Goal: Task Accomplishment & Management: Use online tool/utility

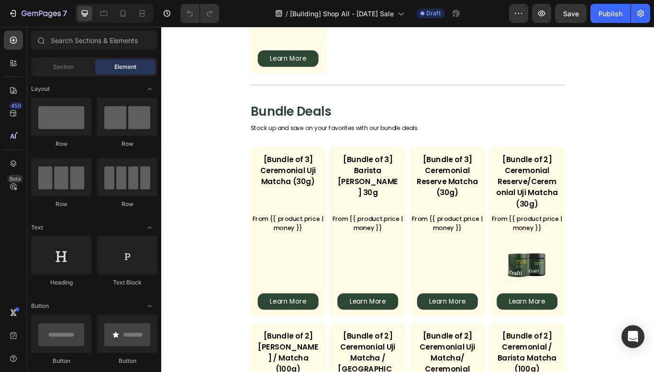
scroll to position [1087, 0]
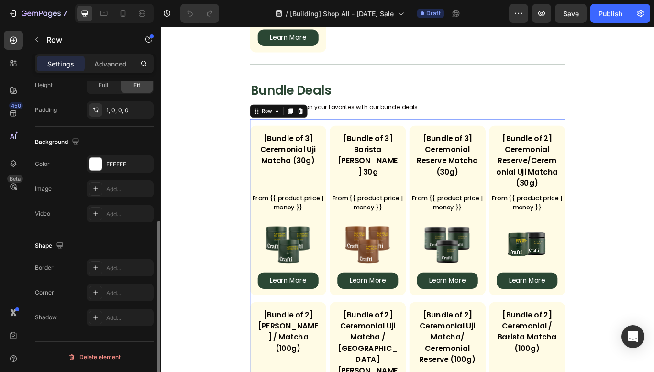
scroll to position [0, 0]
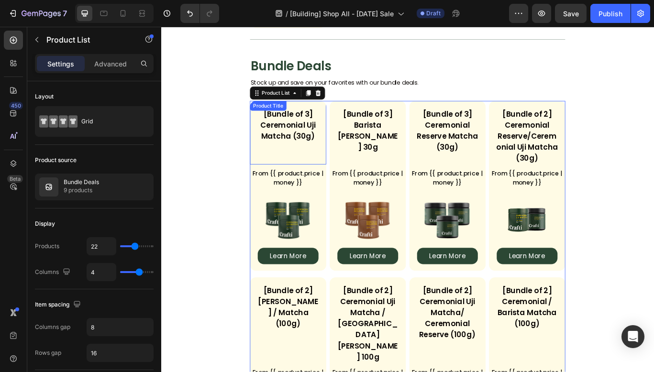
scroll to position [1007, 0]
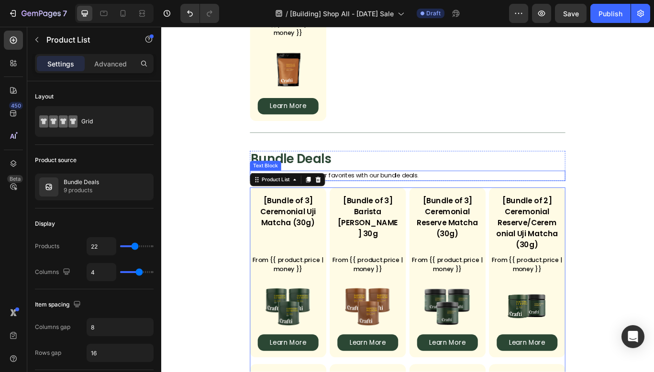
click at [506, 195] on div "Stock up and save on your favorites with our bundle deals." at bounding box center [448, 201] width 367 height 12
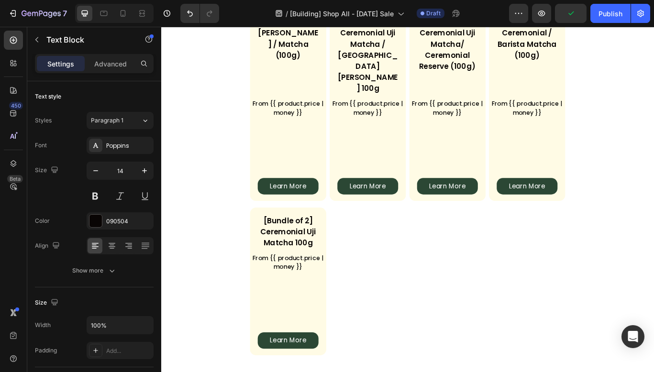
scroll to position [1473, 0]
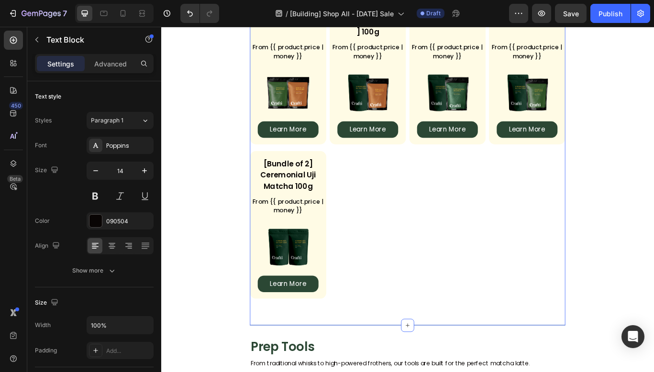
click at [430, 335] on div "Bundle Deals Heading Stock up and save on your favorites with our bundle deals.…" at bounding box center [448, 33] width 367 height 683
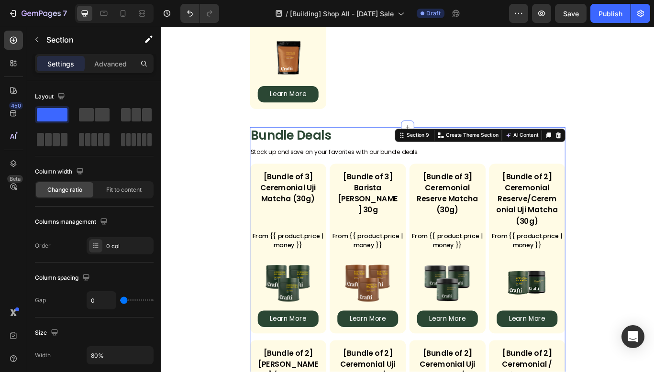
scroll to position [1043, 0]
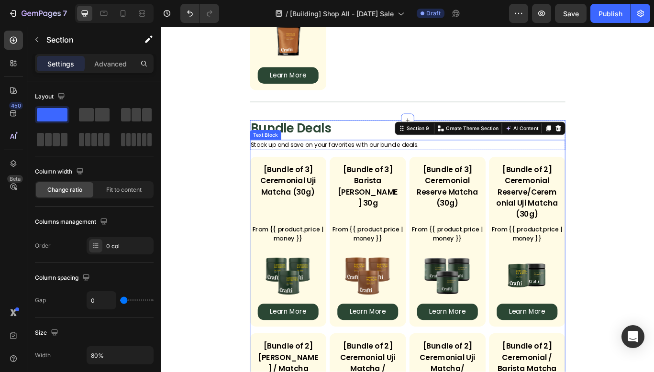
click at [353, 159] on div "Stock up and save on your favorites with our bundle deals." at bounding box center [448, 165] width 367 height 12
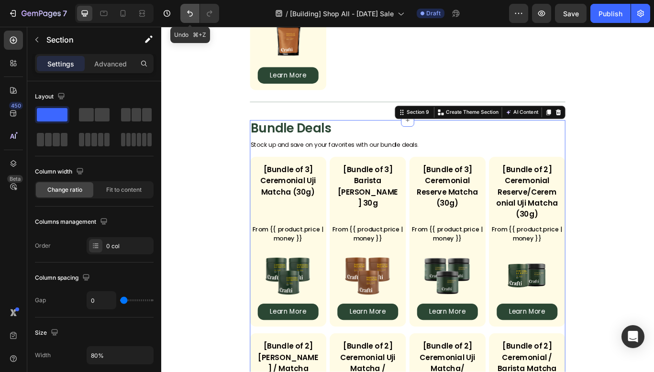
click at [188, 17] on icon "Undo/Redo" at bounding box center [190, 14] width 10 height 10
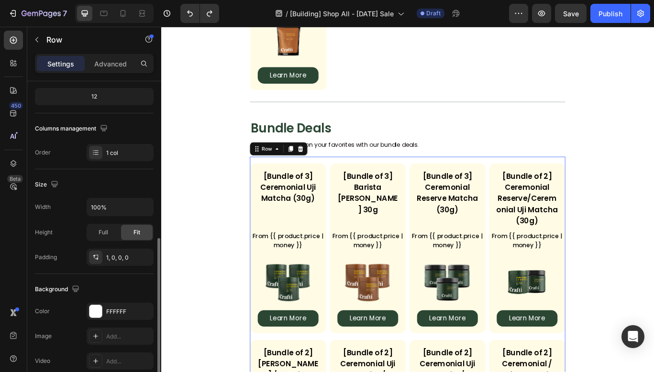
scroll to position [178, 0]
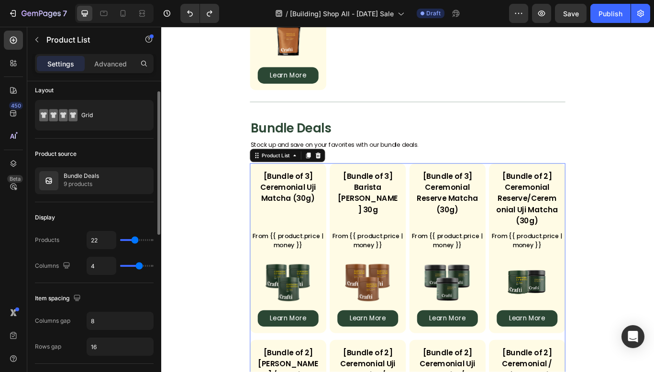
scroll to position [14, 0]
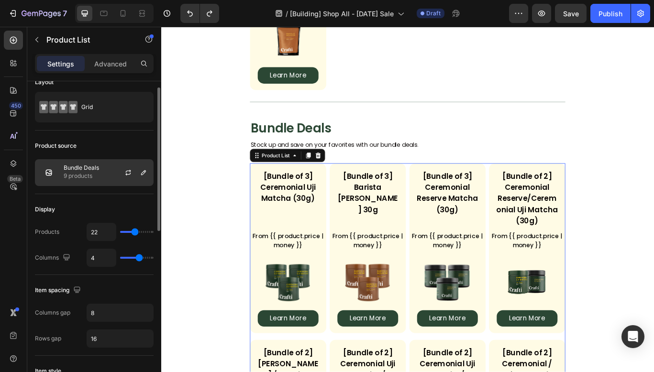
click at [80, 164] on div "Bundle Deals 9 products" at bounding box center [94, 172] width 119 height 27
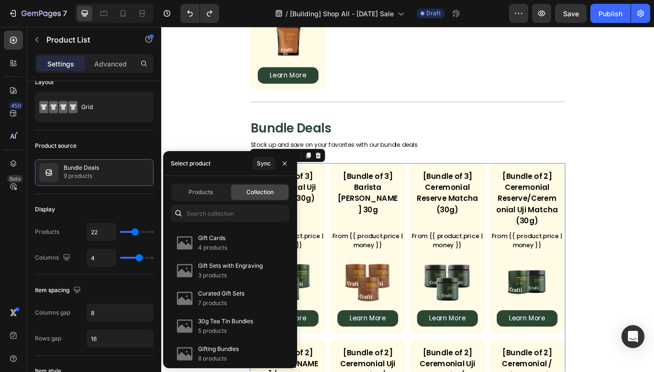
scroll to position [1058, 0]
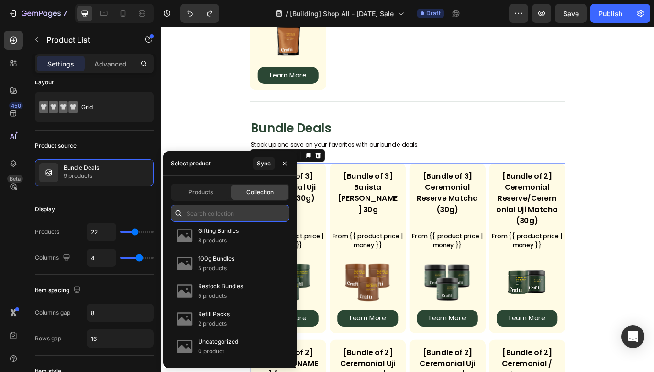
click at [219, 209] on input "text" at bounding box center [230, 213] width 119 height 17
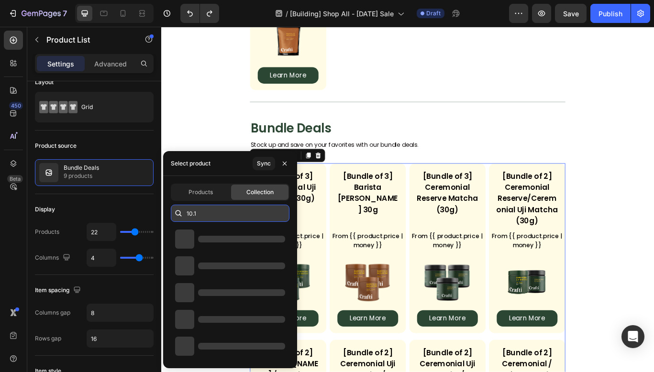
type input "10.10"
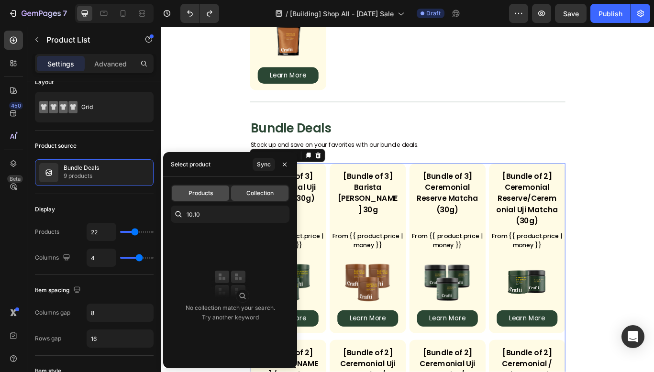
click at [205, 194] on span "Products" at bounding box center [200, 193] width 24 height 9
type input "4"
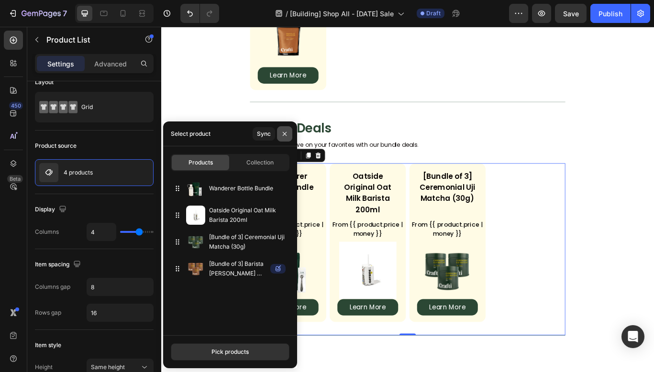
click at [289, 131] on button "button" at bounding box center [284, 133] width 15 height 15
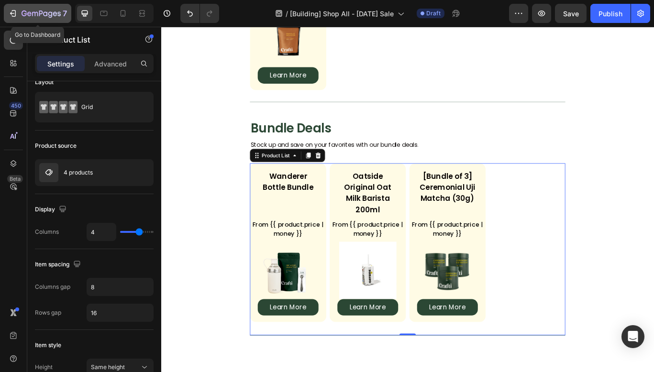
click at [8, 11] on button "7" at bounding box center [37, 13] width 67 height 19
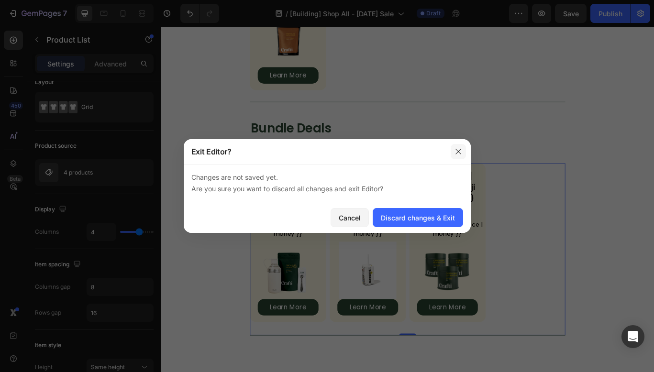
click at [462, 150] on button "button" at bounding box center [458, 151] width 15 height 15
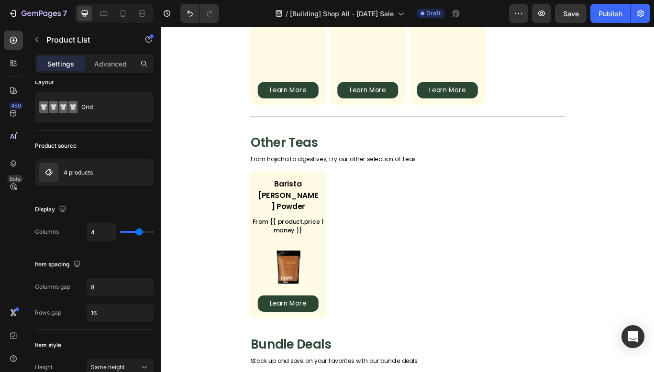
scroll to position [774, 0]
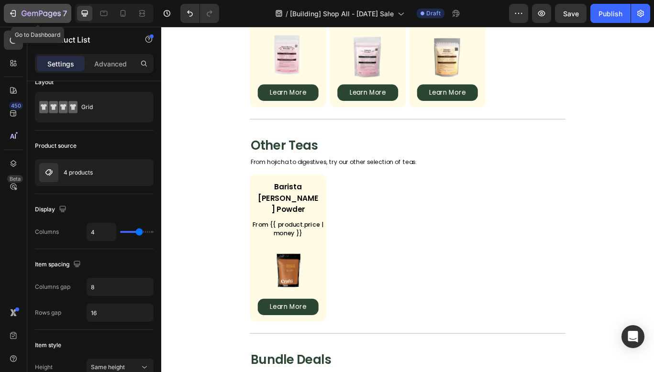
click at [12, 13] on icon "button" at bounding box center [12, 13] width 4 height 3
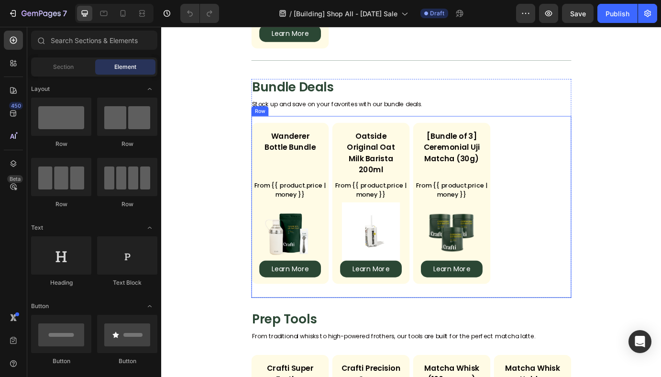
click at [317, 129] on div "Wanderer Bottle Bundle Product Title From {{ product.price | money }} Custom Co…" at bounding box center [448, 233] width 367 height 209
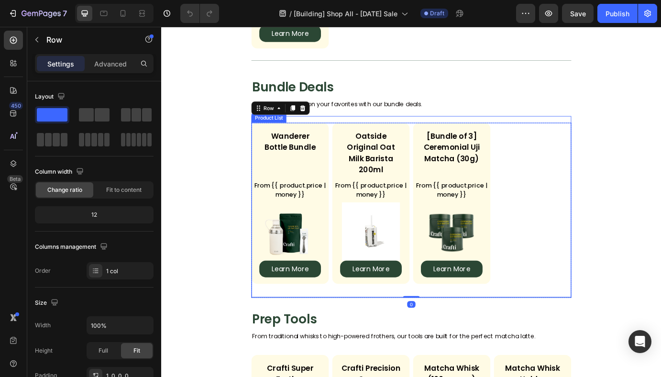
click at [577, 147] on div "Wanderer Bottle Bundle Product Title From {{ product.price | money }} Custom Co…" at bounding box center [448, 229] width 367 height 185
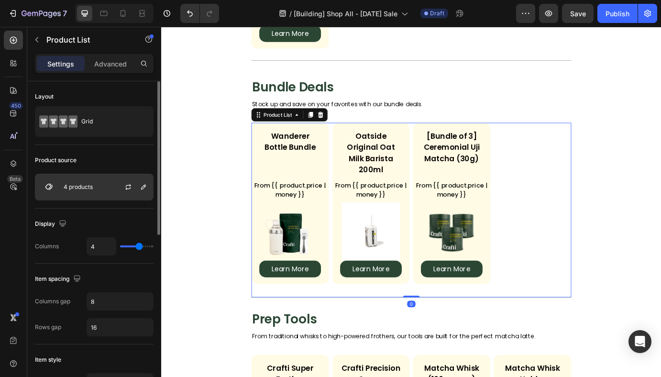
click at [122, 193] on div at bounding box center [132, 187] width 42 height 26
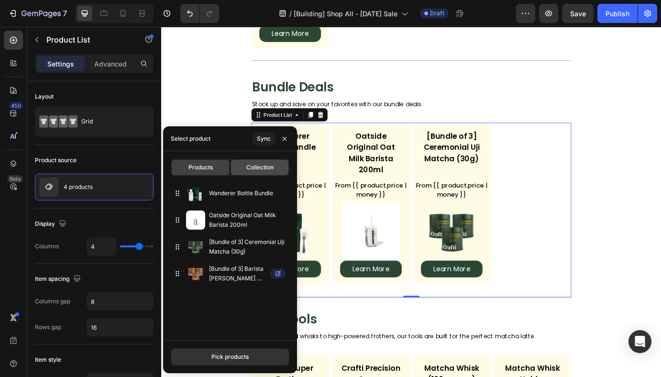
click at [266, 172] on div "Collection" at bounding box center [259, 167] width 57 height 15
type input "22"
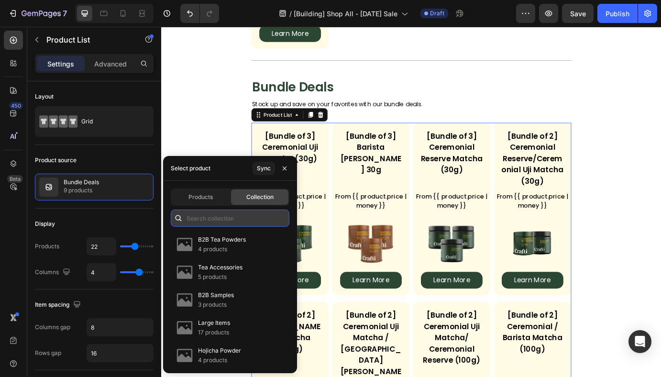
click at [215, 217] on input "text" at bounding box center [230, 218] width 119 height 17
paste input "In Stock Bundles - 10.10.2025 Submit"
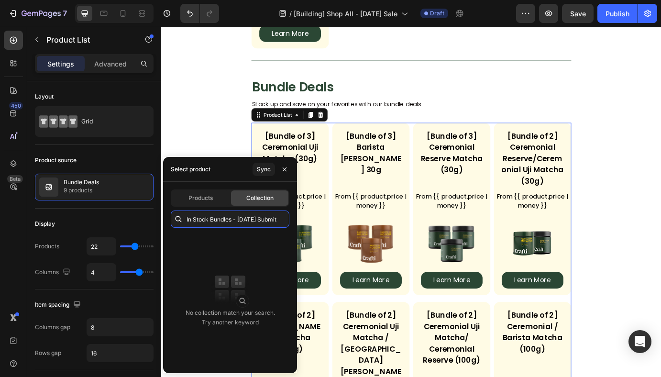
type input "In Stock Bundles - 10.10.2025 Submit"
click at [242, 279] on img at bounding box center [230, 289] width 38 height 38
click at [246, 222] on input "In Stock Bundles - 10.10.2025 Submit" at bounding box center [230, 218] width 119 height 17
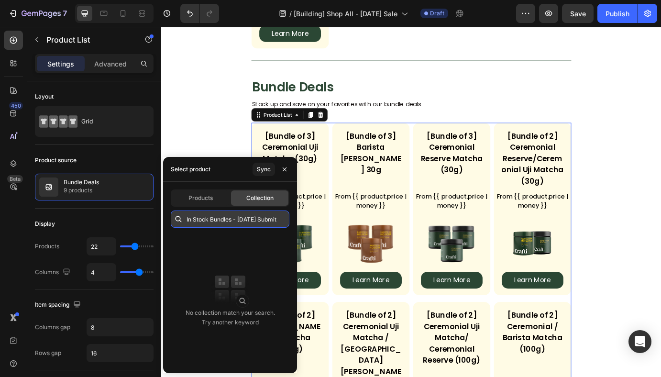
click at [246, 222] on input "In Stock Bundles - 10.10.2025 Submit" at bounding box center [230, 218] width 119 height 17
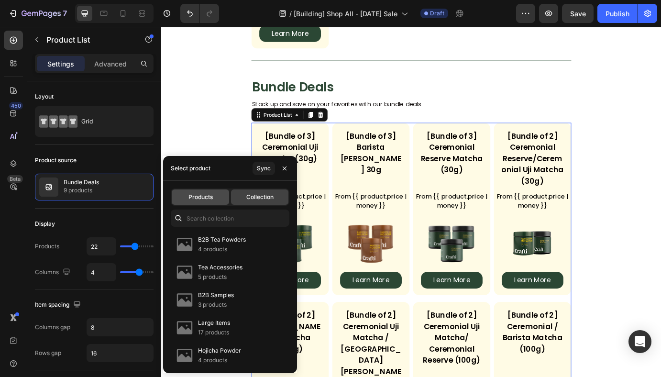
click at [209, 198] on span "Products" at bounding box center [200, 197] width 24 height 9
type input "4"
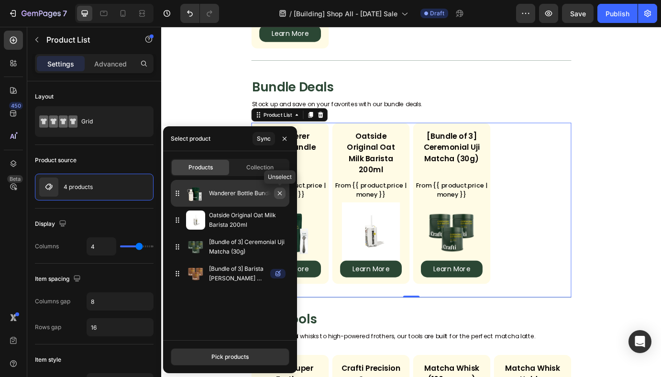
click at [279, 196] on icon "button" at bounding box center [280, 193] width 8 height 8
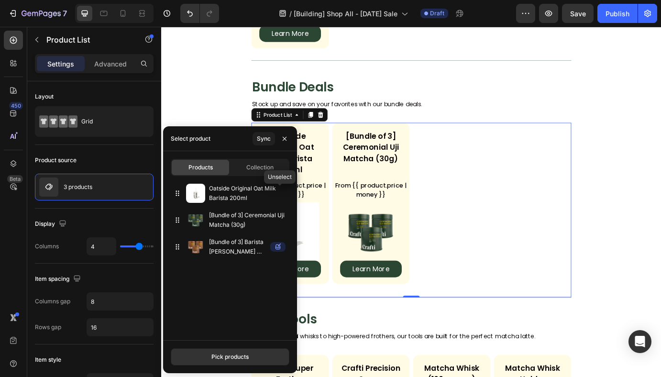
click at [0, 0] on icon "button" at bounding box center [0, 0] width 0 height 0
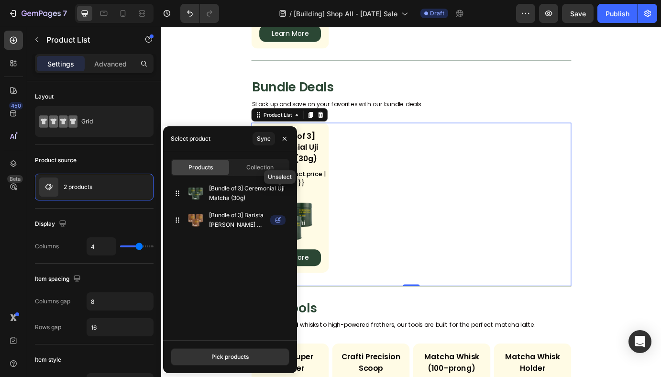
click at [0, 0] on icon "button" at bounding box center [0, 0] width 0 height 0
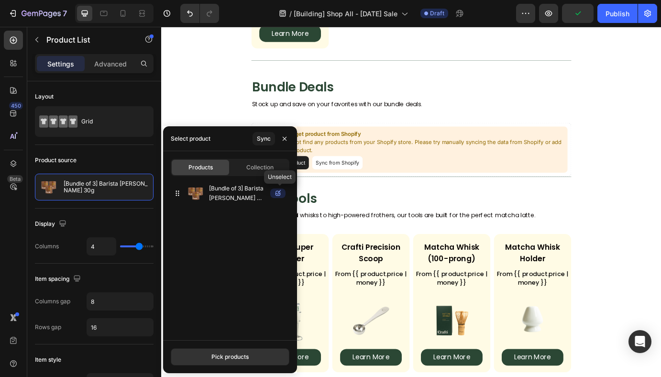
click at [0, 0] on icon "button" at bounding box center [0, 0] width 0 height 0
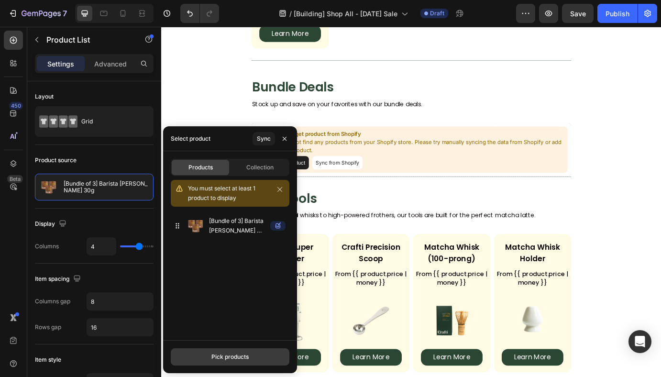
click at [232, 359] on div "Pick products" at bounding box center [229, 357] width 37 height 9
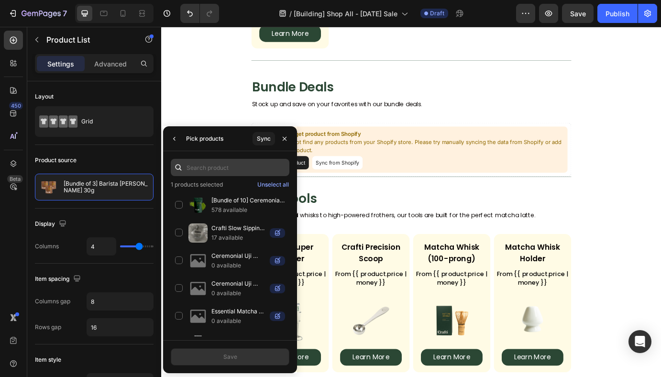
click at [220, 167] on input "text" at bounding box center [230, 167] width 119 height 17
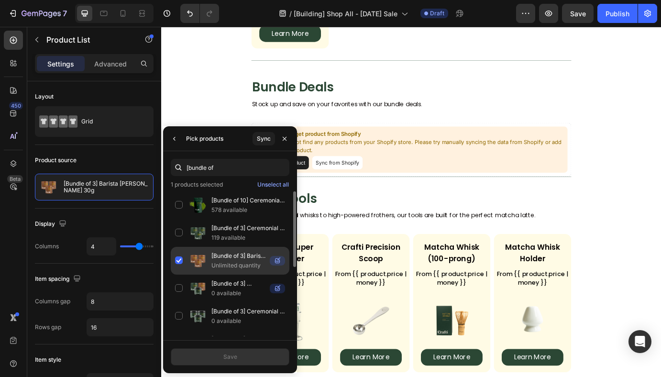
click at [176, 261] on div "[Bundle of 3] Barista Uji Hojicha 30g Unlimited quantity" at bounding box center [230, 261] width 119 height 28
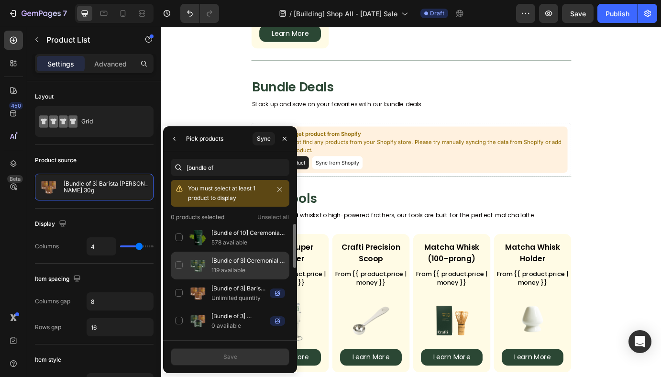
click at [179, 264] on div "[Bundle of 3] Ceremonial Uji Matcha (30g) 119 available" at bounding box center [230, 266] width 119 height 28
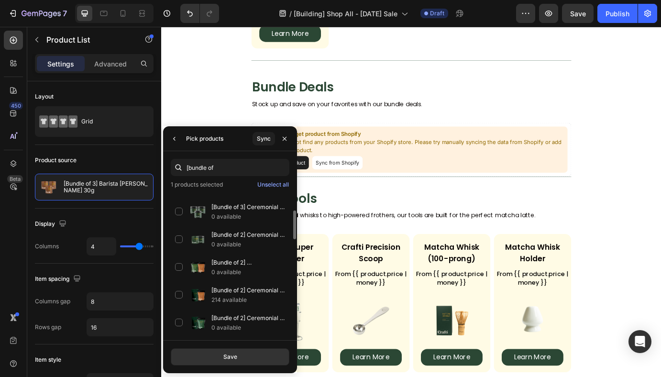
scroll to position [105, 0]
click at [228, 169] on input "[bundle of" at bounding box center [230, 167] width 119 height 17
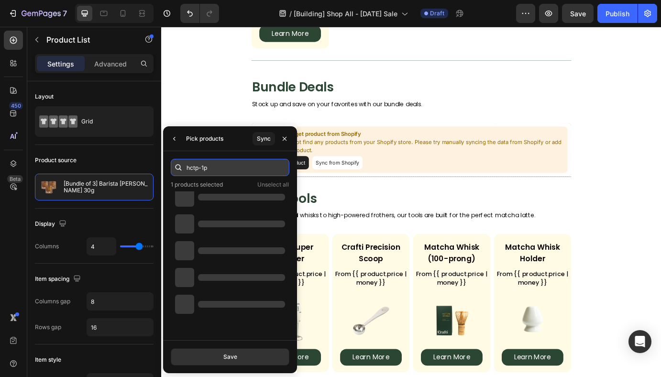
scroll to position [0, 0]
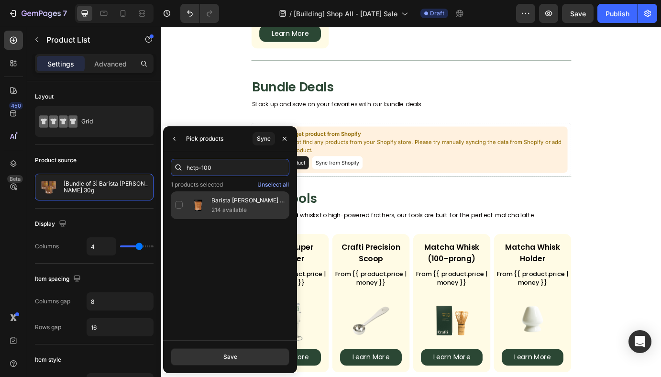
type input "hctp-100"
click at [178, 203] on div "Barista Uji Hojicha Powder 214 available" at bounding box center [230, 205] width 119 height 28
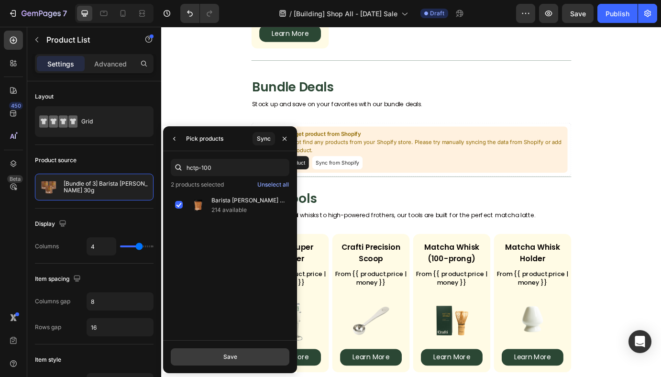
click at [235, 357] on div "Save" at bounding box center [230, 357] width 14 height 9
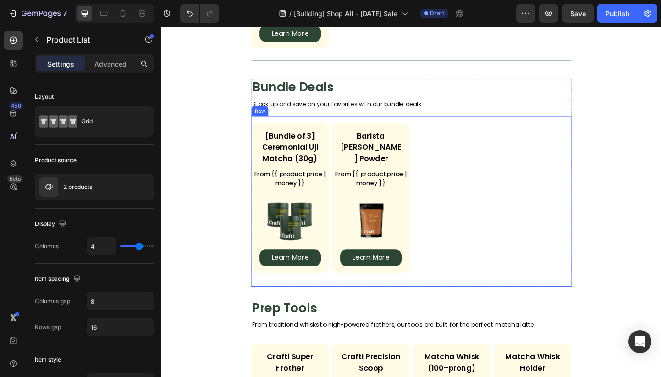
click at [432, 129] on div "[Bundle of 3] Ceremonial Uji Matcha (30g) Product Title From {{ product.price |…" at bounding box center [448, 227] width 367 height 196
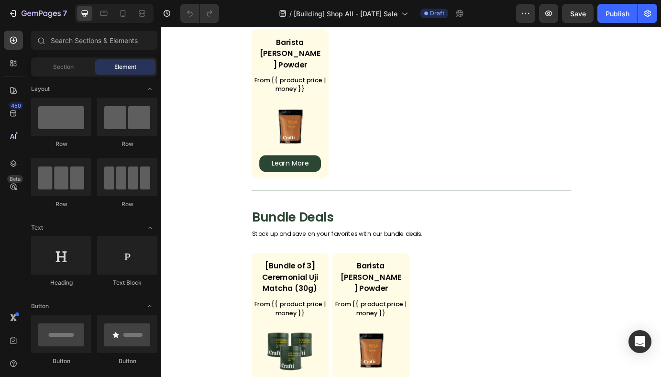
scroll to position [1071, 0]
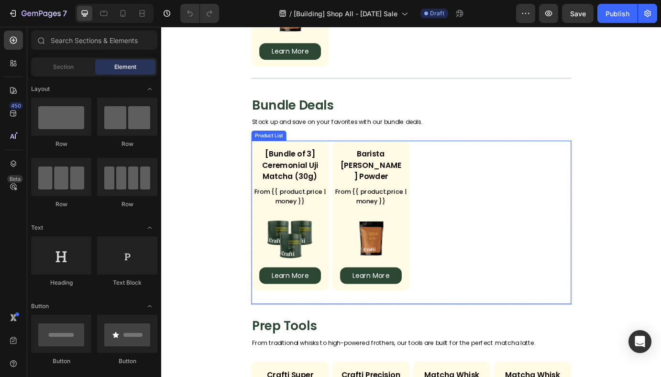
click at [471, 164] on div "[Bundle of 3] Ceremonial Uji Matcha (30g) Product Title From {{ product.price |…" at bounding box center [448, 243] width 367 height 172
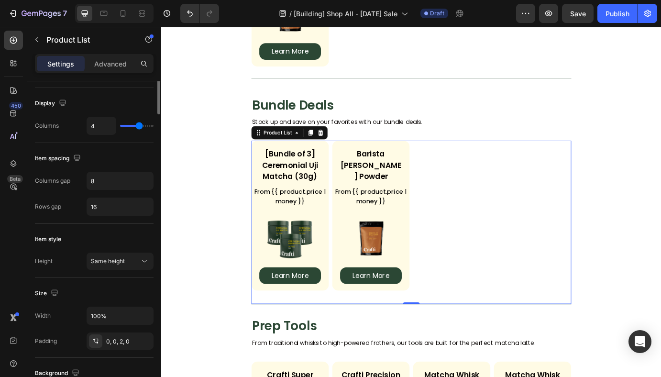
scroll to position [0, 0]
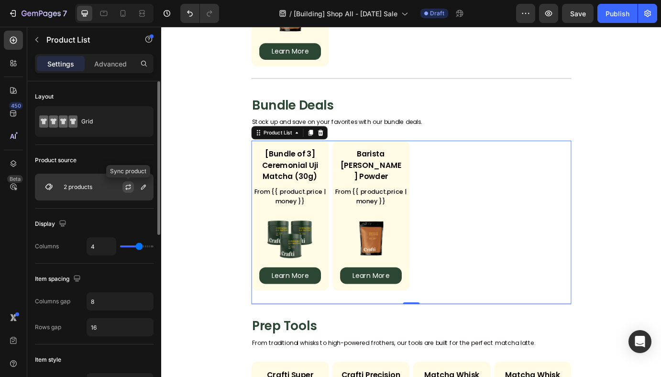
click at [132, 185] on button "button" at bounding box center [127, 186] width 11 height 11
click at [459, 166] on div "[Bundle of 3] Ceremonial Uji Matcha (30g) Product Title From {{ product.price |…" at bounding box center [448, 243] width 367 height 172
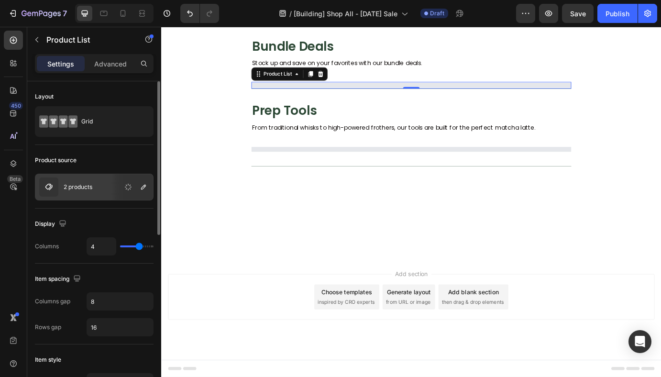
scroll to position [975, 0]
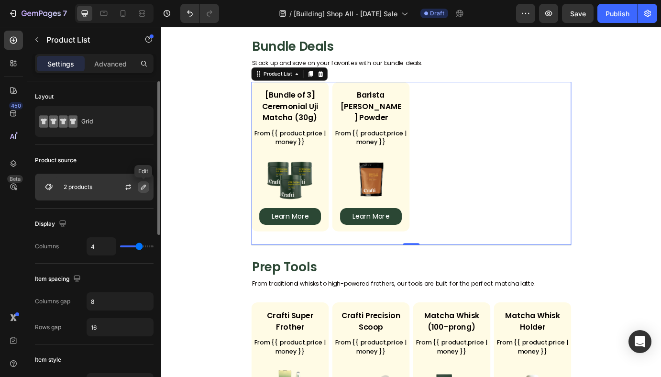
click at [144, 184] on icon "button" at bounding box center [144, 187] width 8 height 8
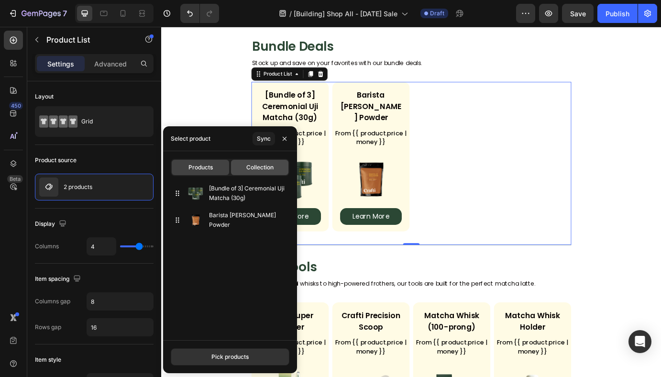
click at [265, 169] on span "Collection" at bounding box center [259, 167] width 27 height 9
type input "22"
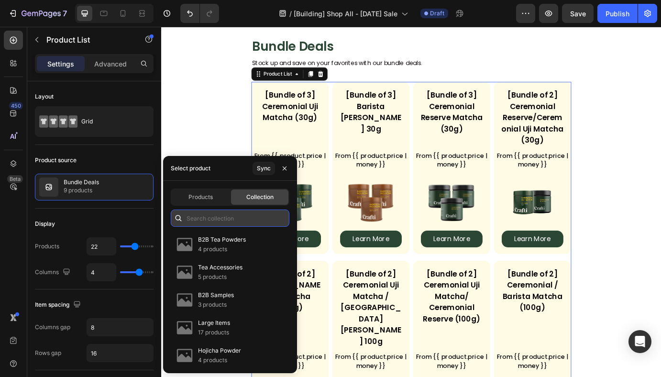
click at [215, 218] on input "text" at bounding box center [230, 218] width 119 height 17
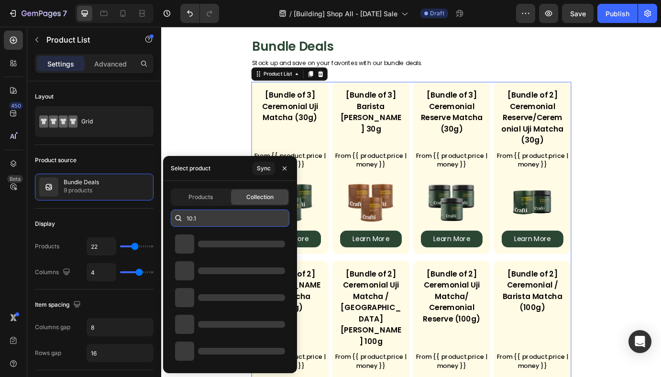
type input "10.10"
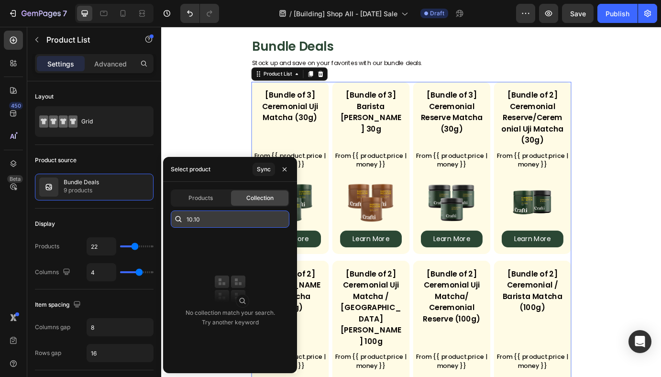
click at [209, 218] on input "10.10" at bounding box center [230, 218] width 119 height 17
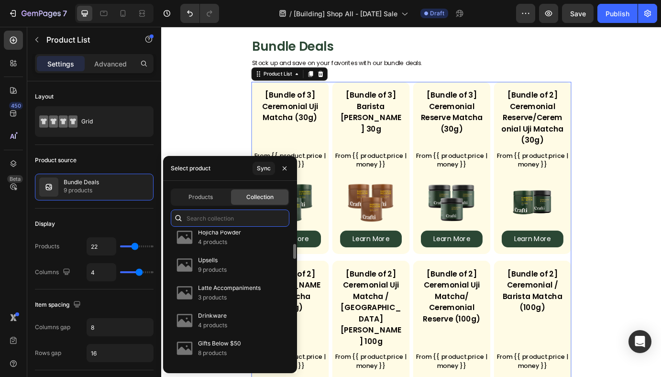
scroll to position [0, 0]
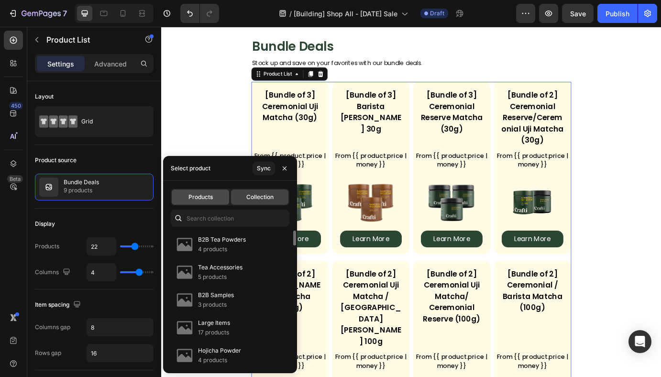
click at [197, 198] on span "Products" at bounding box center [200, 197] width 24 height 9
type input "4"
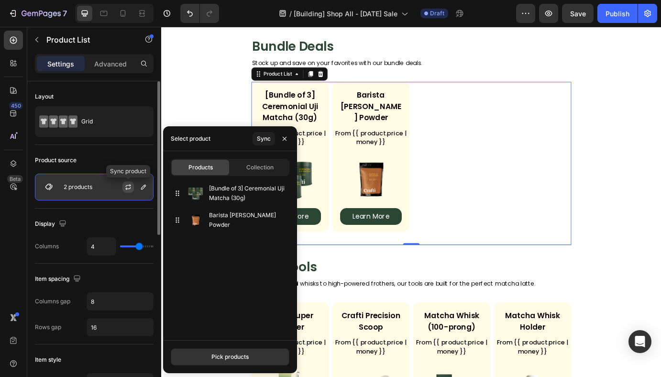
click at [128, 188] on icon "button" at bounding box center [128, 187] width 8 height 8
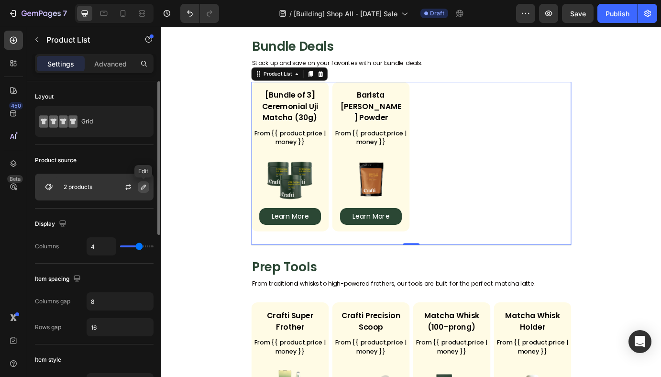
click at [147, 188] on icon "button" at bounding box center [144, 187] width 8 height 8
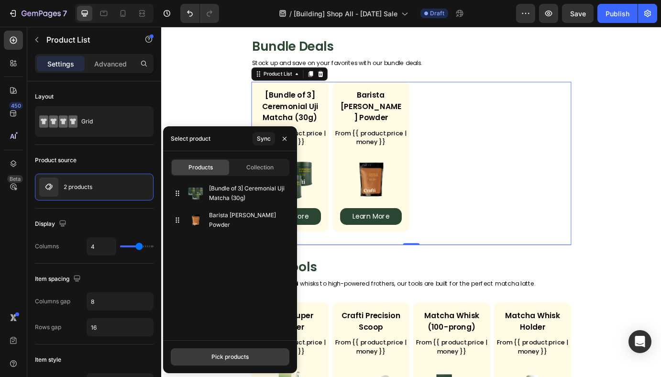
click at [224, 353] on div "Pick products" at bounding box center [229, 357] width 37 height 9
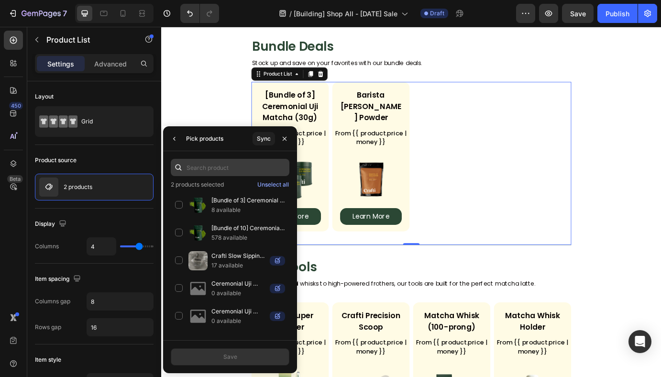
type input "p"
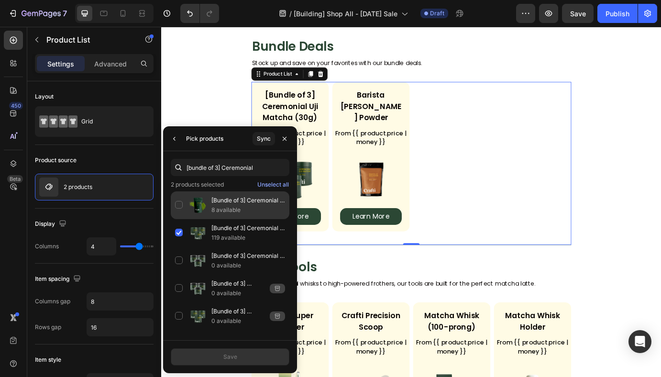
click at [180, 205] on div "[Bundle of 3] Ceremonial Uji Matcha (100g) 8 available" at bounding box center [230, 205] width 119 height 28
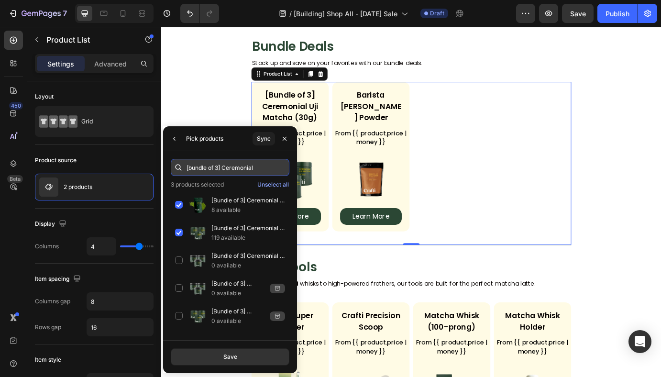
click at [246, 166] on input "[bundle of 3] Ceremonial" at bounding box center [230, 167] width 119 height 17
paste input "Traditional Matcha Accessories Bundle"
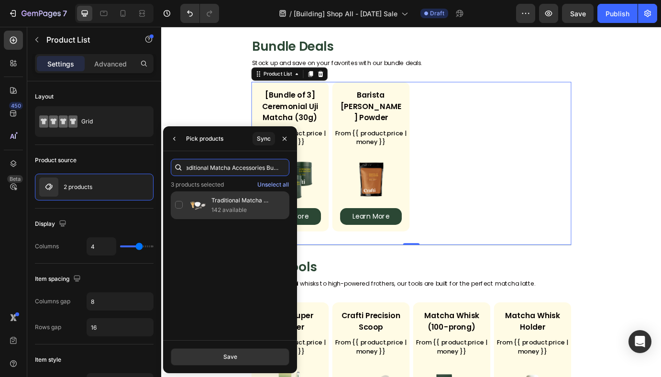
type input "Traditional Matcha Accessories Bundle"
click at [176, 208] on div "Traditional Matcha Accessories Bundle 142 available" at bounding box center [230, 205] width 119 height 28
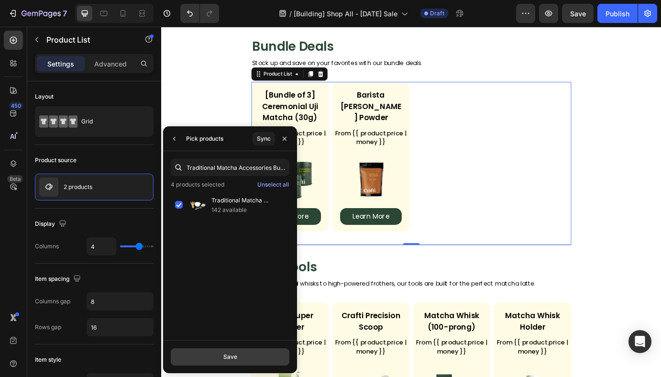
click at [231, 364] on button "Save" at bounding box center [230, 356] width 119 height 17
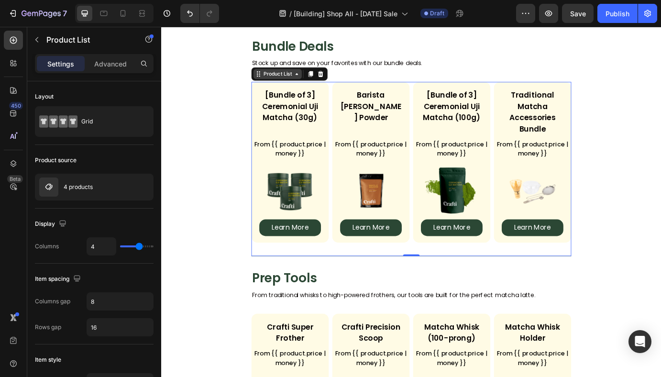
click at [273, 82] on icon at bounding box center [273, 81] width 8 height 8
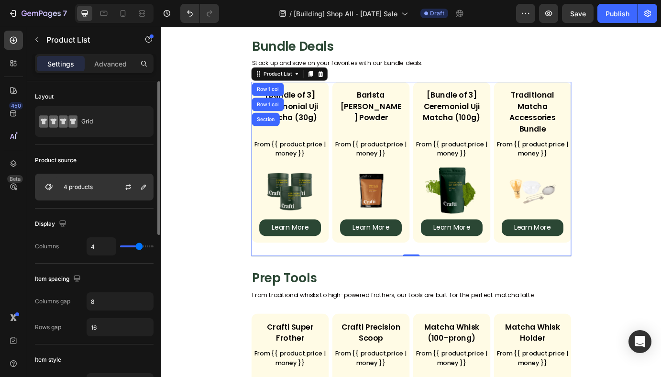
click at [101, 186] on div "4 products" at bounding box center [94, 187] width 119 height 27
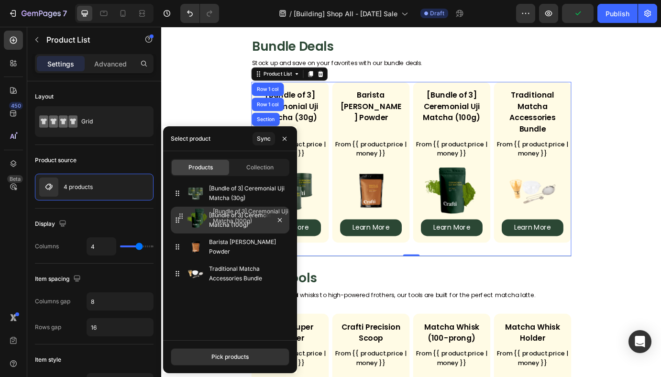
drag, startPoint x: 177, startPoint y: 250, endPoint x: 180, endPoint y: 220, distance: 30.9
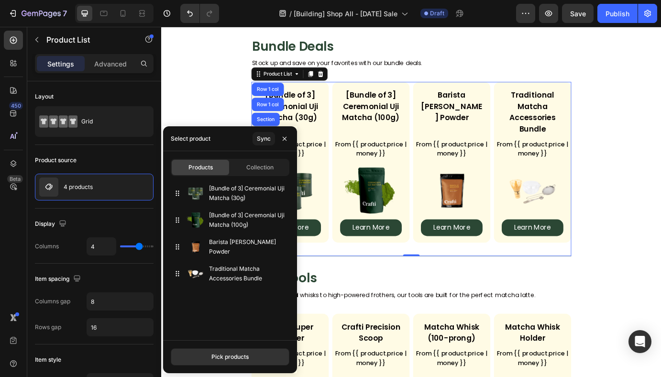
click at [641, 117] on section "Bundle Deals Heading Stock up and save on your favorites with our bundle deals.…" at bounding box center [448, 165] width 475 height 251
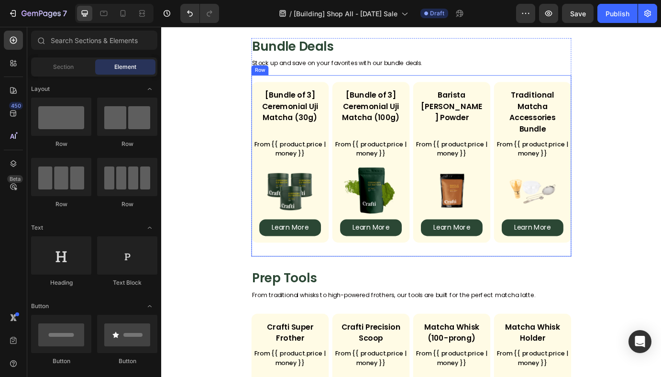
click at [297, 85] on div "[Bundle of 3] Ceremonial Uji Matcha (30g) Product Title From {{ product.price |…" at bounding box center [448, 186] width 367 height 209
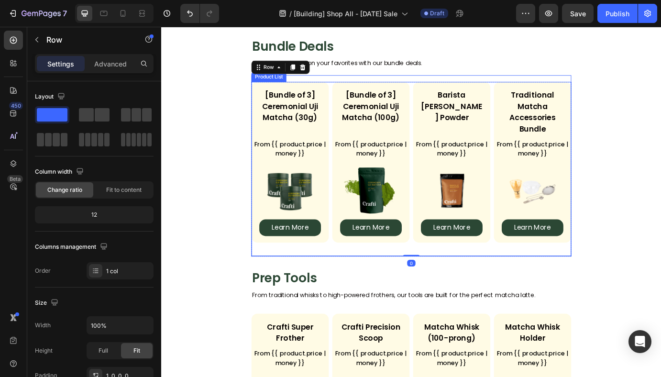
click at [401, 277] on div "[Bundle of 3] Ceremonial Uji Matcha (30g) Product Title From {{ product.price |…" at bounding box center [448, 190] width 367 height 200
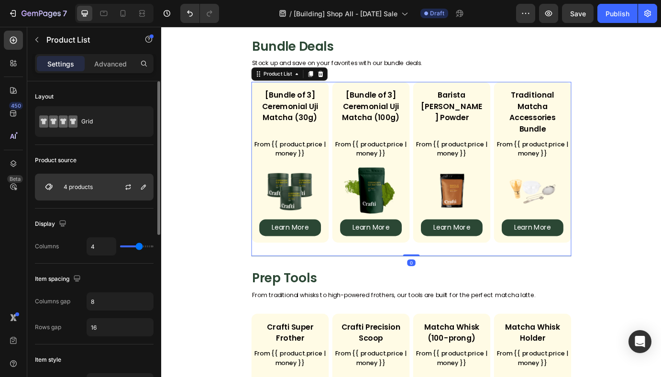
click at [71, 188] on p "4 products" at bounding box center [78, 187] width 29 height 7
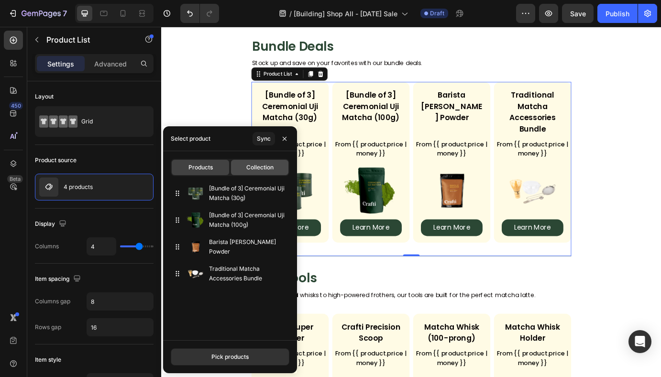
click at [259, 165] on span "Collection" at bounding box center [259, 167] width 27 height 9
type input "22"
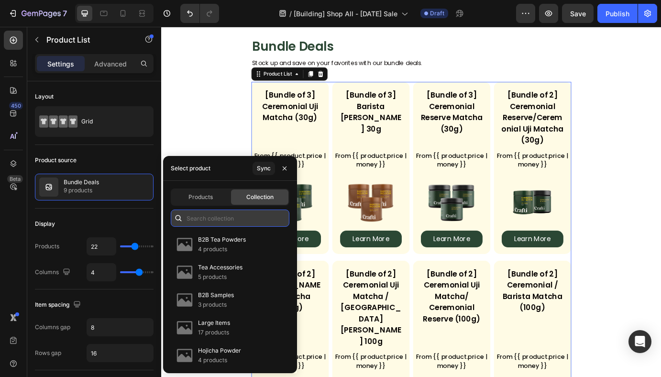
click at [215, 220] on input "text" at bounding box center [230, 218] width 119 height 17
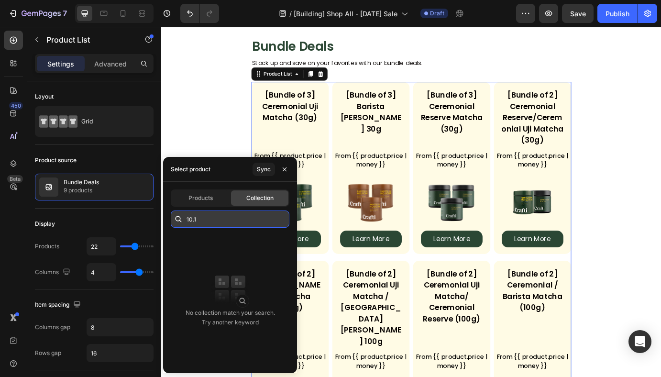
type input "10.10"
click at [204, 221] on input "10.10" at bounding box center [230, 218] width 119 height 17
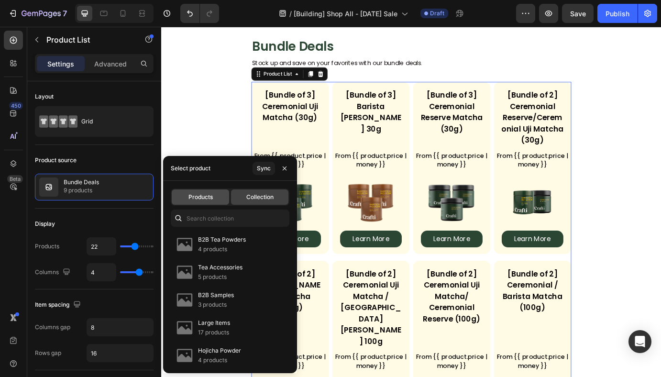
click at [209, 196] on span "Products" at bounding box center [200, 197] width 24 height 9
type input "4"
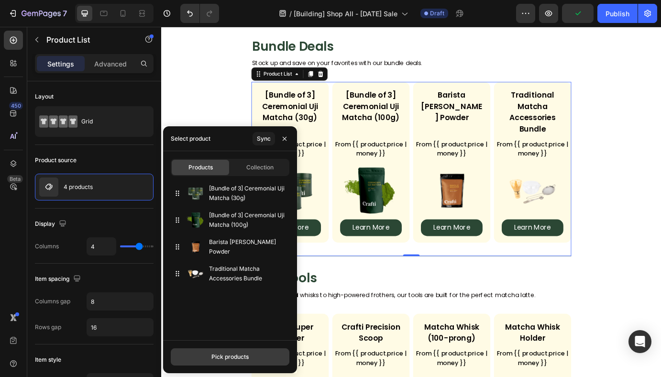
click at [245, 354] on div "Pick products" at bounding box center [229, 357] width 37 height 9
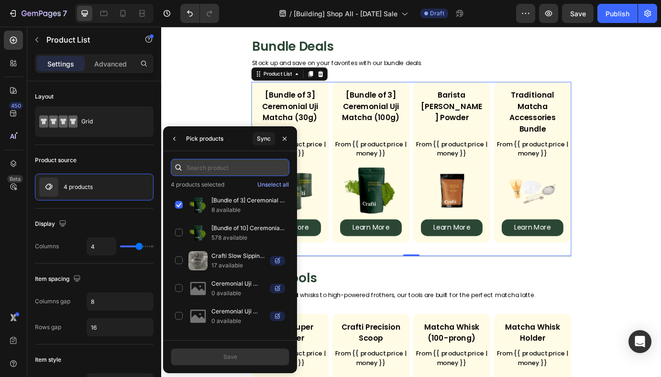
click at [210, 166] on input "text" at bounding box center [230, 167] width 119 height 17
paste input "1 x CMTP-100"
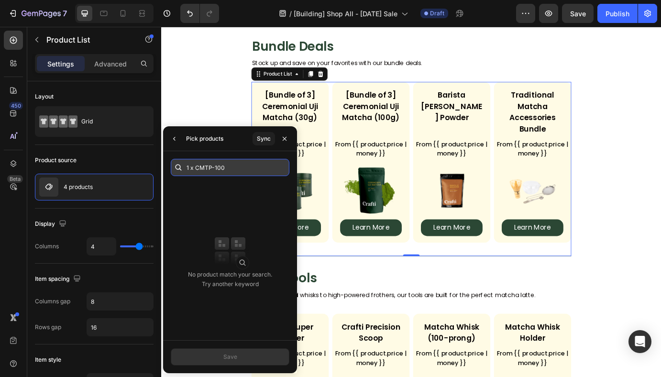
drag, startPoint x: 196, startPoint y: 167, endPoint x: 188, endPoint y: 166, distance: 7.8
click at [188, 166] on input "1 x CMTP-100" at bounding box center [230, 167] width 119 height 17
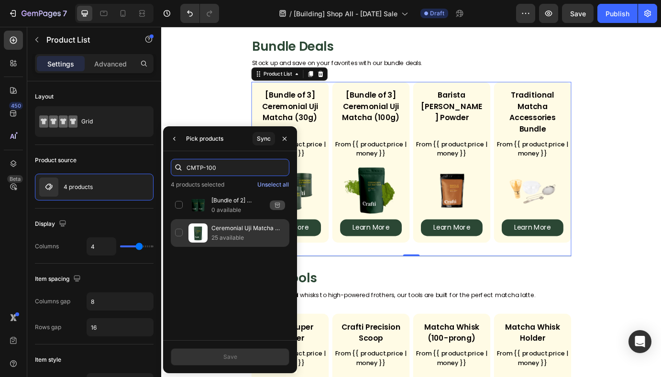
type input "CMTP-100"
click at [183, 232] on div "Ceremonial Uji Matcha 100g - Subscription 25 available" at bounding box center [230, 233] width 119 height 28
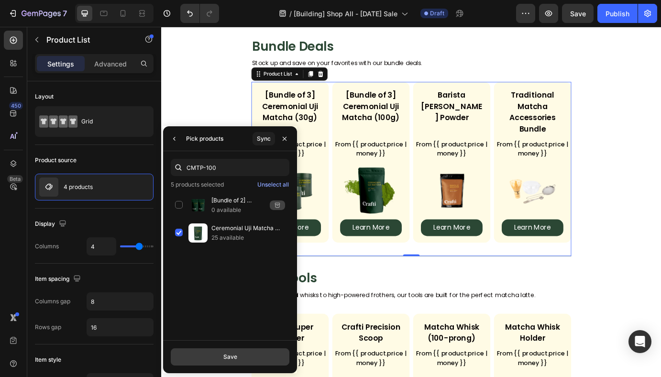
click at [238, 356] on button "Save" at bounding box center [230, 356] width 119 height 17
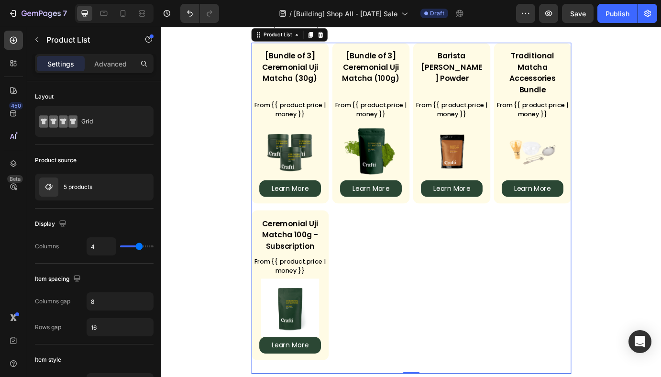
scroll to position [1017, 0]
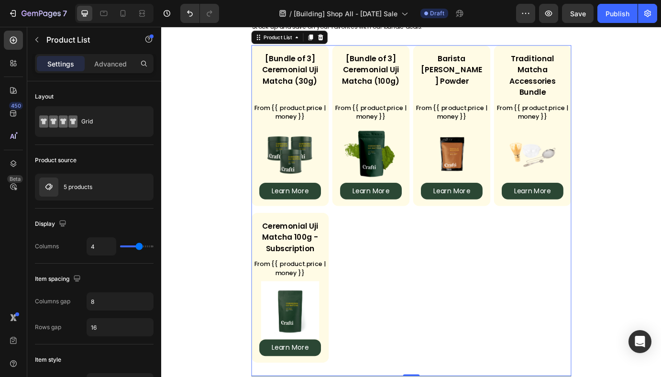
click at [661, 202] on div "For Enthusiasts Heading Rich umami texture, best enjoyed with pure water, made …" at bounding box center [448, 74] width 574 height 2090
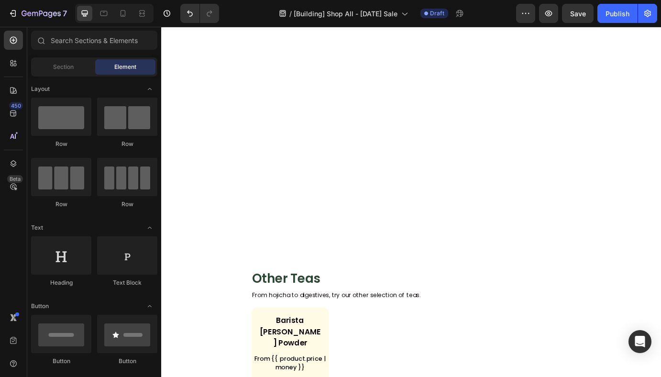
scroll to position [1159, 0]
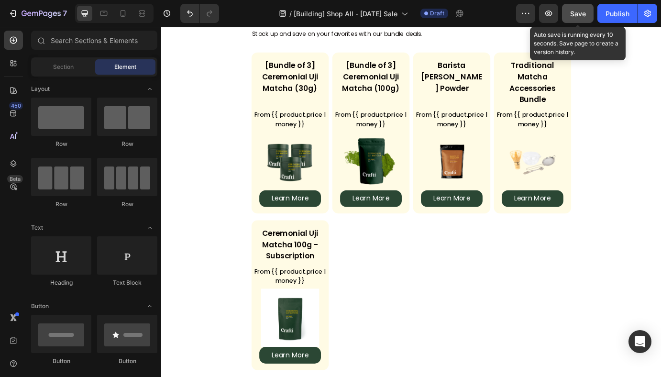
click at [574, 19] on button "Save" at bounding box center [578, 13] width 32 height 19
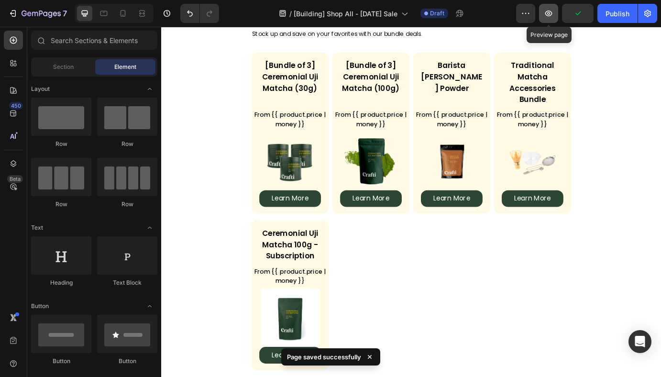
click at [552, 14] on icon "button" at bounding box center [548, 14] width 7 height 6
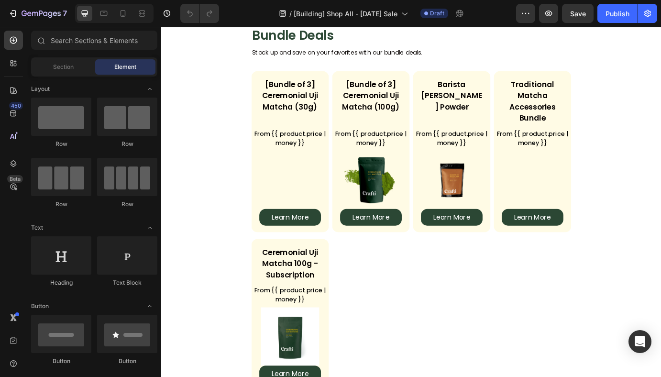
scroll to position [1135, 0]
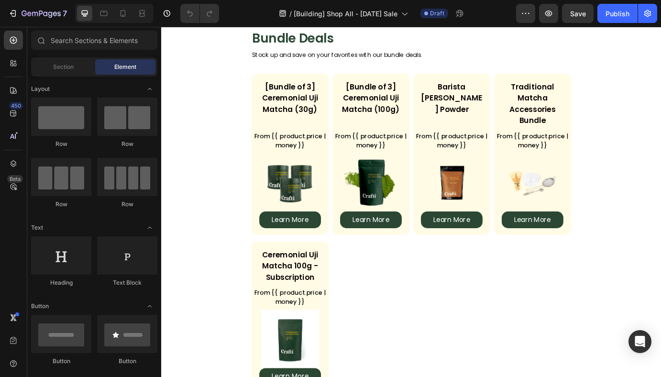
click at [260, 100] on section "Bundle Deals Heading Stock up and save on your favorites with our bundle deals.…" at bounding box center [448, 245] width 475 height 431
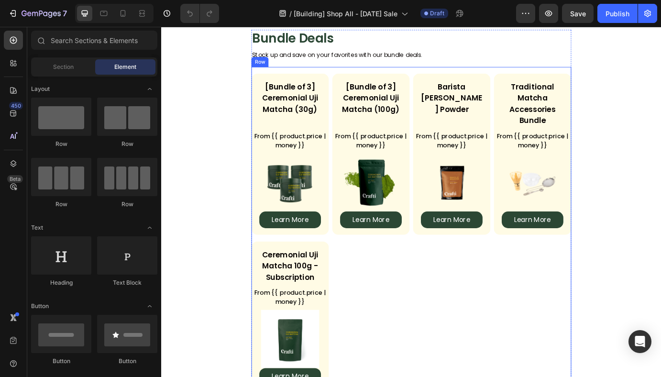
click at [277, 76] on div "[Bundle of 3] Ceremonial Uji Matcha (30g) Product Title From {{ product.price |…" at bounding box center [448, 267] width 367 height 388
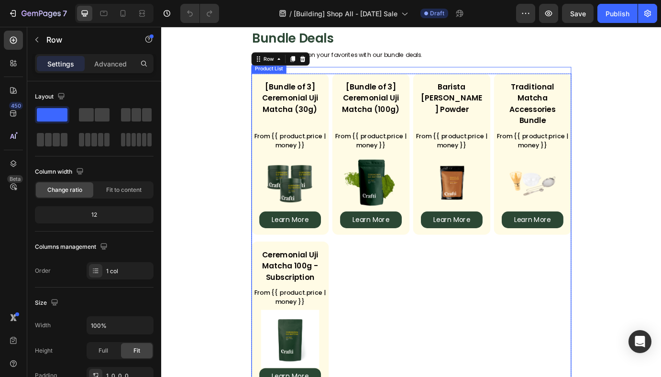
click at [583, 282] on div "[Bundle of 3] Ceremonial Uji Matcha (30g) Product Title From {{ product.price |…" at bounding box center [448, 262] width 367 height 364
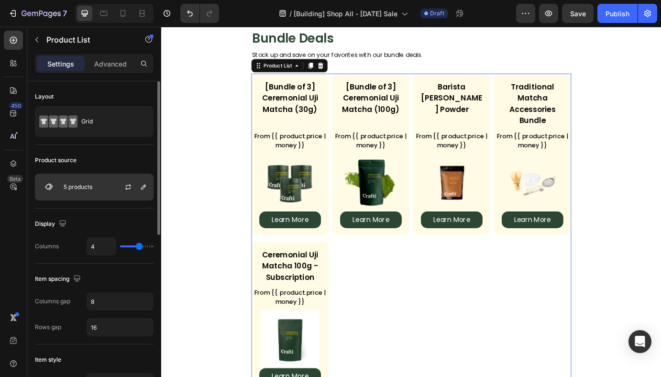
click at [123, 193] on div at bounding box center [132, 187] width 42 height 26
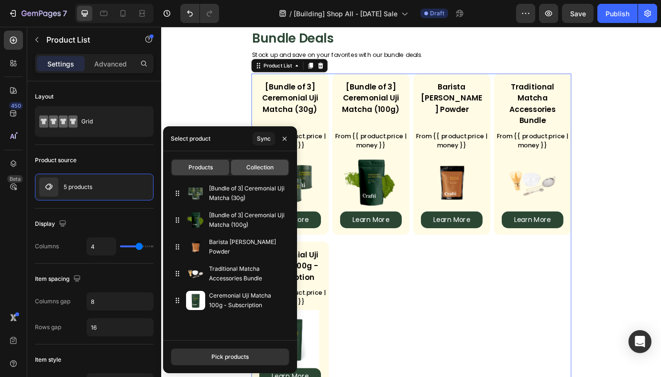
click at [241, 166] on div "Collection" at bounding box center [259, 167] width 57 height 15
type input "22"
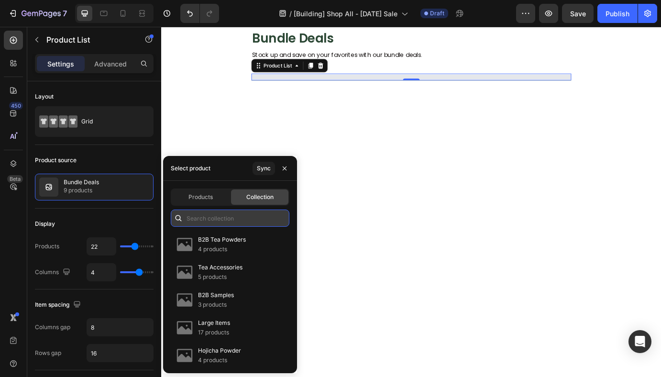
click at [220, 220] on input "text" at bounding box center [230, 218] width 119 height 17
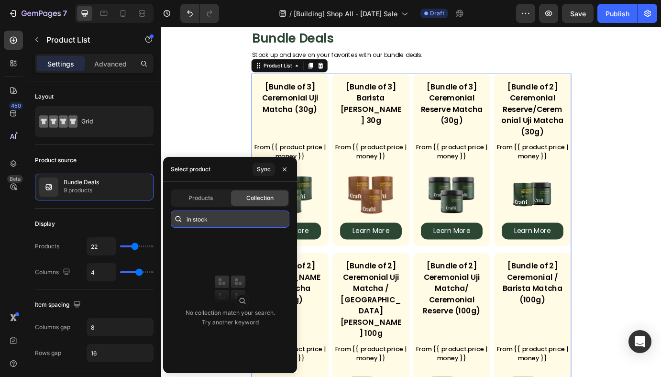
click at [214, 221] on input "in stock" at bounding box center [230, 218] width 119 height 17
type input "1"
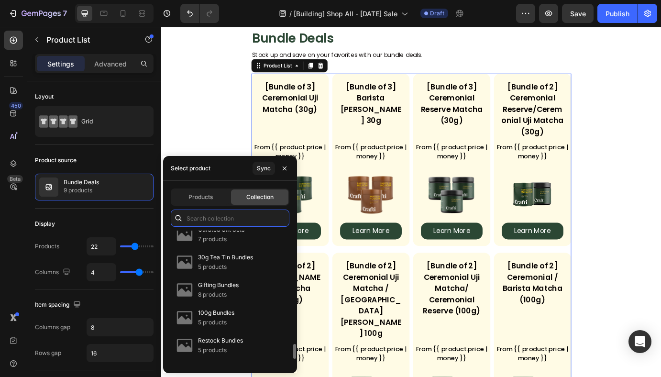
scroll to position [1058, 0]
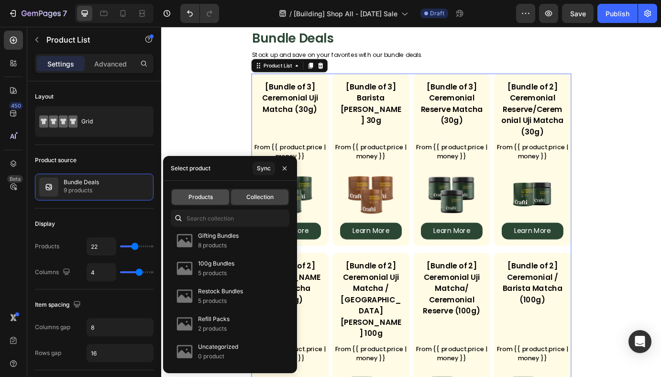
click at [199, 195] on span "Products" at bounding box center [200, 197] width 24 height 9
type input "4"
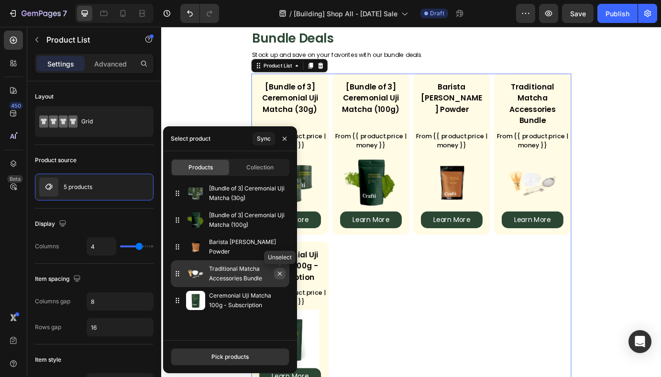
click at [284, 275] on button "button" at bounding box center [279, 273] width 11 height 11
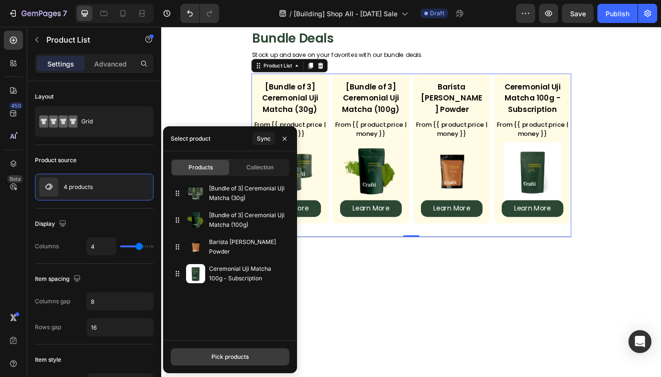
click at [225, 354] on div "Pick products" at bounding box center [229, 357] width 37 height 9
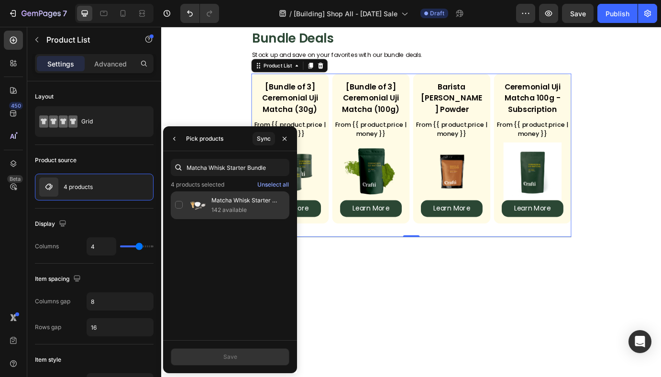
type input "Matcha Whisk Starter Bundle"
click at [173, 203] on div "Matcha Whisk Starter Bundle 142 available" at bounding box center [230, 205] width 119 height 28
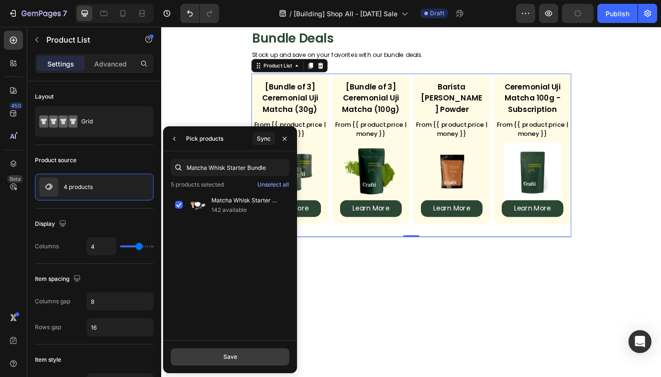
click at [227, 354] on div "Save" at bounding box center [230, 357] width 14 height 9
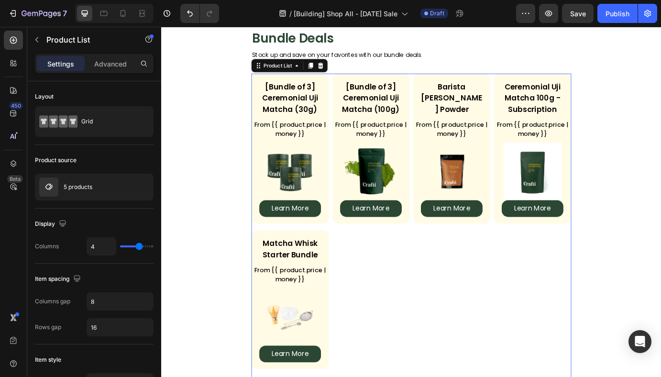
click at [661, 243] on div "For Enthusiasts Heading Rich umami texture, best enjoyed with pure water, made …" at bounding box center [448, 19] width 574 height 2215
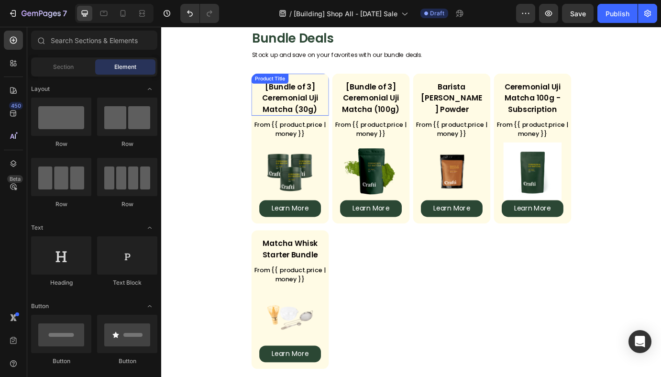
click at [319, 119] on h2 "[Bundle of 3] Ceremonial Uji Matcha (30g)" at bounding box center [309, 108] width 74 height 41
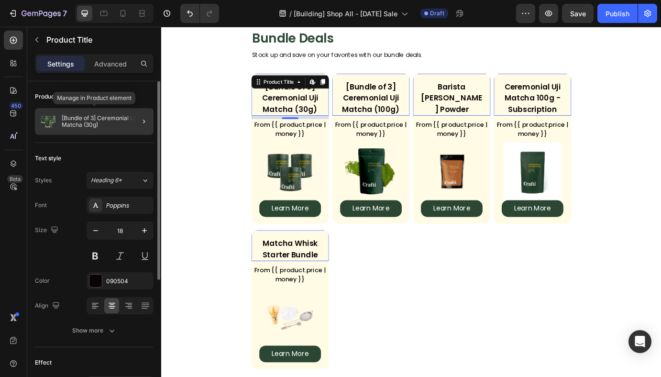
click at [86, 125] on p "[Bundle of 3] Ceremonial Uji Matcha (30g)" at bounding box center [106, 121] width 88 height 13
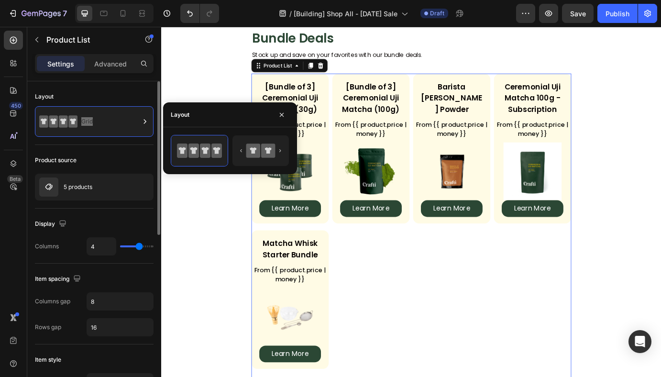
click at [630, 144] on section "Bundle Deals Heading Stock up and save on your favorites with our bundle deals.…" at bounding box center [448, 232] width 475 height 405
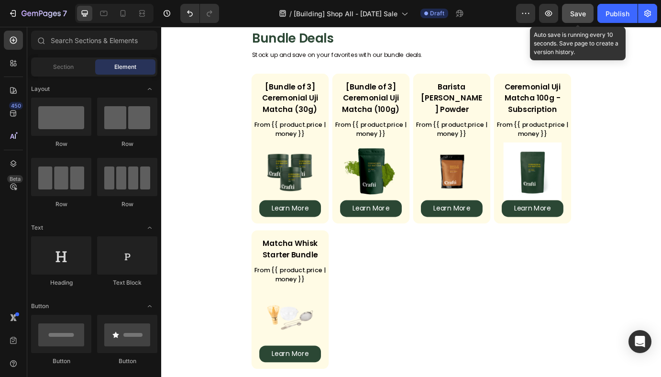
click at [576, 20] on button "Save" at bounding box center [578, 13] width 32 height 19
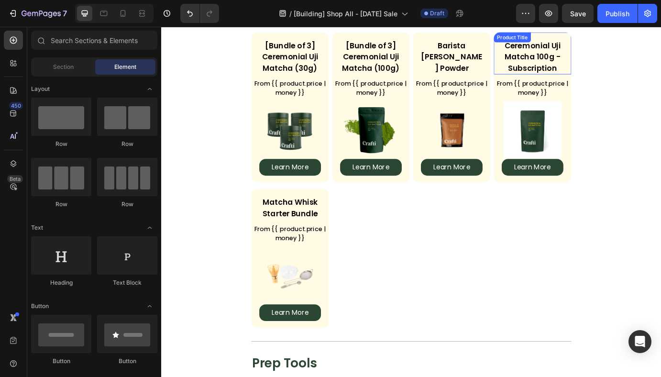
scroll to position [1159, 0]
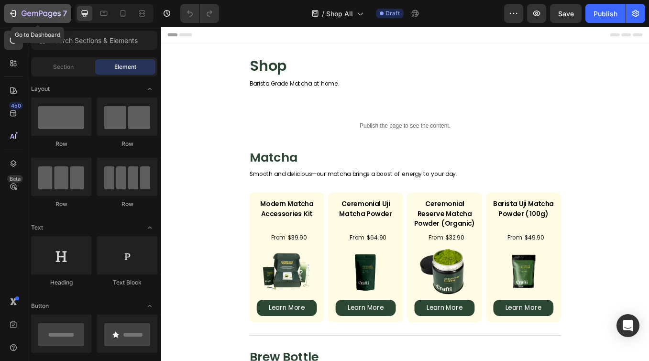
click at [17, 16] on icon "button" at bounding box center [13, 14] width 10 height 10
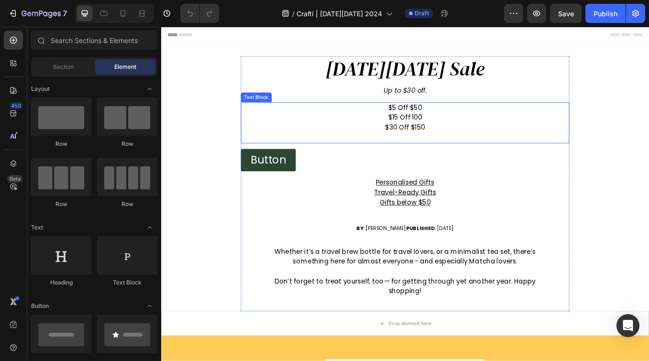
click at [437, 137] on p "$15 Off 100" at bounding box center [448, 133] width 339 height 11
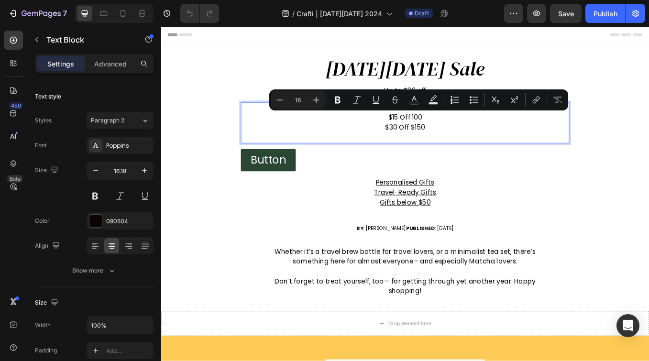
click at [444, 137] on p "$15 Off 100" at bounding box center [448, 133] width 339 height 11
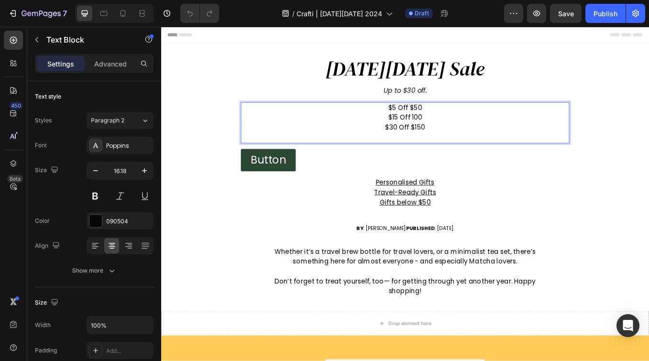
click at [444, 137] on p "$15 Off 100" at bounding box center [448, 133] width 339 height 11
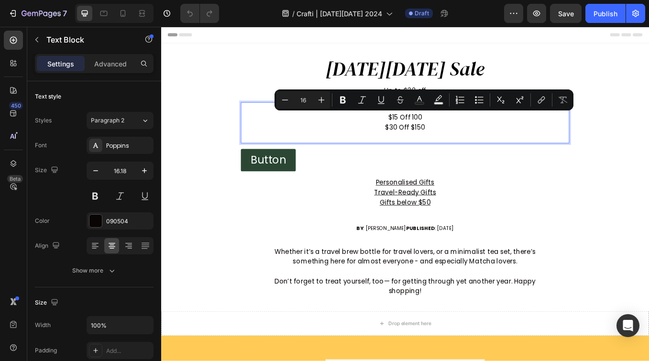
click at [438, 146] on p "$30 Off $150" at bounding box center [448, 145] width 339 height 11
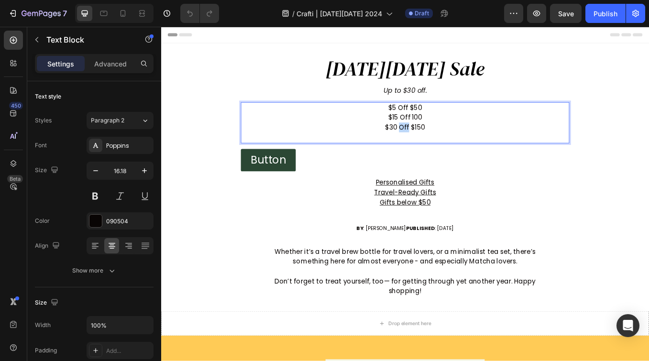
click at [438, 146] on p "$30 Off $150" at bounding box center [448, 145] width 339 height 11
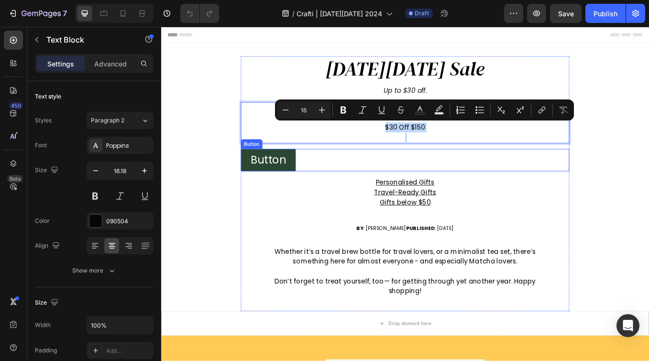
click at [557, 185] on div "Button Button" at bounding box center [448, 184] width 386 height 26
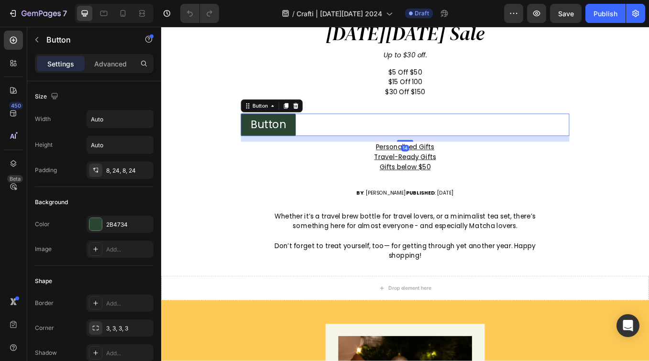
scroll to position [50, 0]
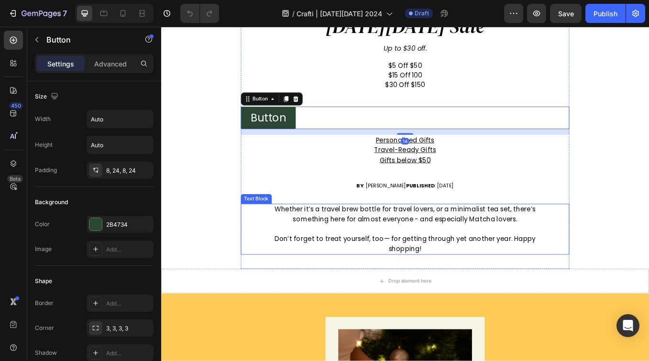
click at [461, 243] on p "Whether it’s a travel brew bottle for travel lovers, or a minimalist tea set, t…" at bounding box center [448, 247] width 339 height 23
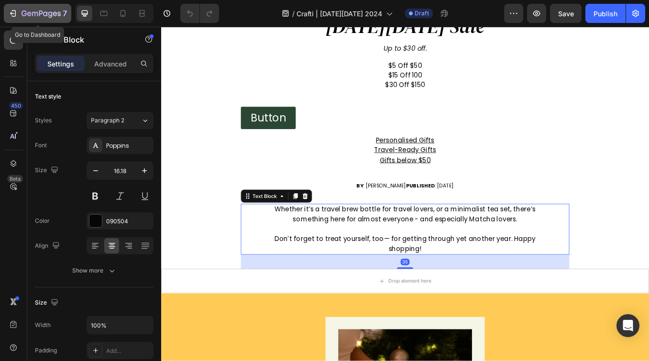
click at [14, 17] on icon "button" at bounding box center [13, 14] width 10 height 10
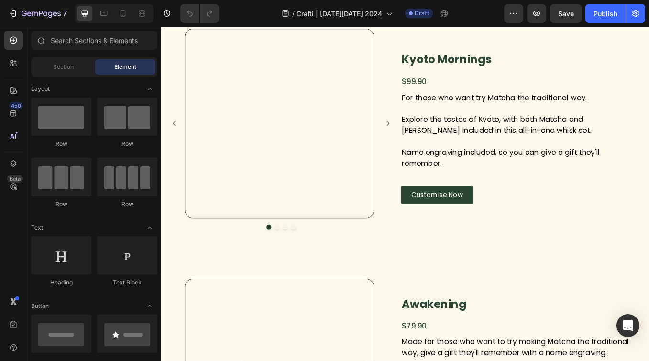
scroll to position [833, 0]
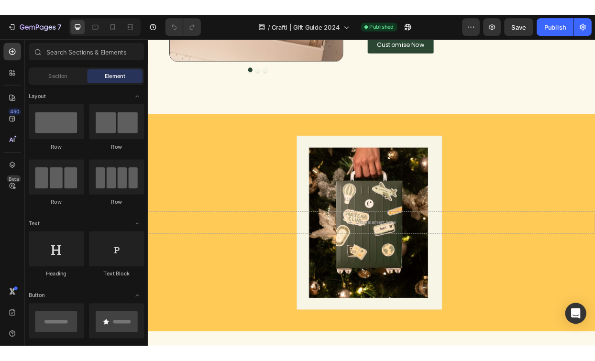
scroll to position [606, 0]
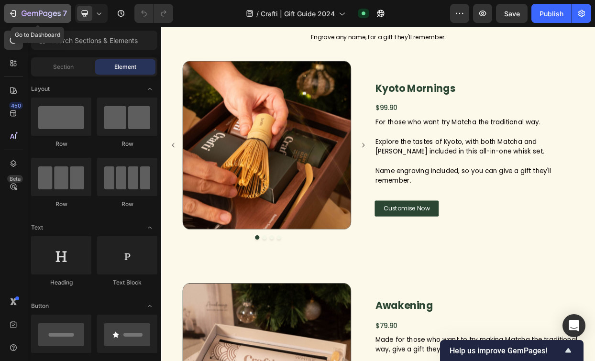
click at [12, 12] on icon "button" at bounding box center [13, 14] width 10 height 10
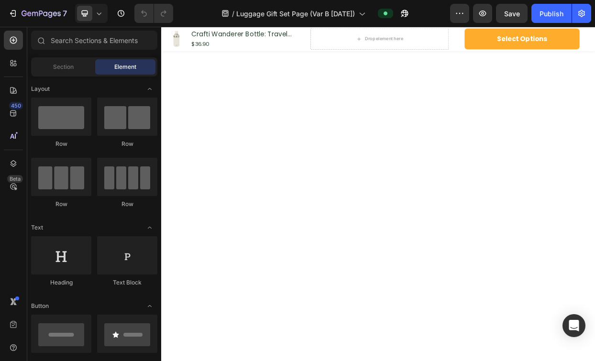
scroll to position [479, 0]
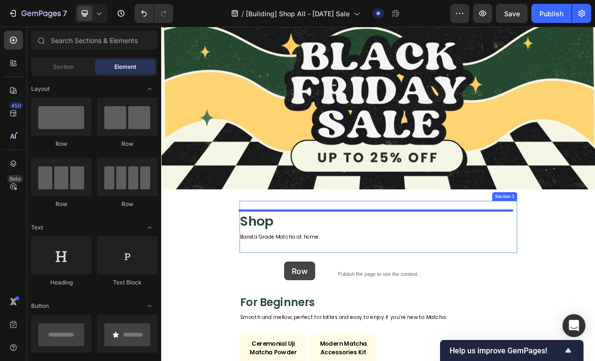
scroll to position [78, 0]
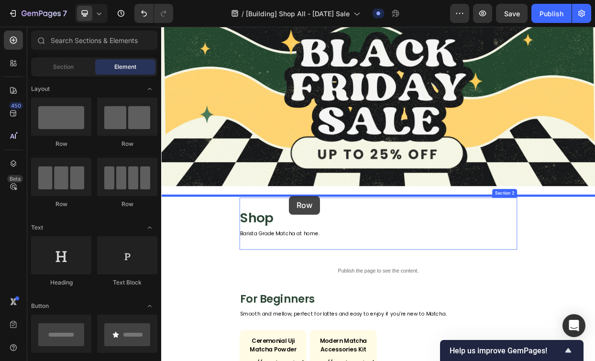
drag, startPoint x: 220, startPoint y: 209, endPoint x: 330, endPoint y: 251, distance: 118.1
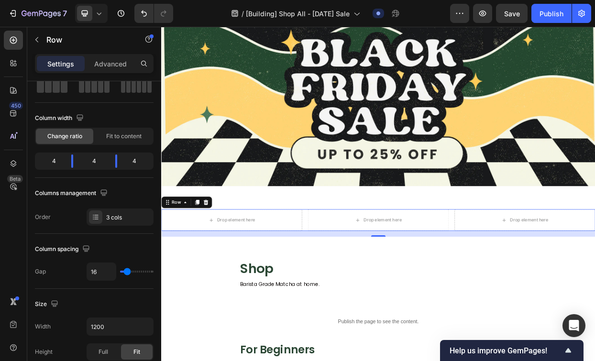
scroll to position [0, 0]
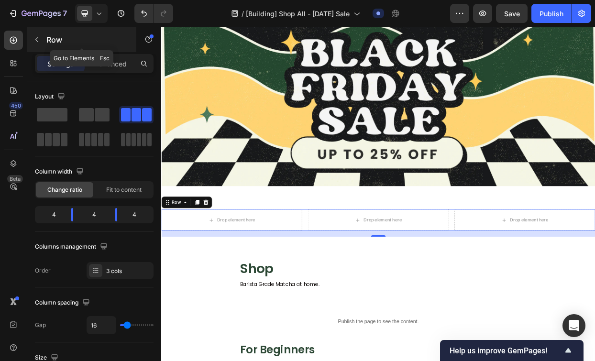
click at [39, 41] on icon "button" at bounding box center [37, 40] width 8 height 8
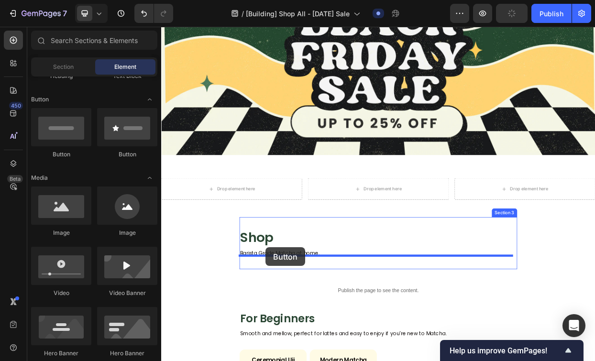
scroll to position [121, 0]
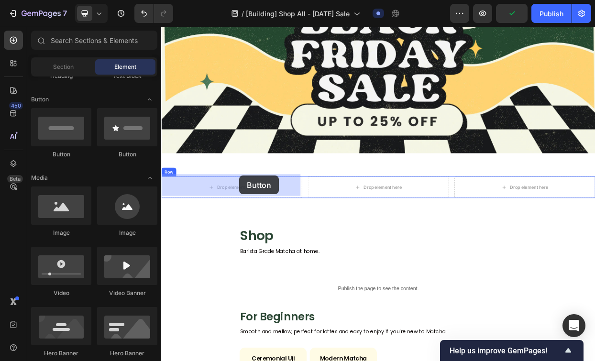
drag, startPoint x: 234, startPoint y: 166, endPoint x: 265, endPoint y: 224, distance: 64.8
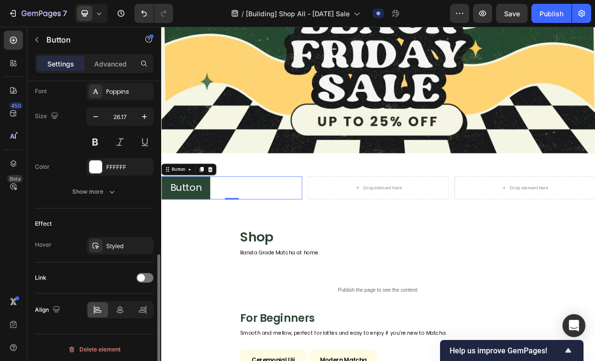
scroll to position [379, 0]
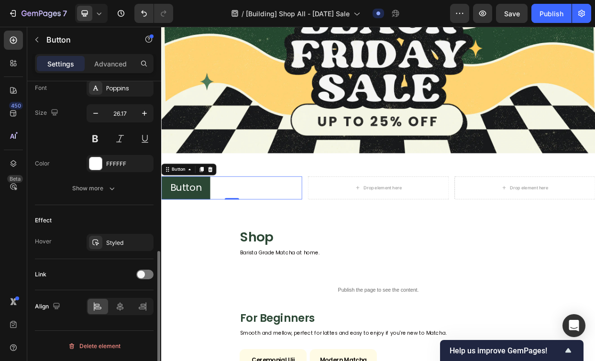
click at [121, 297] on div "Align" at bounding box center [94, 306] width 119 height 33
click at [121, 306] on icon at bounding box center [120, 306] width 7 height 9
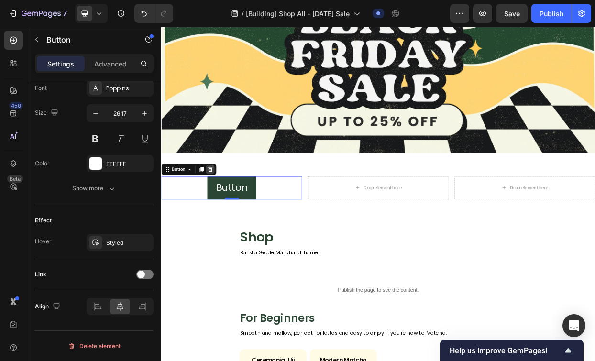
click at [224, 212] on icon at bounding box center [226, 216] width 8 height 8
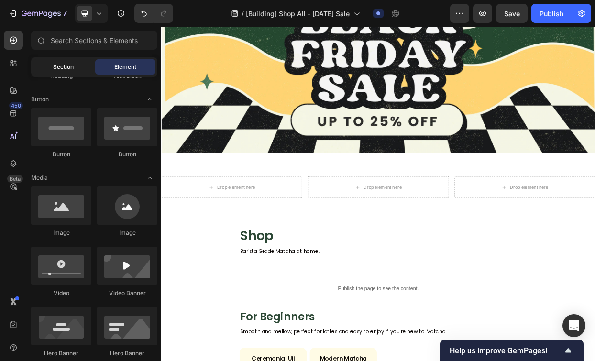
click at [50, 67] on div "Section" at bounding box center [63, 66] width 60 height 15
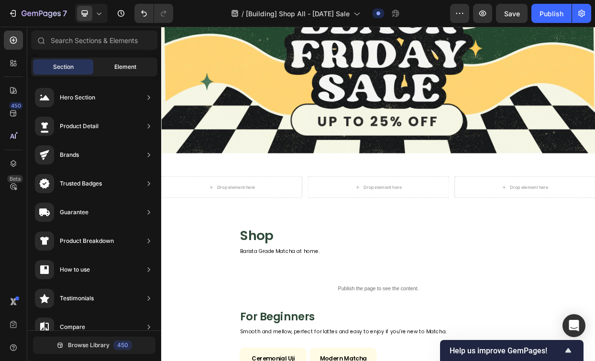
click at [117, 70] on span "Element" at bounding box center [125, 67] width 22 height 9
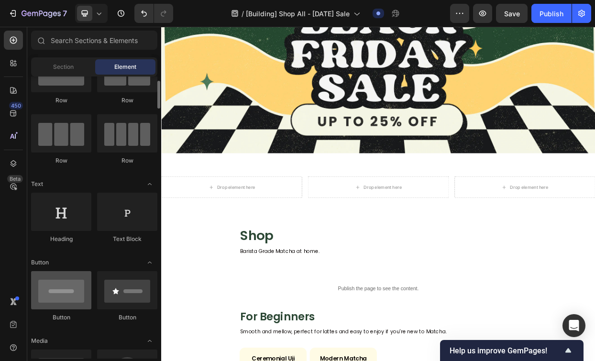
scroll to position [0, 0]
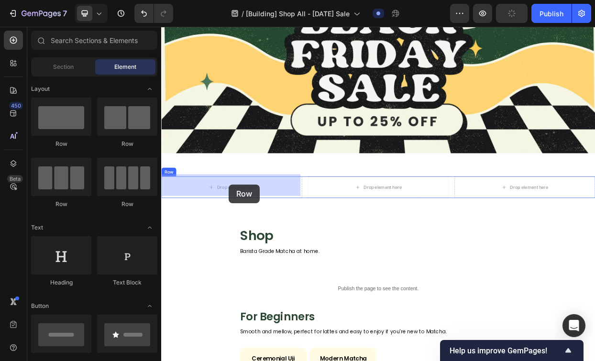
drag, startPoint x: 278, startPoint y: 154, endPoint x: 251, endPoint y: 235, distance: 86.2
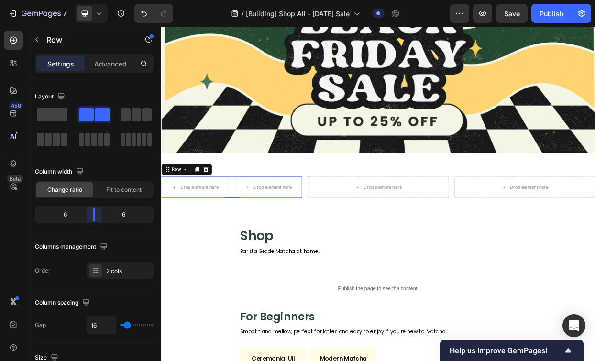
click at [93, 0] on body "7 Version history / [Building] Shop All - [DATE] Sale Draft Preview Save Publis…" at bounding box center [297, 0] width 595 height 0
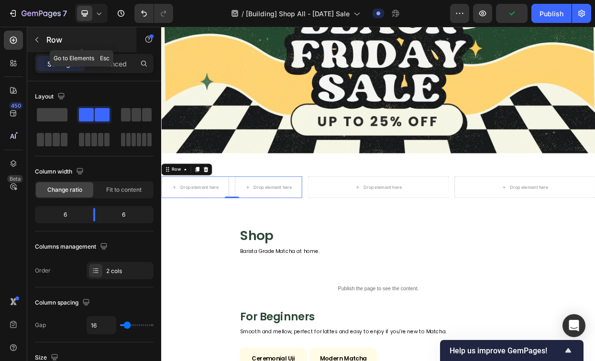
click at [40, 44] on button "button" at bounding box center [36, 39] width 15 height 15
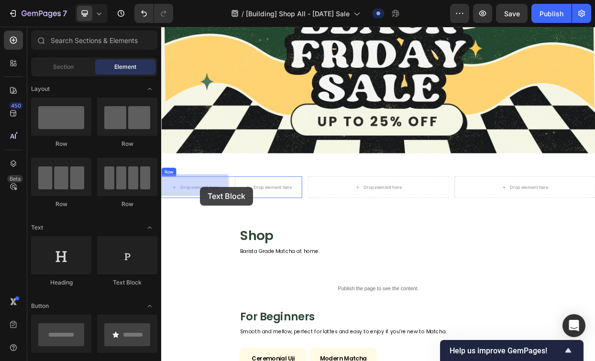
drag, startPoint x: 291, startPoint y: 293, endPoint x: 212, endPoint y: 239, distance: 95.3
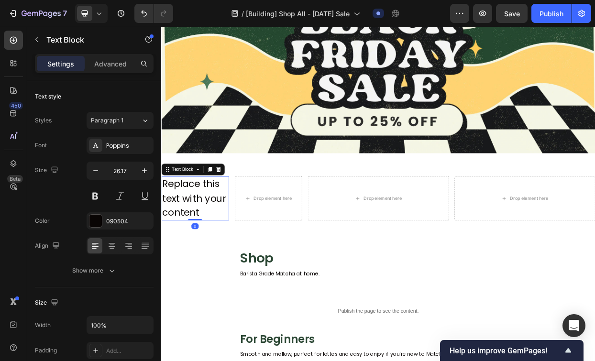
click at [187, 248] on div "Replace this text with your content" at bounding box center [205, 254] width 89 height 58
click at [187, 248] on p "Replace this text with your content" at bounding box center [206, 254] width 88 height 56
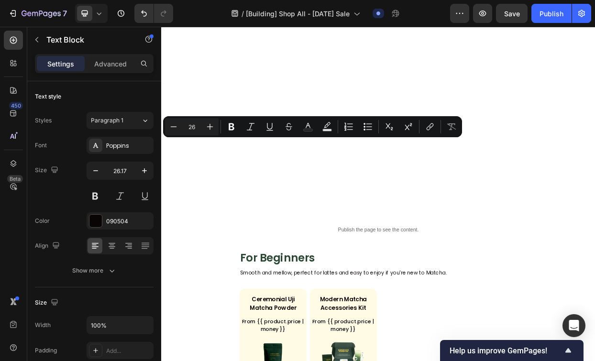
type input "16"
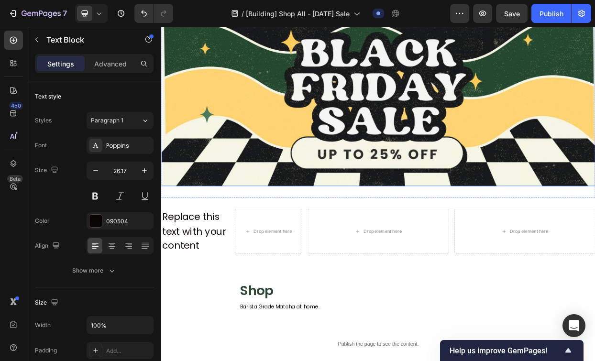
scroll to position [85, 0]
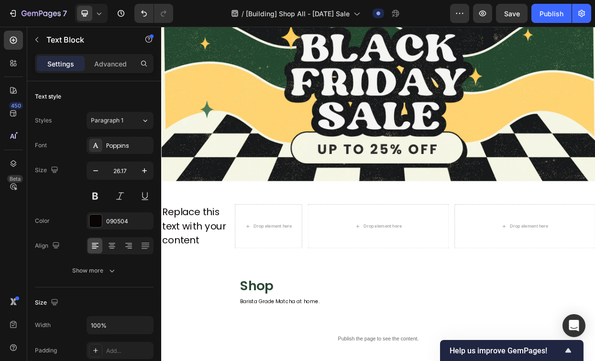
click at [195, 280] on div "Replace this text with your content" at bounding box center [205, 291] width 89 height 58
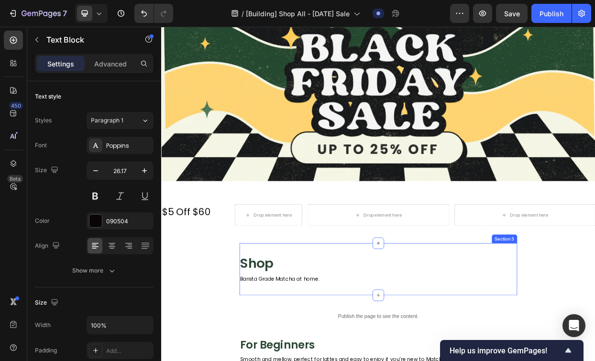
click at [324, 319] on div "Shop Heading Barista Grade Matcha at home. Text Block Section 3" at bounding box center [448, 347] width 367 height 69
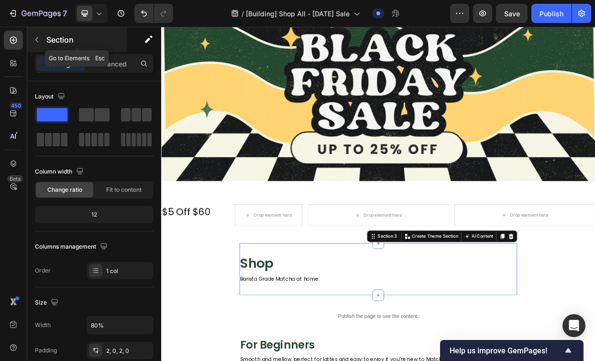
click at [38, 42] on icon "button" at bounding box center [37, 40] width 8 height 8
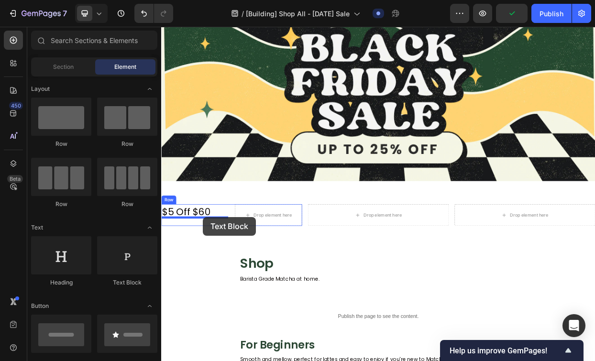
drag, startPoint x: 288, startPoint y: 280, endPoint x: 216, endPoint y: 278, distance: 71.8
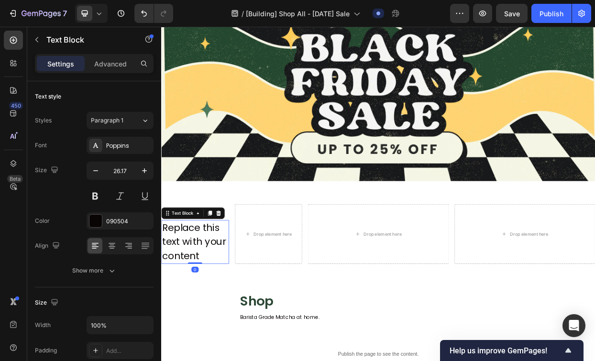
click at [194, 305] on div "Replace this text with your content" at bounding box center [205, 312] width 89 height 58
click at [194, 305] on p "Replace this text with your content" at bounding box center [206, 312] width 88 height 56
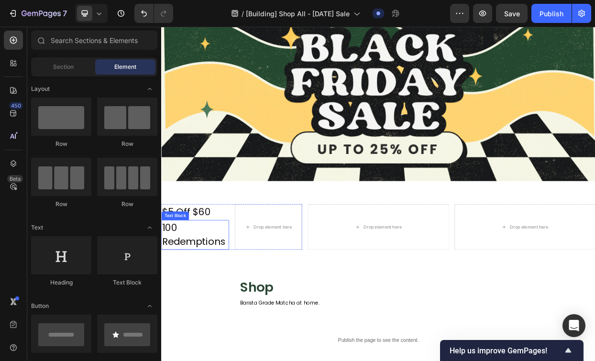
click at [205, 298] on p "100 Redemptions" at bounding box center [206, 303] width 88 height 38
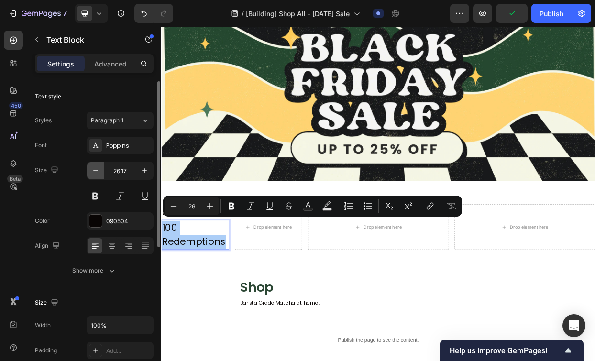
click at [99, 175] on icon "button" at bounding box center [96, 171] width 10 height 10
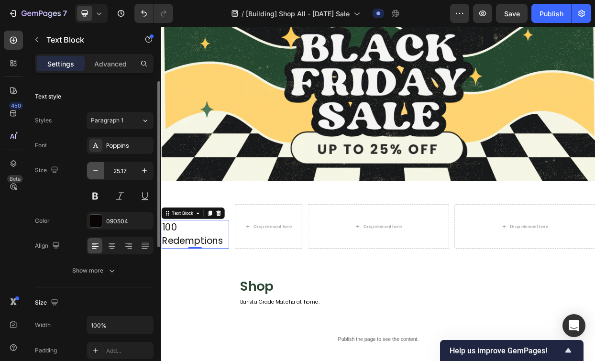
click at [99, 175] on icon "button" at bounding box center [96, 171] width 10 height 10
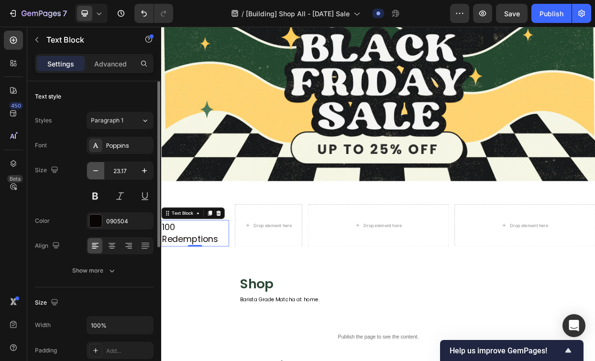
click at [99, 175] on icon "button" at bounding box center [96, 171] width 10 height 10
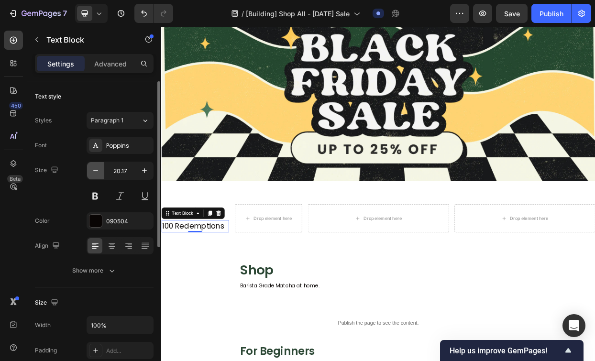
click at [99, 175] on icon "button" at bounding box center [96, 171] width 10 height 10
type input "18.17"
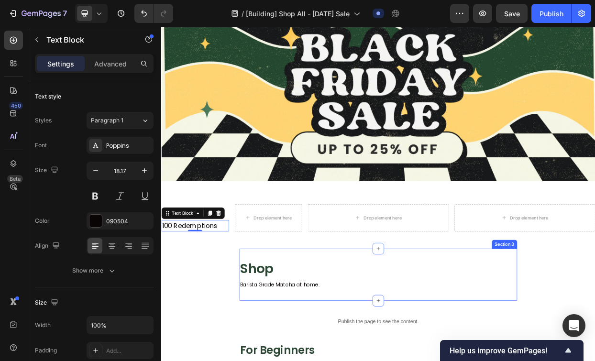
click at [386, 361] on div "Shop Heading Barista Grade Matcha at home. Text Block Section 3" at bounding box center [448, 354] width 367 height 69
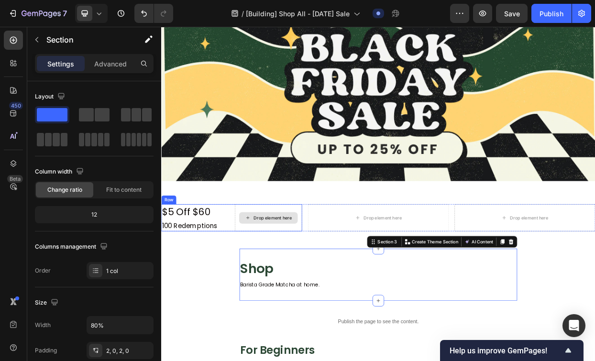
click at [265, 272] on div "Drop element here" at bounding box center [302, 279] width 77 height 15
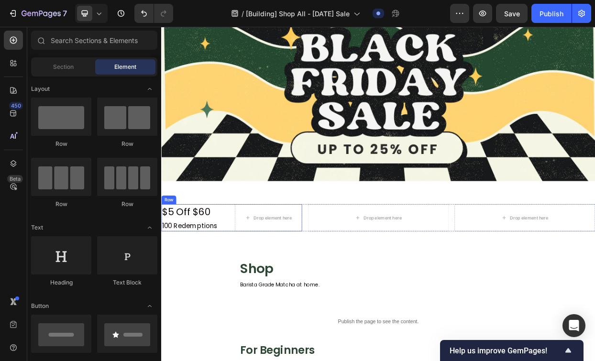
click at [250, 284] on div "$5 Off $60 Text Block 100 Redemptions Text Block Drop element here Row" at bounding box center [254, 280] width 186 height 36
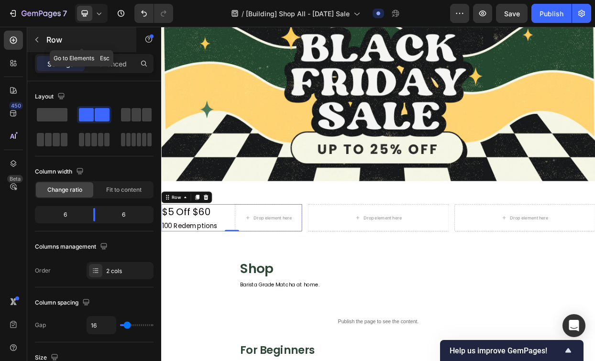
click at [41, 44] on button "button" at bounding box center [36, 39] width 15 height 15
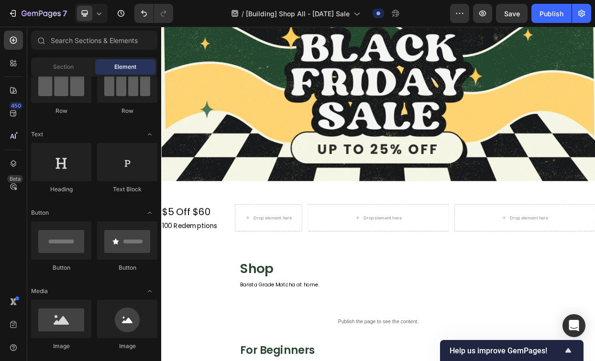
scroll to position [104, 0]
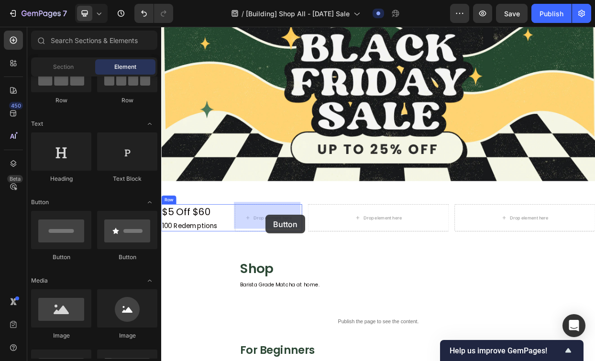
drag, startPoint x: 226, startPoint y: 263, endPoint x: 299, endPoint y: 276, distance: 74.2
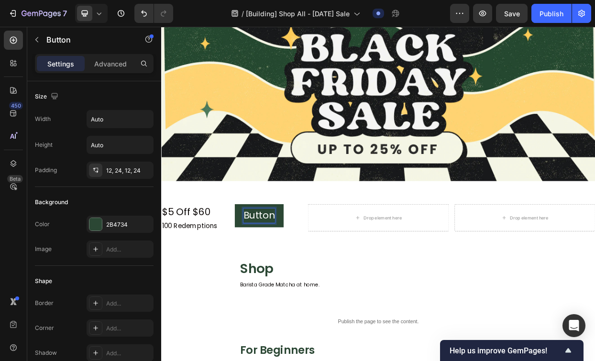
click at [299, 276] on p "Button" at bounding box center [291, 276] width 42 height 19
click at [258, 262] on button "Apply" at bounding box center [287, 277] width 59 height 30
click at [279, 271] on p "Apply" at bounding box center [288, 276] width 36 height 19
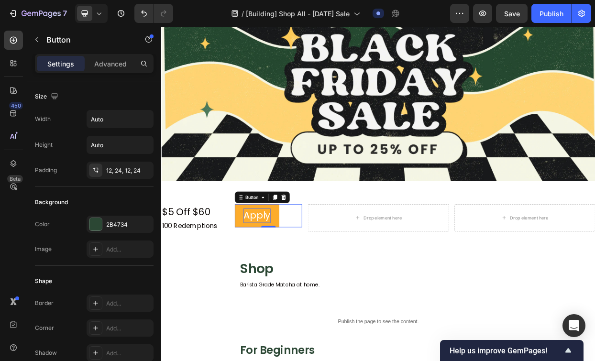
click at [279, 271] on p "Apply" at bounding box center [288, 276] width 36 height 19
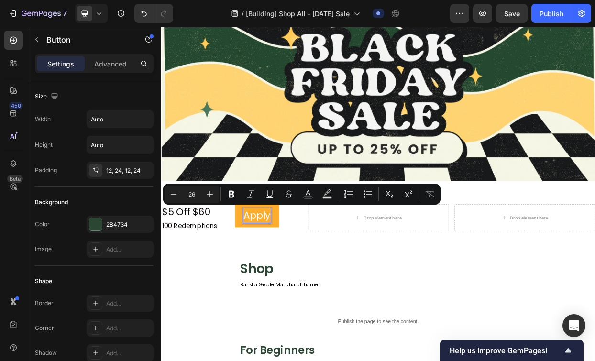
click at [300, 276] on p "Apply" at bounding box center [288, 276] width 36 height 19
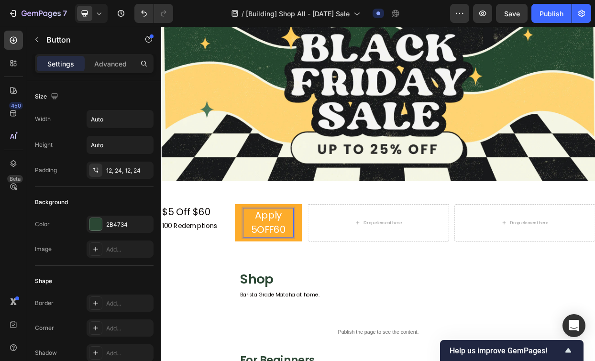
click at [318, 283] on p "Apply 5OFF60" at bounding box center [303, 286] width 66 height 38
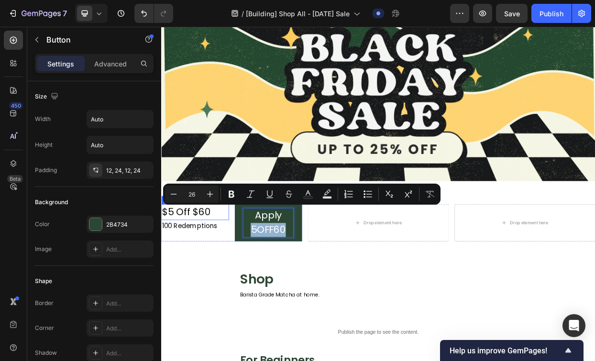
click at [202, 273] on p "$5 Off $60" at bounding box center [206, 272] width 88 height 19
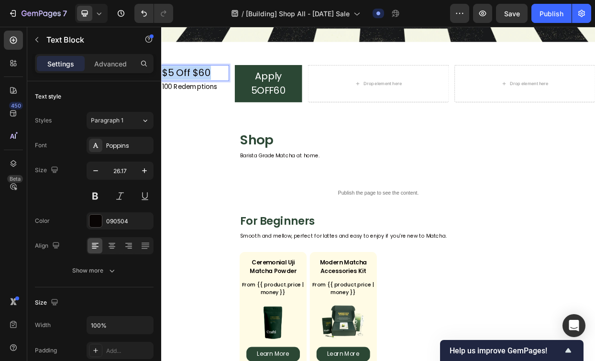
type input "16"
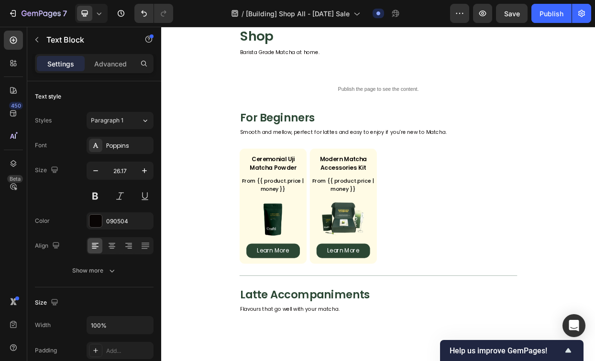
scroll to position [336, 0]
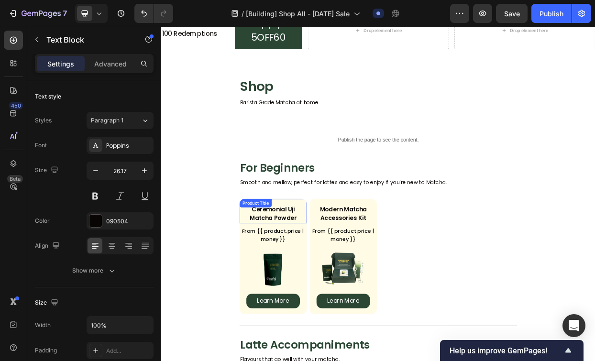
click at [309, 269] on div "Ceremonial Uji Matcha Powder Product Title" at bounding box center [309, 270] width 89 height 33
click at [307, 266] on div "Product Title" at bounding box center [286, 259] width 43 height 11
click at [309, 269] on div "Product Title" at bounding box center [296, 263] width 58 height 11
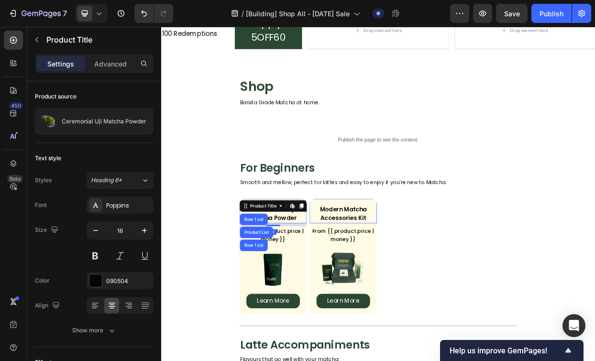
click at [315, 280] on h2 "Ceremonial Uji Matcha Powder" at bounding box center [309, 274] width 74 height 25
click at [344, 280] on div "Ceremonial Uji Matcha Powder Product Title Row 1 col Product List Row 1 col Edi…" at bounding box center [309, 270] width 89 height 33
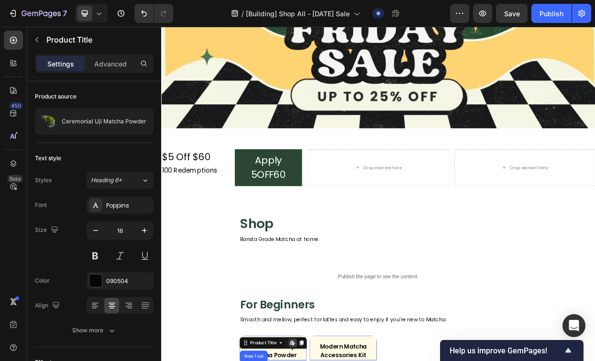
scroll to position [157, 0]
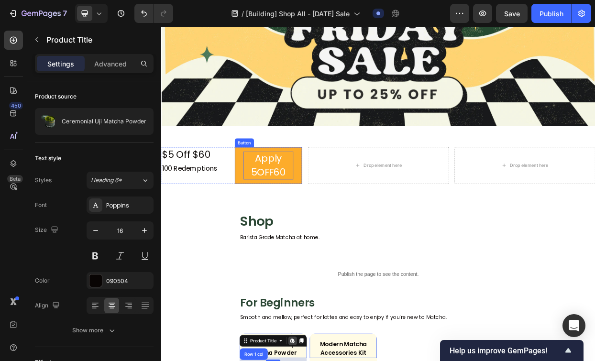
click at [298, 228] on p "Apply 5OFF60" at bounding box center [303, 211] width 66 height 38
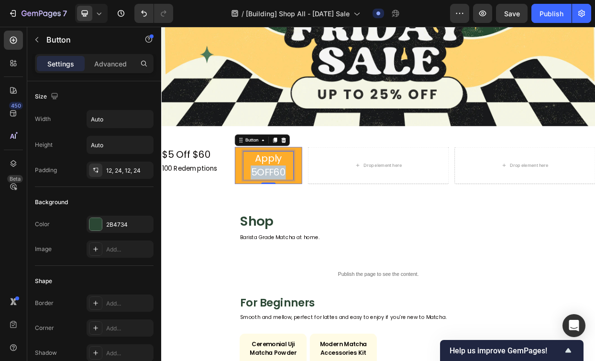
click at [298, 228] on p "Apply 5OFF60" at bounding box center [303, 211] width 66 height 38
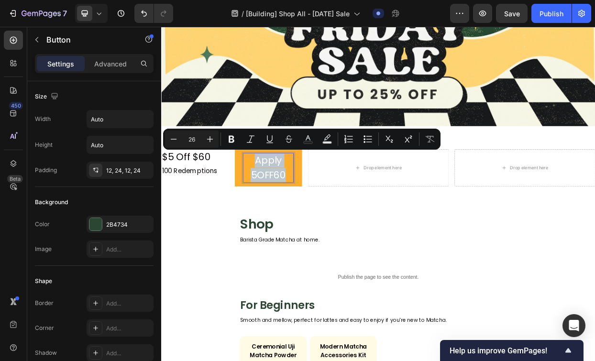
scroll to position [757, 0]
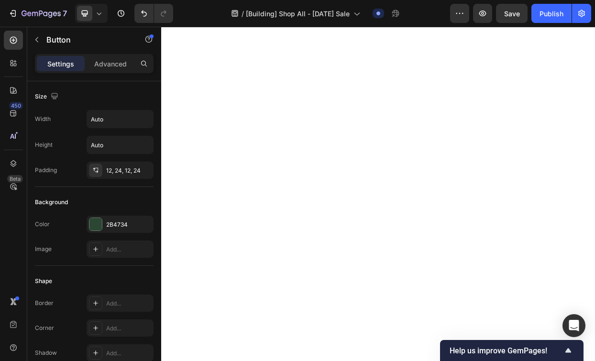
type input "16"
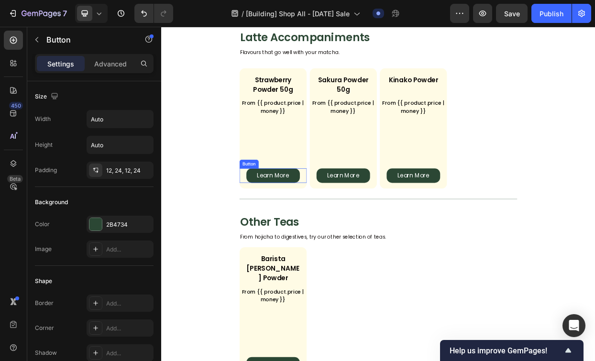
scroll to position [763, 0]
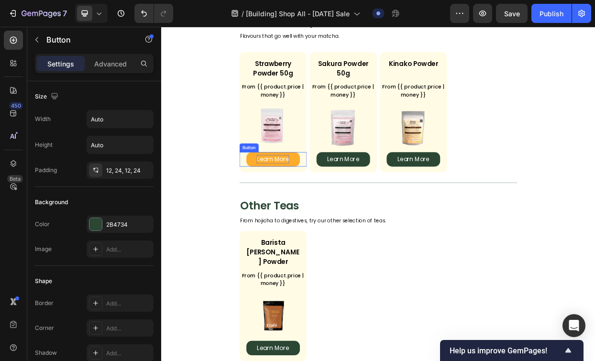
click at [311, 199] on p "Learn More" at bounding box center [308, 202] width 43 height 11
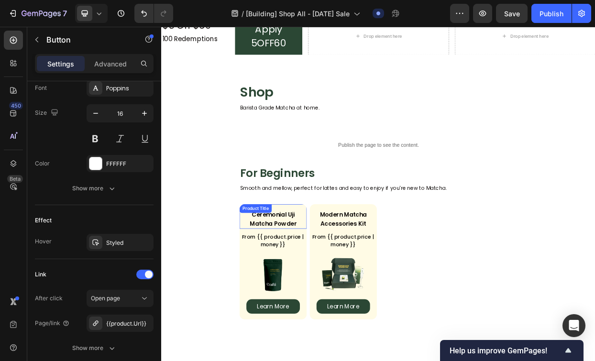
scroll to position [157, 0]
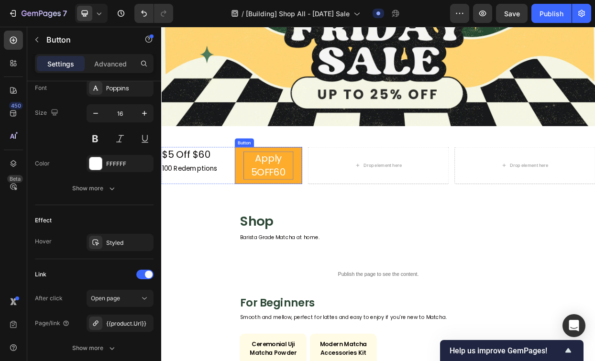
click at [291, 202] on p "Apply 5OFF60" at bounding box center [303, 211] width 66 height 38
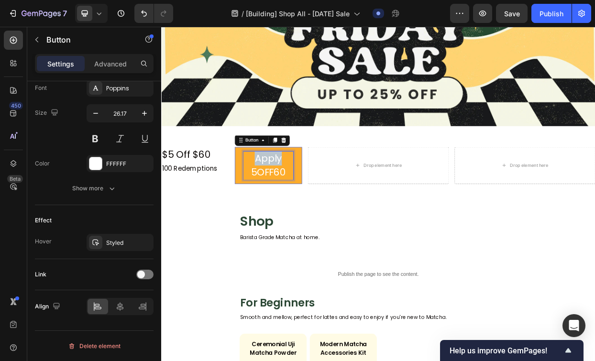
click at [291, 202] on p "Apply 5OFF60" at bounding box center [303, 211] width 66 height 38
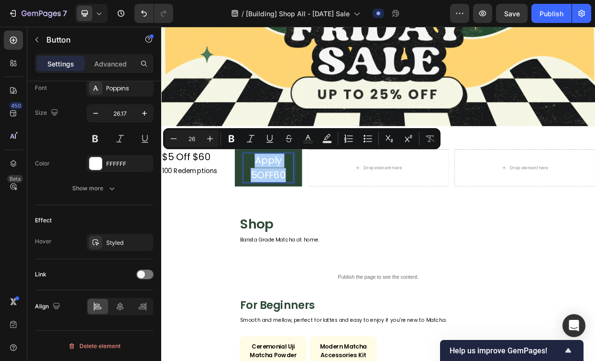
click at [195, 138] on input "26" at bounding box center [191, 138] width 19 height 11
type input "18"
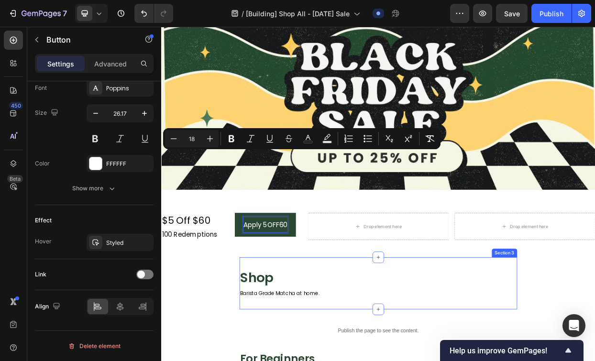
scroll to position [72, 0]
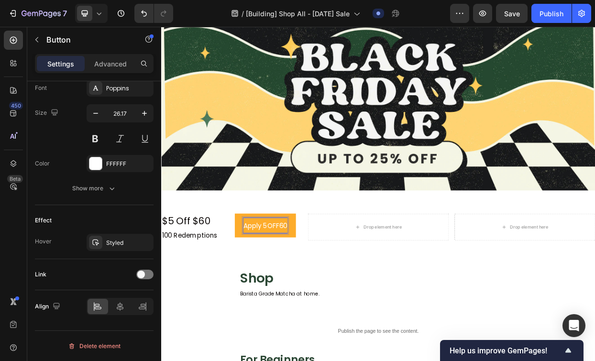
click at [285, 287] on span "Apply 5OFF60" at bounding box center [299, 290] width 58 height 12
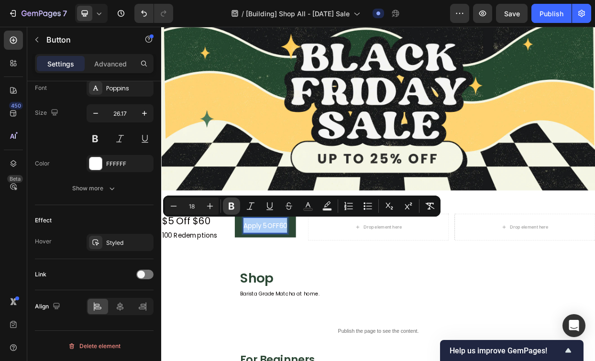
click at [231, 204] on icon "Editor contextual toolbar" at bounding box center [232, 206] width 10 height 10
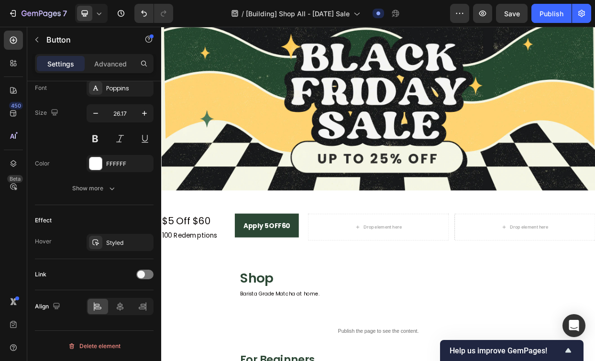
click at [254, 261] on div "$5 Off $60 Text Block 100 Redemptions Text Block Apply 5OFF60 Button 0 Row Drop…" at bounding box center [448, 296] width 574 height 74
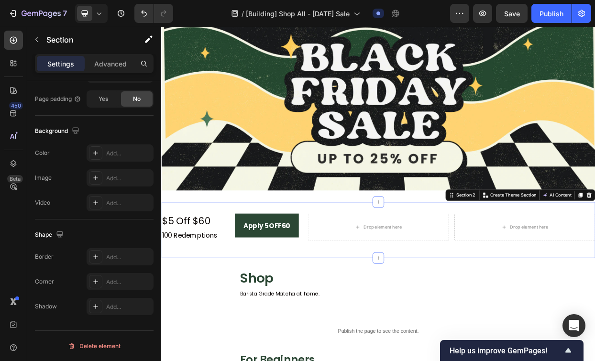
scroll to position [0, 0]
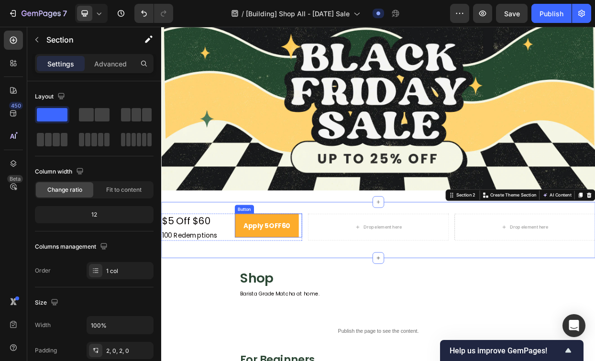
click at [270, 274] on button "Apply 5OFF60" at bounding box center [300, 289] width 85 height 31
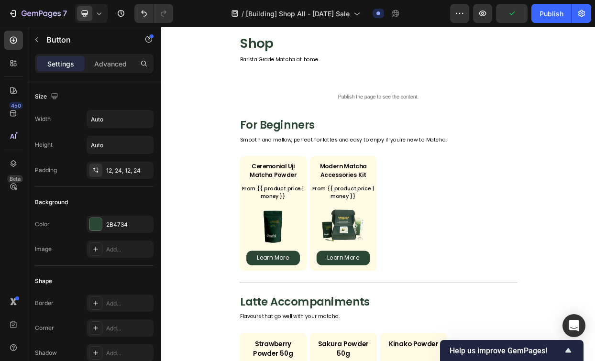
scroll to position [381, 0]
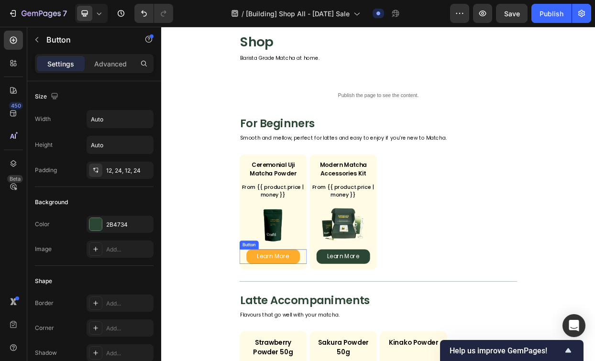
click at [276, 332] on link "Learn More" at bounding box center [309, 330] width 71 height 19
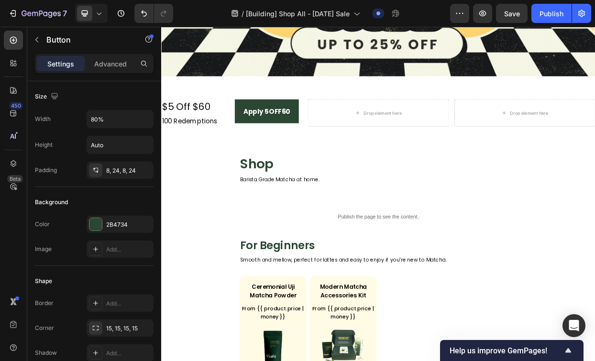
scroll to position [221, 0]
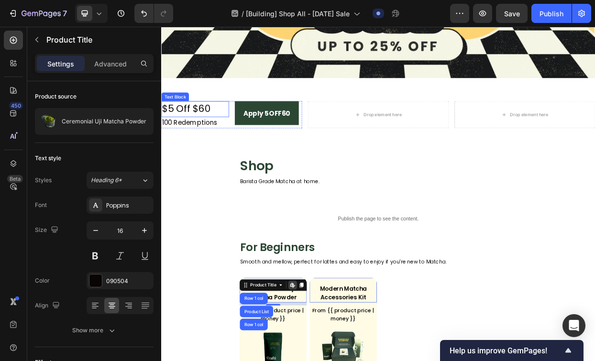
click at [206, 132] on p "$5 Off $60" at bounding box center [206, 135] width 88 height 19
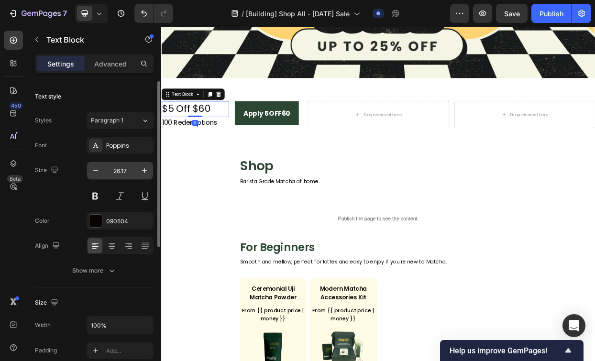
click at [118, 173] on input "26.17" at bounding box center [120, 170] width 32 height 17
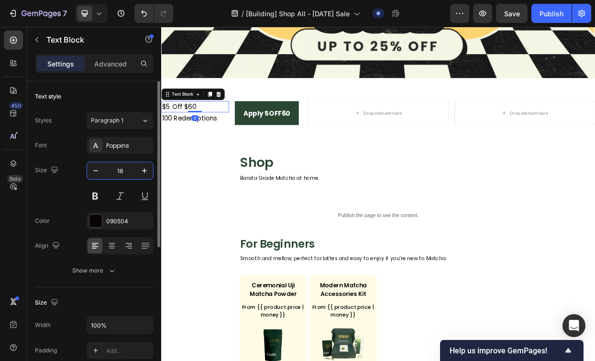
type input "18"
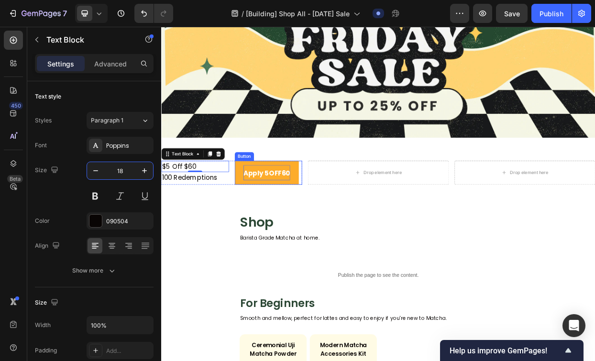
scroll to position [145, 0]
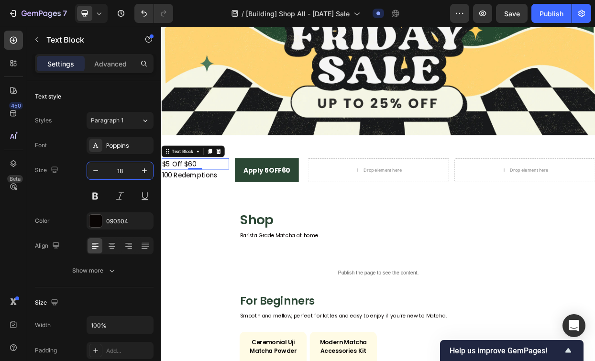
click at [263, 293] on section "Shop Heading Barista Grade Matcha at home. Text Block Section 3" at bounding box center [448, 289] width 475 height 69
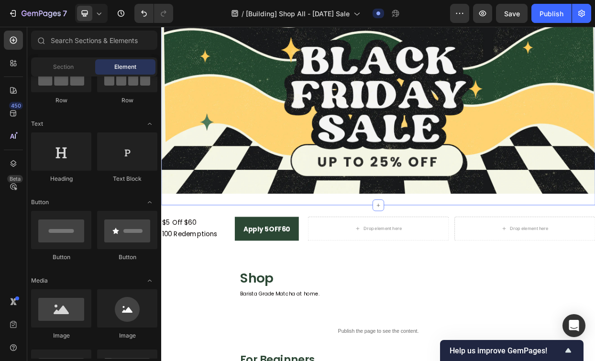
scroll to position [67, 0]
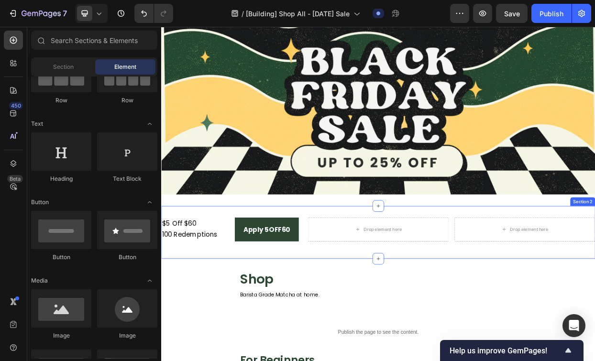
click at [264, 265] on div "$5 Off $60 Text Block 100 Redemptions Text Block Apply 5OFF60 Button Row Drop e…" at bounding box center [448, 298] width 574 height 69
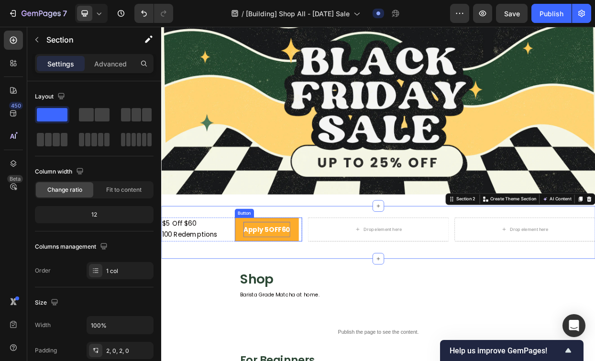
click at [270, 289] on strong "Apply 5OFF60" at bounding box center [301, 295] width 62 height 12
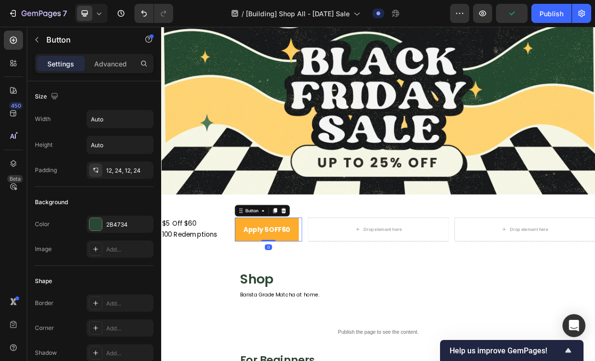
click at [263, 286] on button "Apply 5OFF60" at bounding box center [300, 294] width 85 height 31
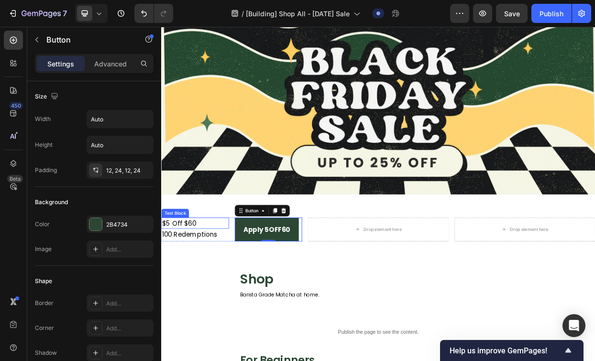
click at [198, 280] on p "$5 Off $60" at bounding box center [206, 286] width 88 height 13
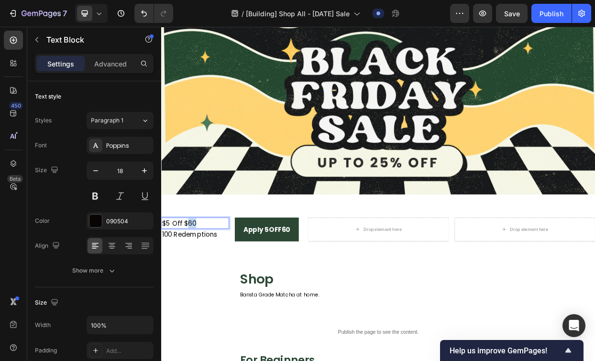
click at [198, 280] on p "$5 Off $60" at bounding box center [206, 286] width 88 height 13
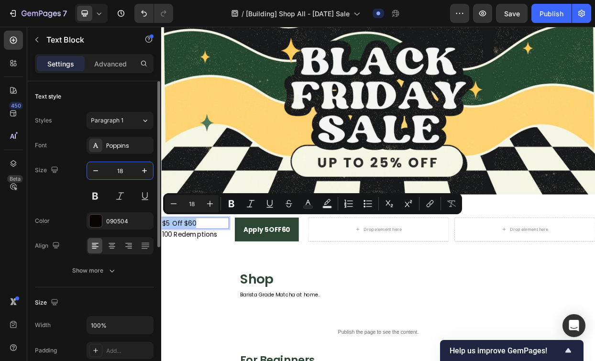
click at [122, 171] on input "18" at bounding box center [120, 170] width 32 height 17
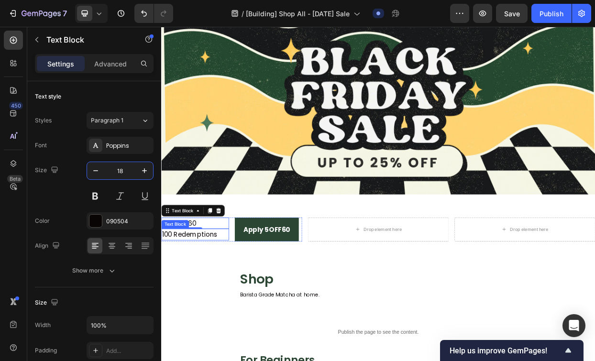
click at [210, 303] on p "100 Redemptions" at bounding box center [206, 301] width 88 height 13
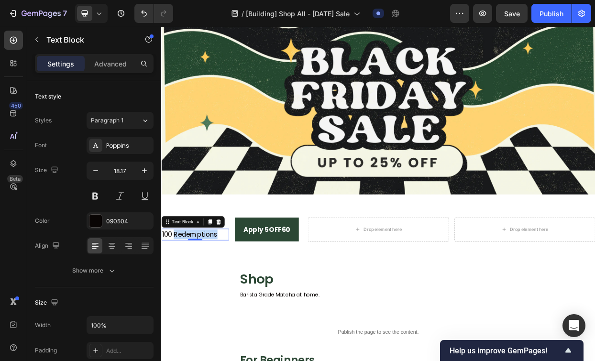
click at [210, 303] on p "100 Redemptions" at bounding box center [206, 301] width 88 height 13
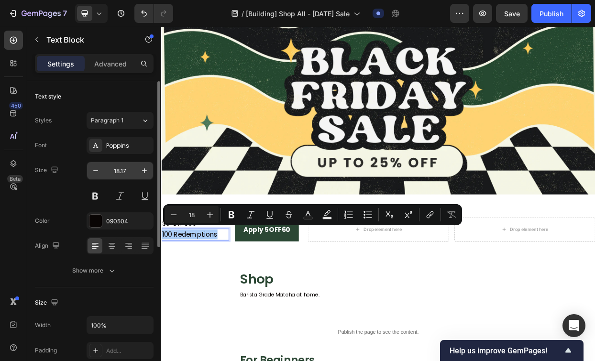
click at [116, 174] on input "18.17" at bounding box center [120, 170] width 32 height 17
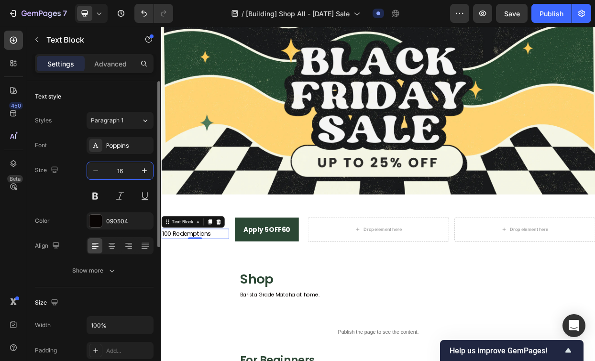
type input "16"
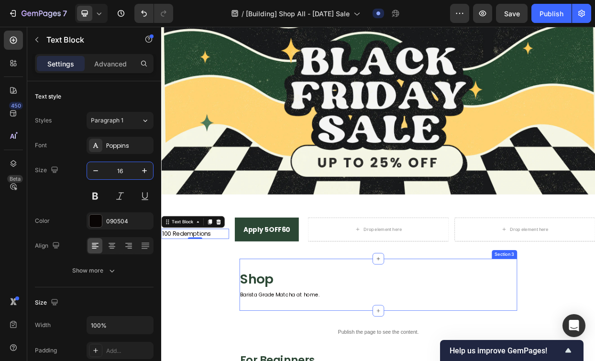
click at [353, 361] on div "Shop Heading Barista Grade Matcha at home. Text Block" at bounding box center [448, 368] width 367 height 38
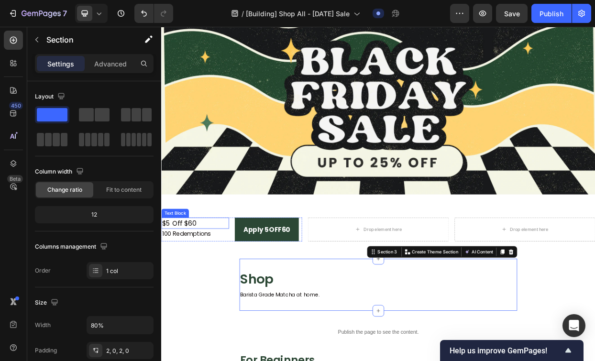
click at [200, 282] on p "$5 Off $60" at bounding box center [206, 286] width 88 height 13
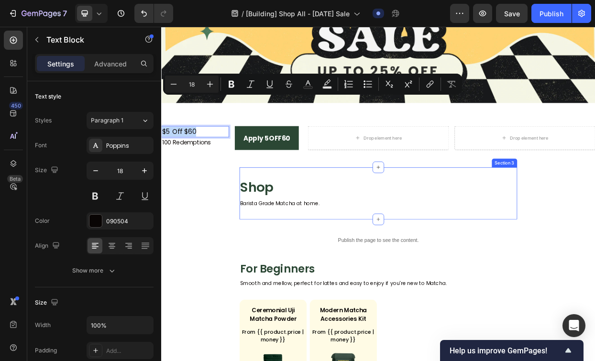
scroll to position [184, 0]
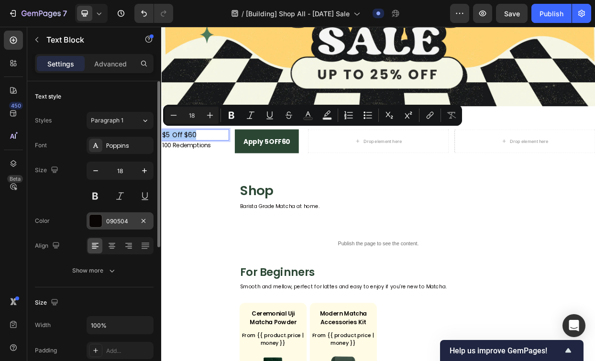
click at [98, 217] on div at bounding box center [95, 221] width 12 height 12
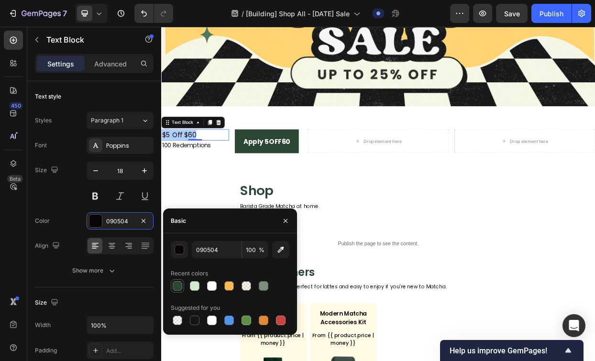
click at [177, 285] on div at bounding box center [178, 286] width 10 height 10
type input "2B4734"
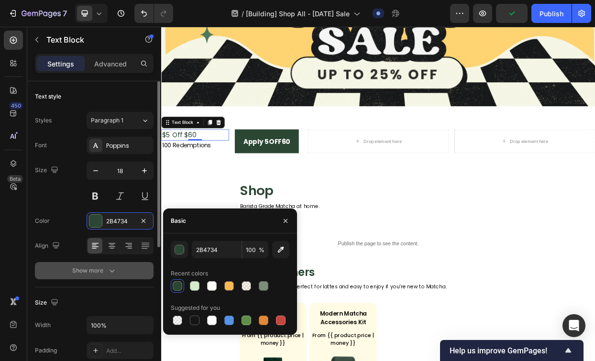
click at [89, 277] on button "Show more" at bounding box center [94, 270] width 119 height 17
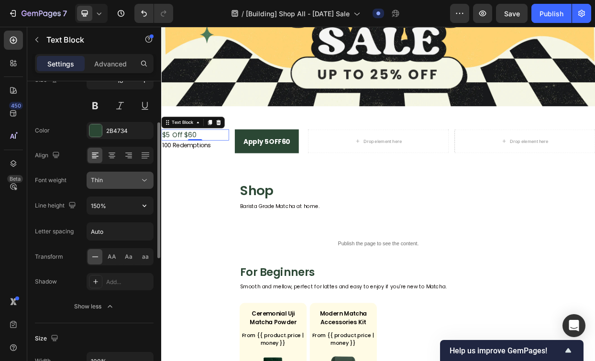
scroll to position [90, 0]
click at [122, 179] on div "Thin" at bounding box center [115, 181] width 49 height 9
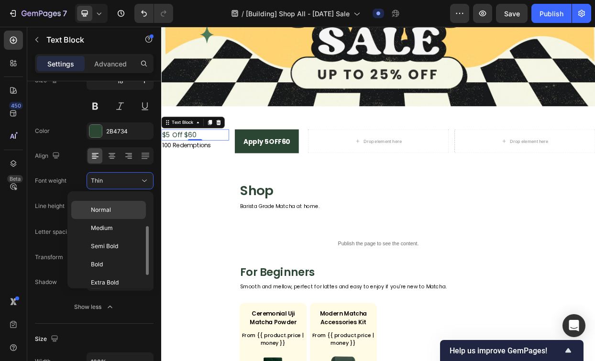
scroll to position [53, 0]
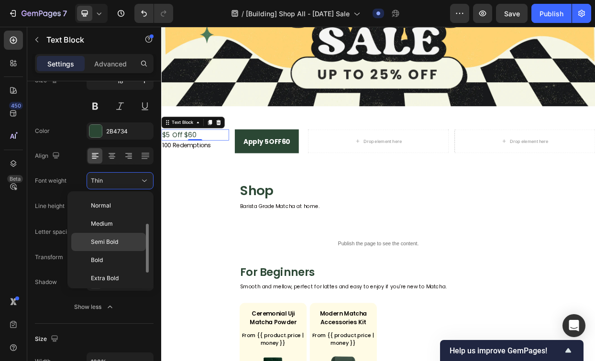
click at [121, 243] on p "Semi Bold" at bounding box center [116, 242] width 51 height 9
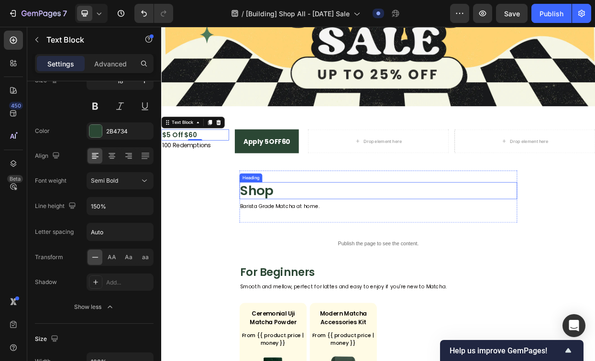
click at [281, 239] on h2 "Shop" at bounding box center [448, 243] width 367 height 22
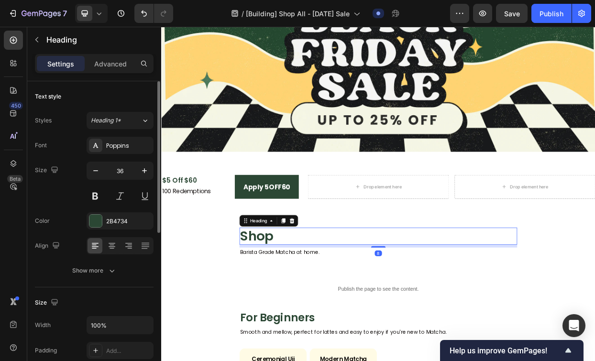
scroll to position [123, 0]
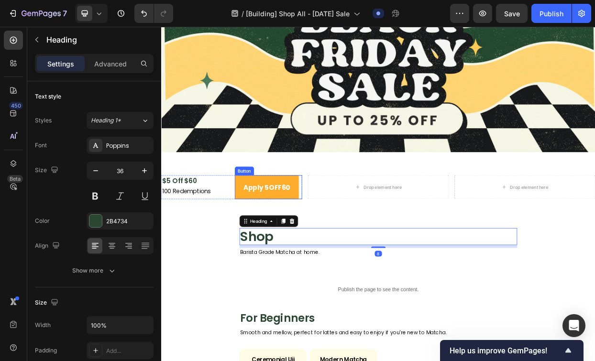
click at [266, 223] on button "Apply 5OFF60" at bounding box center [300, 238] width 85 height 31
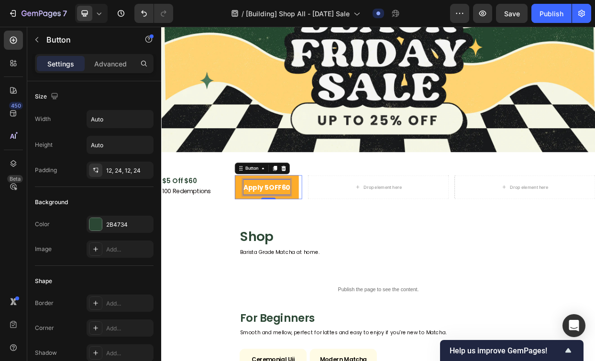
click at [275, 233] on strong "Apply 5OFF60" at bounding box center [301, 239] width 62 height 12
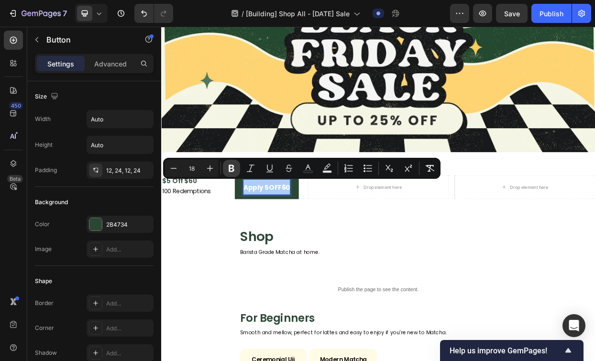
click at [234, 166] on icon "Editor contextual toolbar" at bounding box center [232, 169] width 10 height 10
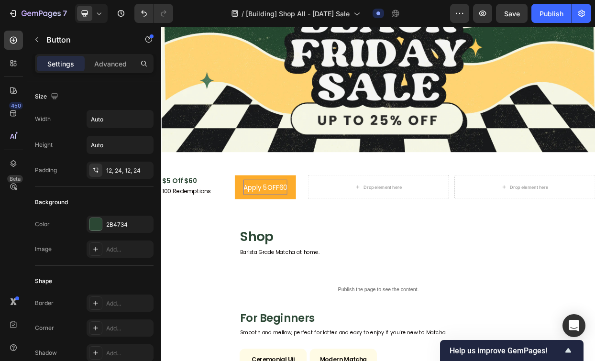
click at [293, 235] on span "Apply 5OFF60" at bounding box center [299, 239] width 58 height 12
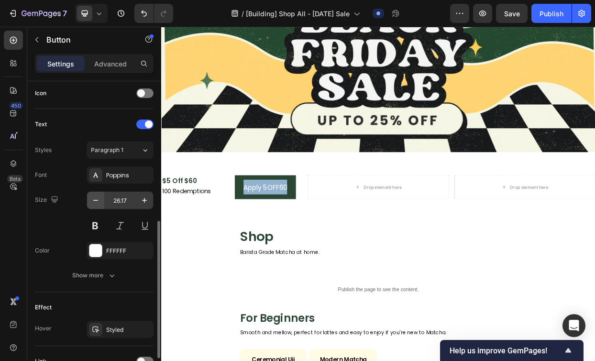
scroll to position [308, 0]
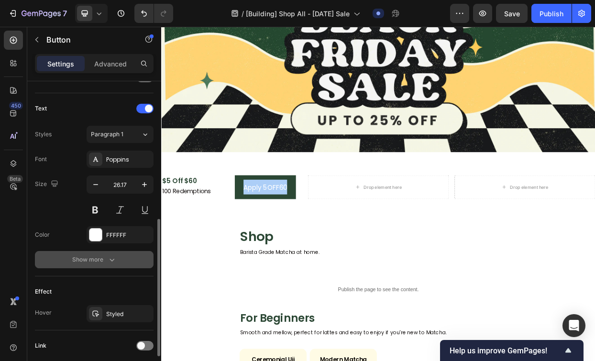
click at [99, 257] on div "Show more" at bounding box center [94, 260] width 44 height 10
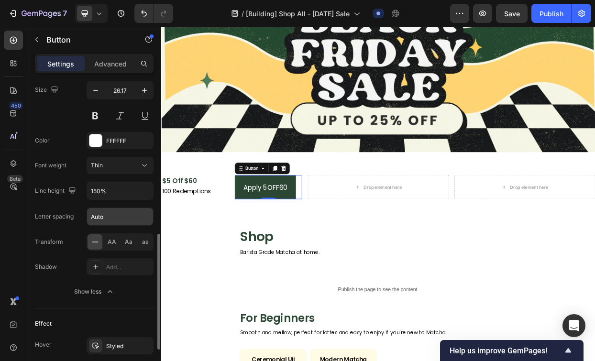
scroll to position [402, 0]
click at [122, 163] on div "Thin" at bounding box center [115, 165] width 49 height 9
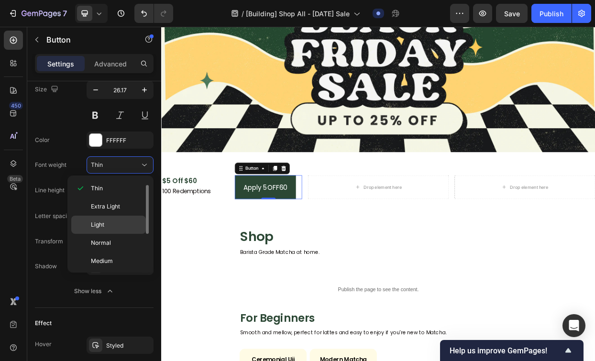
scroll to position [74, 0]
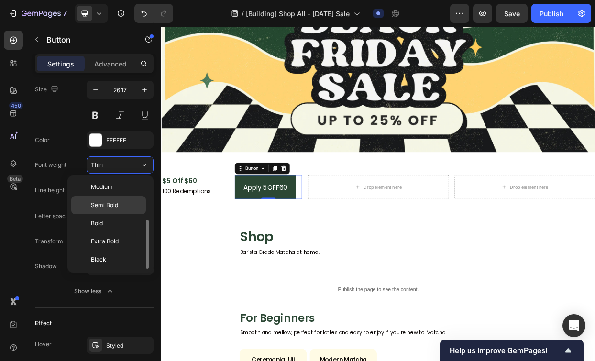
click at [121, 208] on p "Semi Bold" at bounding box center [116, 205] width 51 height 9
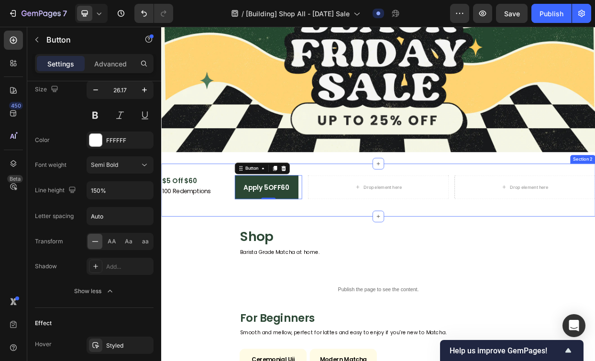
click at [223, 214] on div "$5 Off $60 Text Block 100 Redemptions Text Block Apply 5OFF60 Button 0 Row Drop…" at bounding box center [448, 242] width 574 height 69
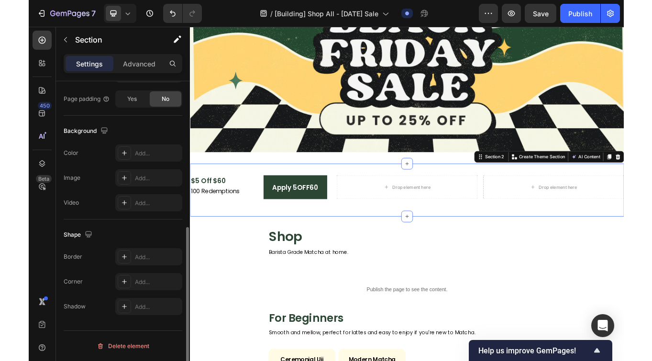
scroll to position [0, 0]
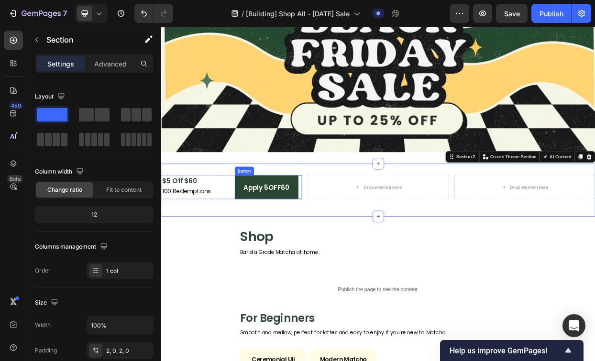
click at [342, 224] on div "Apply 5OFF60 Button" at bounding box center [302, 238] width 89 height 31
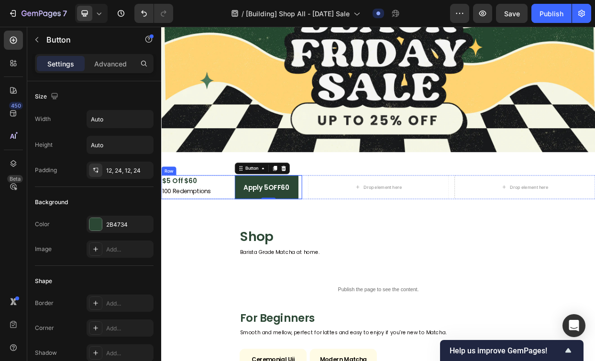
click at [251, 226] on div "$5 Off $60 Text Block 100 Redemptions Text Block Apply 5OFF60 Button 0 Row" at bounding box center [254, 238] width 186 height 31
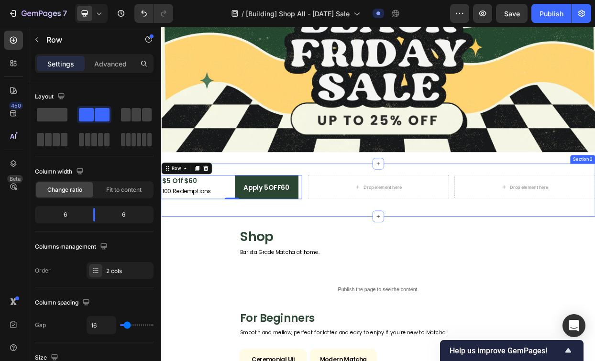
click at [274, 209] on div "$5 Off $60 Text Block 100 Redemptions Text Block Apply 5OFF60 Button Row 0 Drop…" at bounding box center [448, 242] width 574 height 69
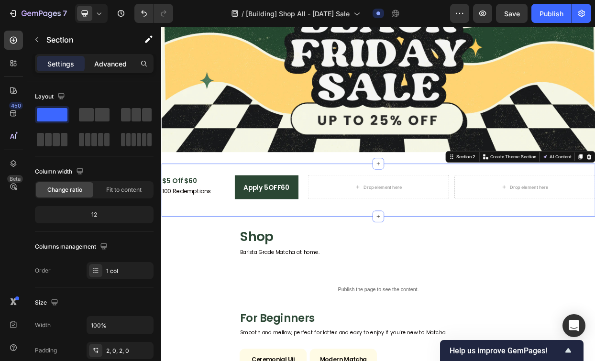
click at [106, 62] on p "Advanced" at bounding box center [110, 64] width 33 height 10
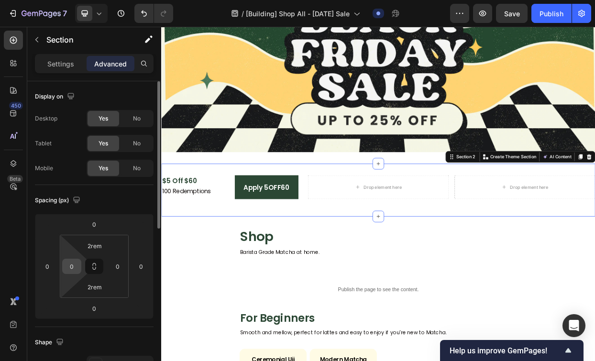
click at [72, 270] on input "0" at bounding box center [72, 266] width 14 height 14
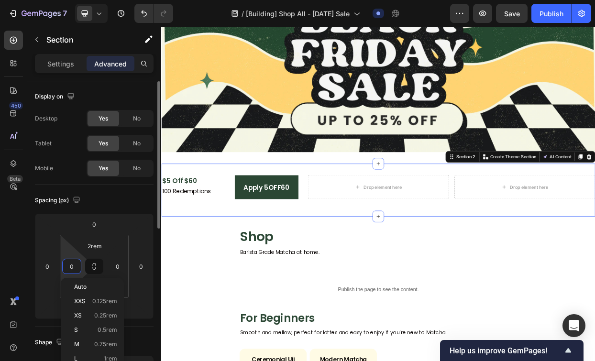
click at [72, 270] on input "0" at bounding box center [72, 266] width 14 height 14
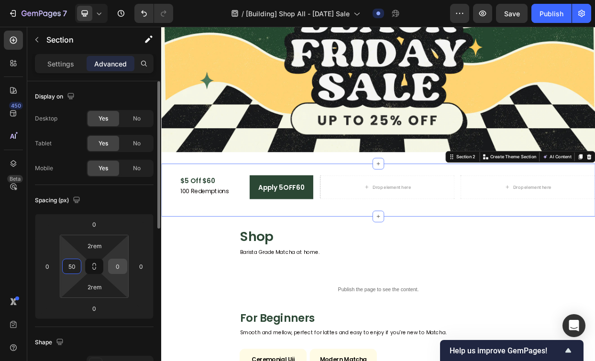
type input "50"
click at [110, 269] on div "0" at bounding box center [117, 266] width 19 height 15
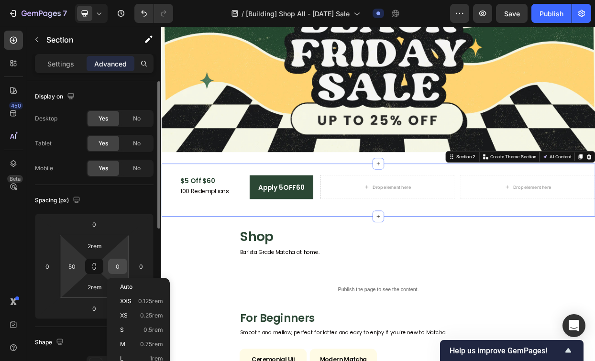
click at [115, 267] on input "0" at bounding box center [117, 266] width 14 height 14
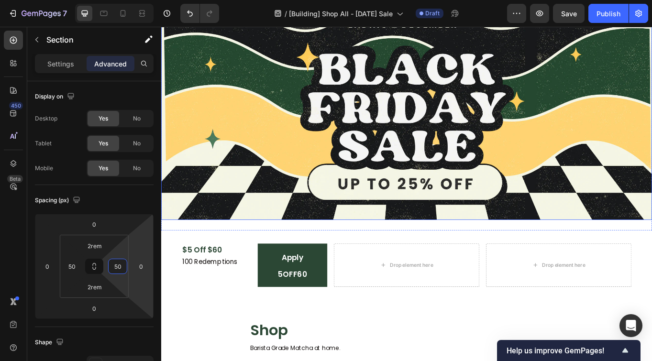
scroll to position [189, 0]
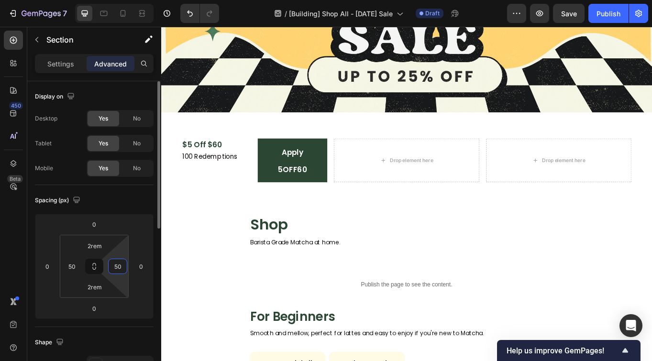
click at [120, 266] on input "50" at bounding box center [117, 266] width 14 height 14
type input "100"
click at [72, 263] on input "50" at bounding box center [72, 266] width 14 height 14
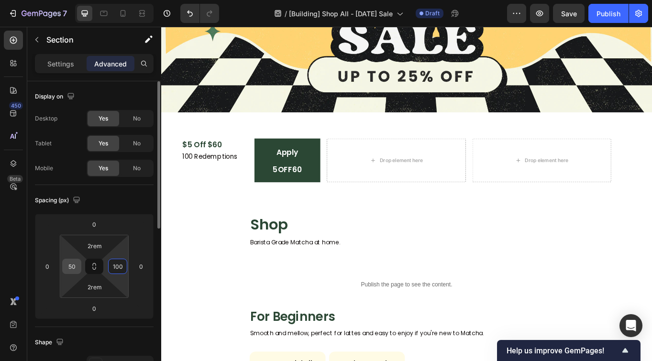
click at [72, 263] on input "50" at bounding box center [72, 266] width 14 height 14
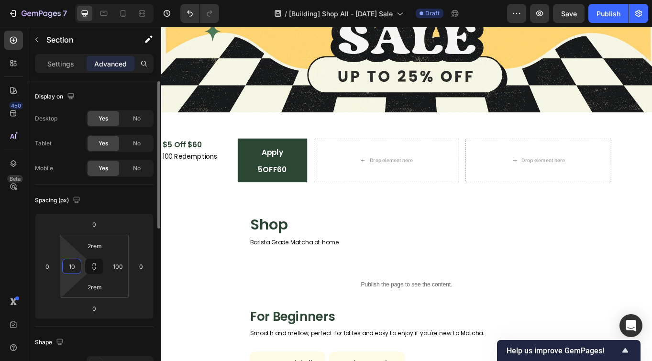
type input "100"
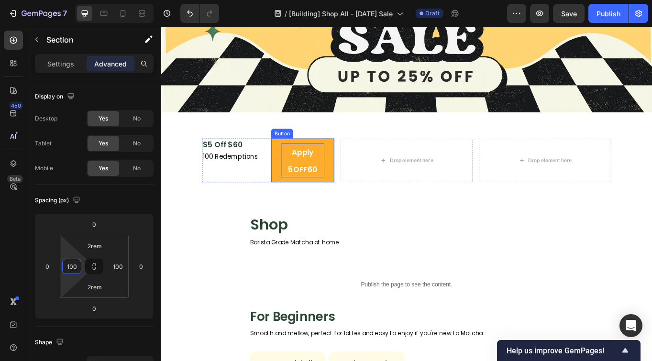
click at [339, 179] on p "Apply 5OFF60" at bounding box center [326, 183] width 50 height 40
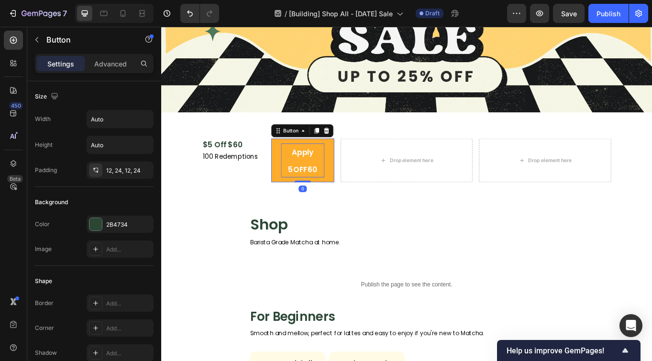
click at [327, 173] on span "Apply 5OFF60" at bounding box center [326, 183] width 34 height 32
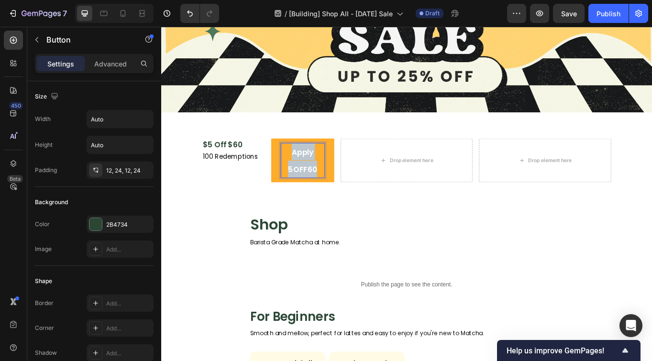
click at [327, 173] on span "Apply 5OFF60" at bounding box center [326, 183] width 34 height 32
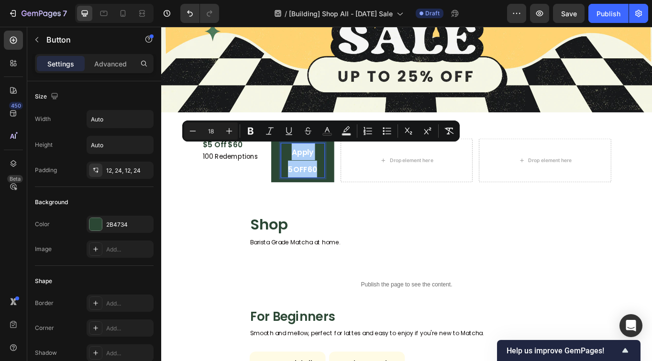
click at [207, 130] on input "18" at bounding box center [210, 130] width 19 height 11
type input "1"
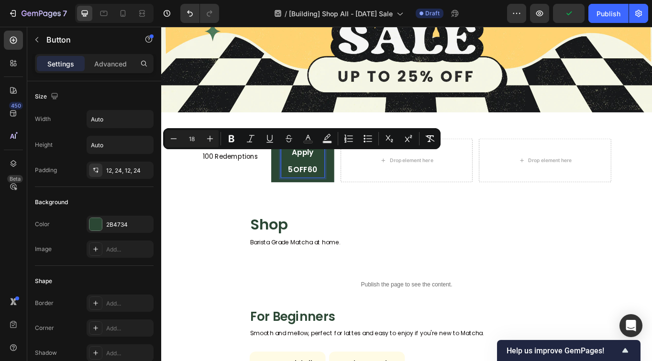
click at [195, 138] on input "18" at bounding box center [191, 138] width 19 height 11
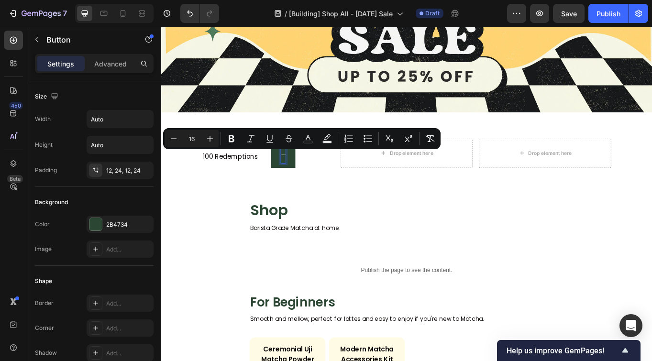
type input "16"
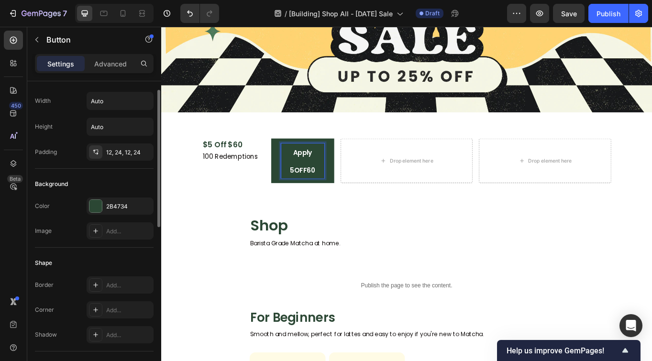
scroll to position [19, 0]
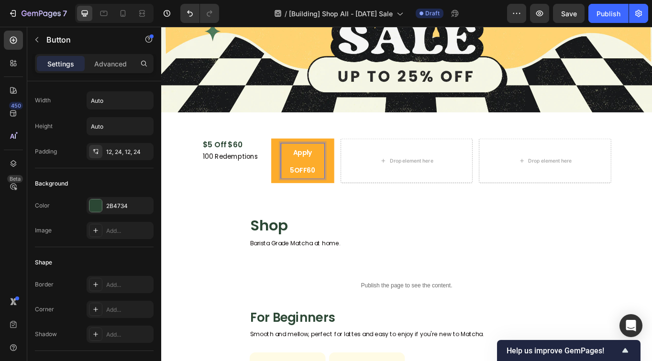
click at [322, 171] on span "Apply 5OFF60" at bounding box center [327, 183] width 30 height 31
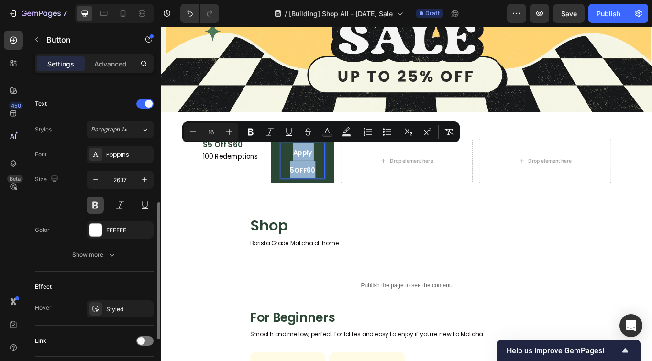
scroll to position [324, 0]
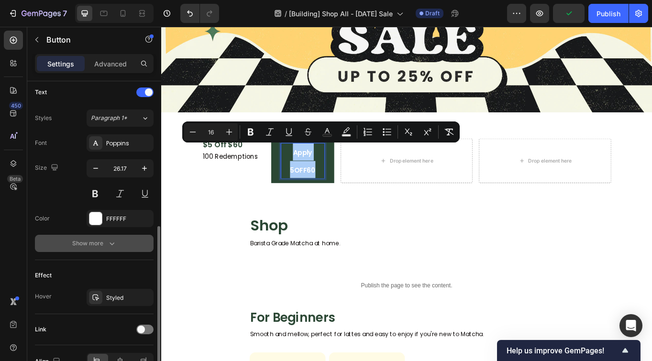
click at [85, 248] on div "Show more" at bounding box center [94, 244] width 44 height 10
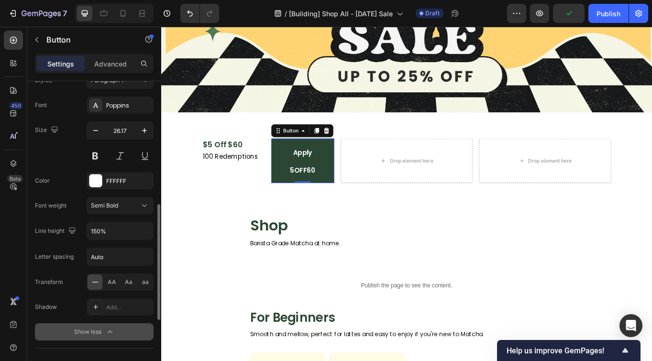
scroll to position [366, 0]
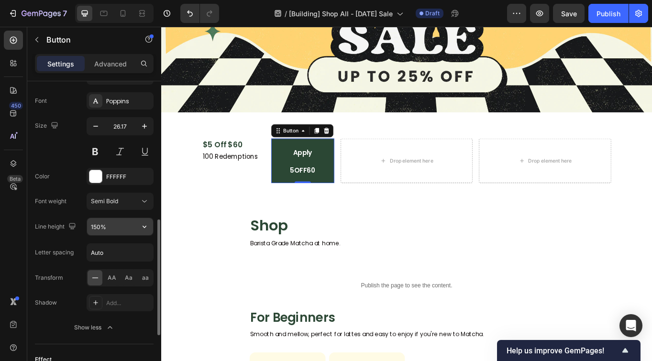
click at [97, 230] on input "150%" at bounding box center [120, 226] width 66 height 17
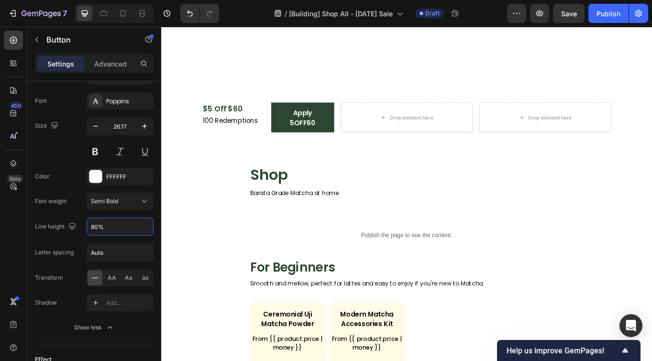
scroll to position [155, 0]
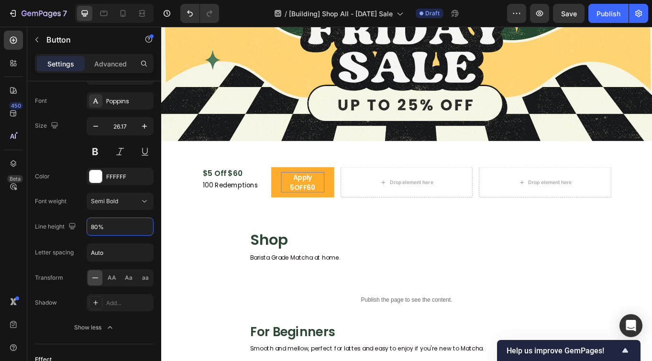
type input "80%"
click at [328, 202] on span "Apply 5OFF60" at bounding box center [327, 209] width 30 height 23
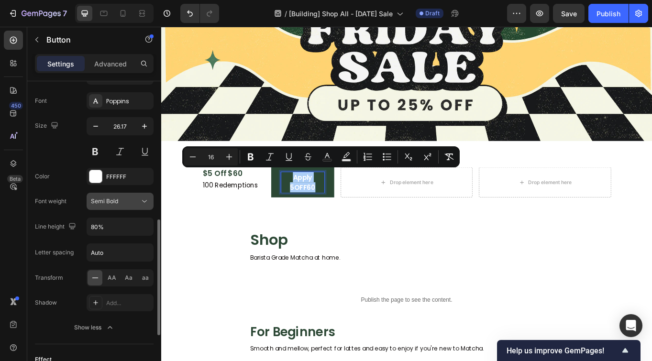
click at [118, 202] on div "Semi Bold" at bounding box center [115, 201] width 49 height 9
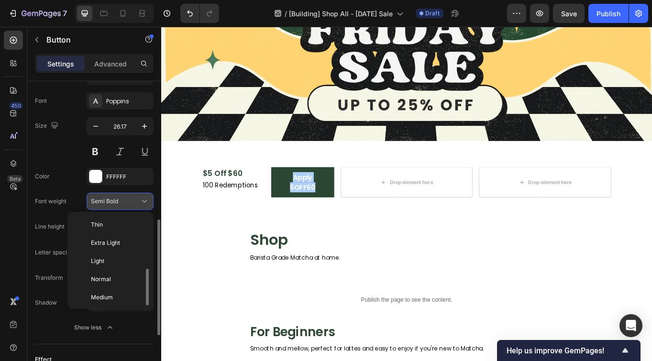
scroll to position [34, 0]
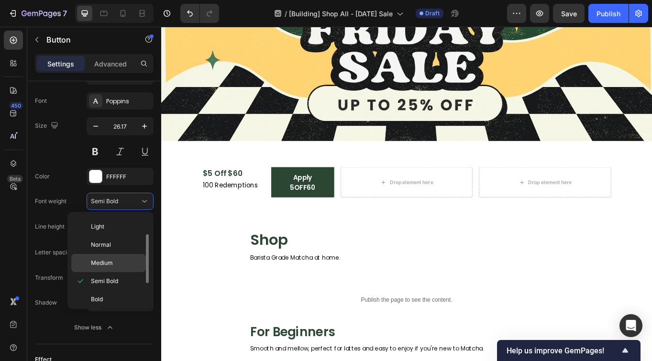
click at [115, 256] on div "Medium" at bounding box center [108, 263] width 75 height 18
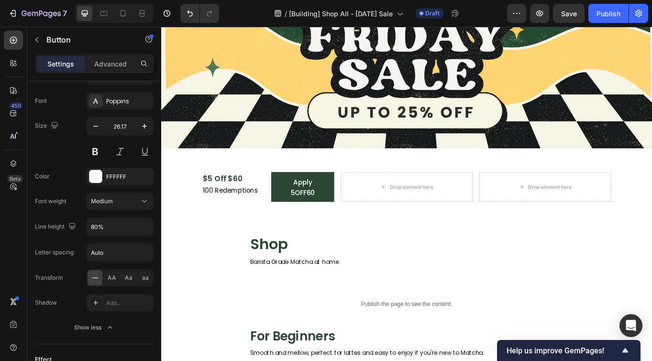
scroll to position [119, 0]
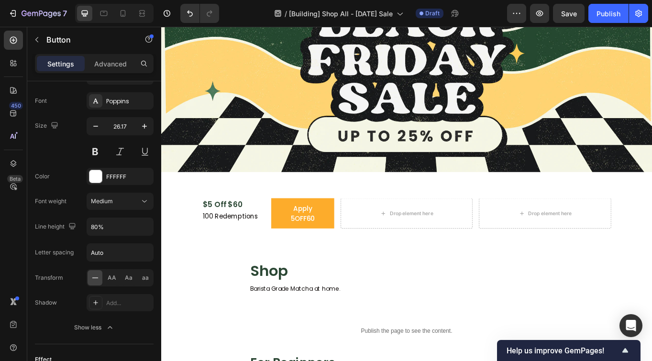
click at [297, 243] on button "Apply 5OFF60" at bounding box center [326, 244] width 73 height 35
click at [350, 234] on button "Apply 5OFF60" at bounding box center [326, 244] width 73 height 35
click at [351, 246] on button "Apply 5OFF60" at bounding box center [326, 244] width 73 height 35
click at [319, 239] on span "Apply 5OFF60" at bounding box center [326, 245] width 28 height 23
click at [353, 229] on button "Apply 5OFF60" at bounding box center [326, 244] width 73 height 35
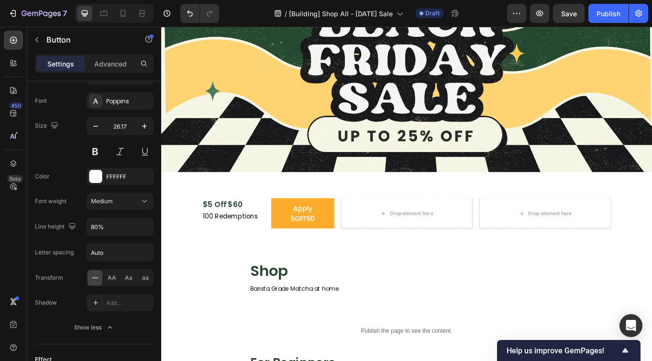
click at [353, 229] on button "Apply 5OFF60" at bounding box center [326, 244] width 73 height 35
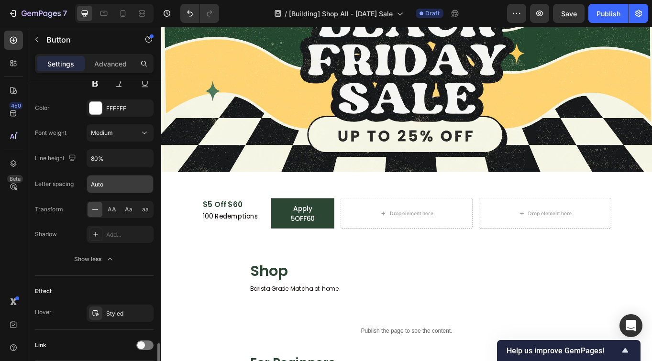
scroll to position [505, 0]
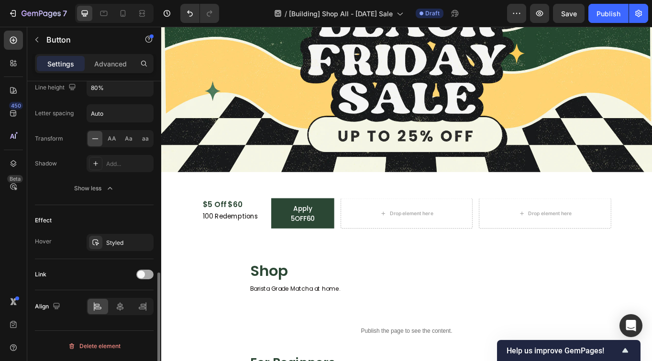
click at [145, 271] on div at bounding box center [144, 275] width 17 height 10
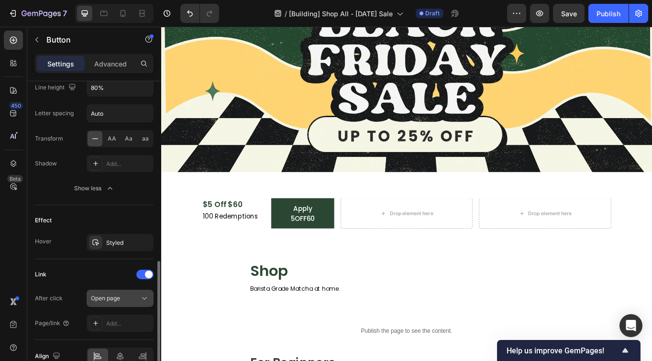
click at [118, 298] on span "Open page" at bounding box center [105, 298] width 29 height 7
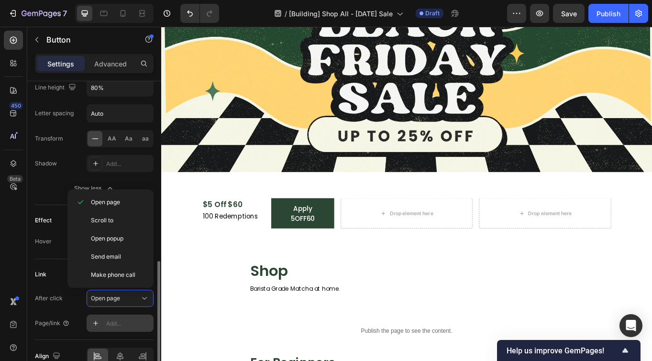
click at [112, 325] on div "Add..." at bounding box center [128, 324] width 45 height 9
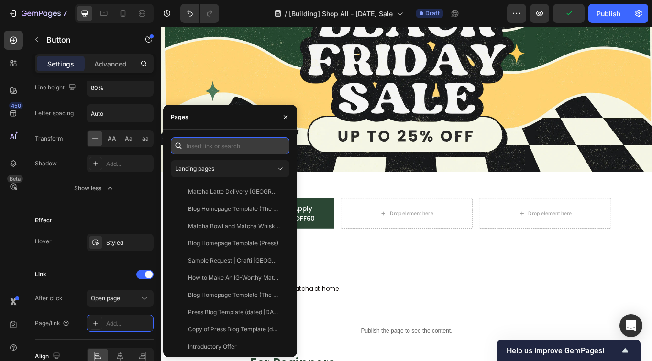
click at [234, 146] on input "text" at bounding box center [230, 145] width 119 height 17
paste input "[URL][DOMAIN_NAME]"
type input "[URL][DOMAIN_NAME]"
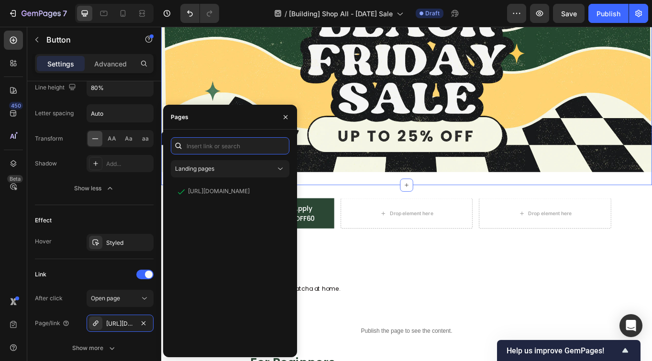
scroll to position [0, 0]
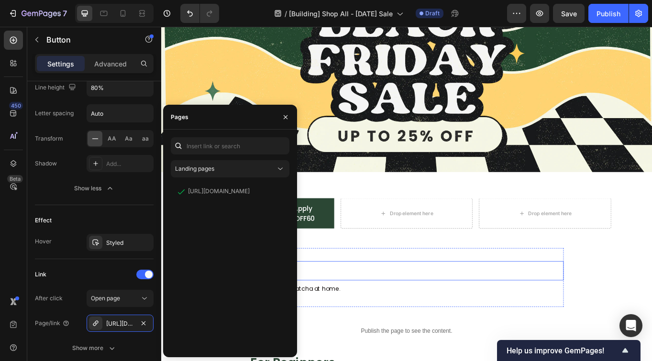
click at [363, 308] on h2 "Shop" at bounding box center [448, 312] width 367 height 22
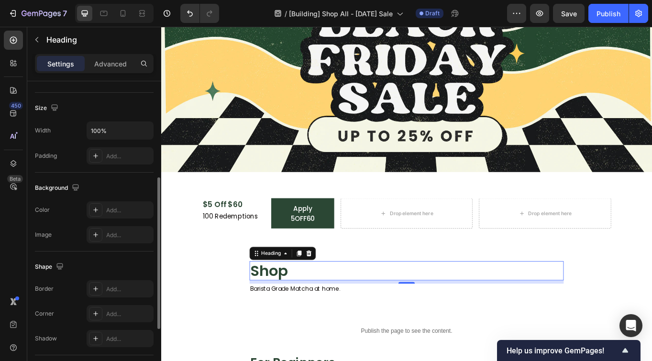
scroll to position [314, 0]
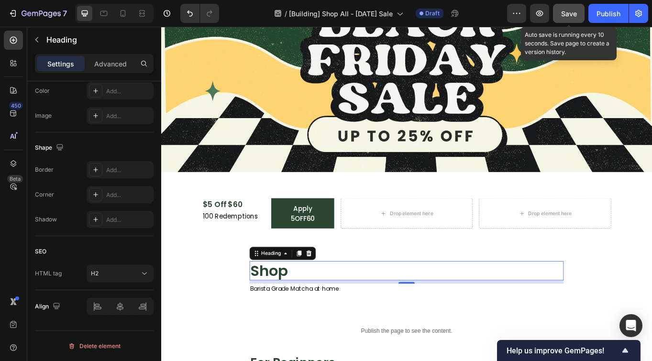
click at [569, 15] on span "Save" at bounding box center [569, 14] width 16 height 8
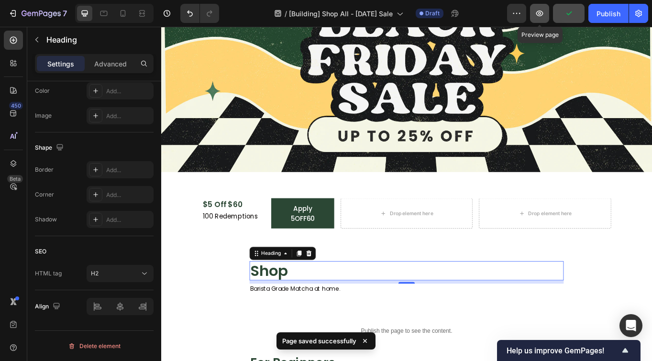
click at [544, 16] on icon "button" at bounding box center [540, 14] width 10 height 10
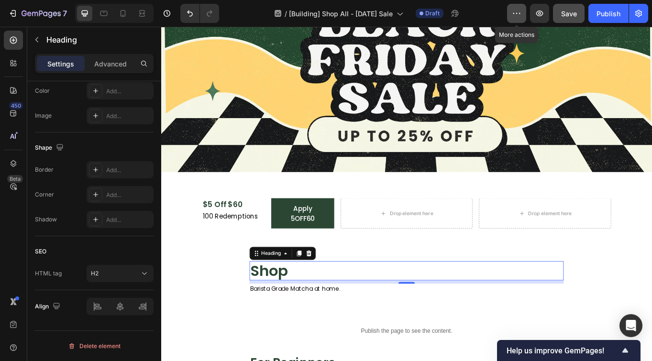
click at [514, 13] on icon "button" at bounding box center [513, 13] width 1 height 1
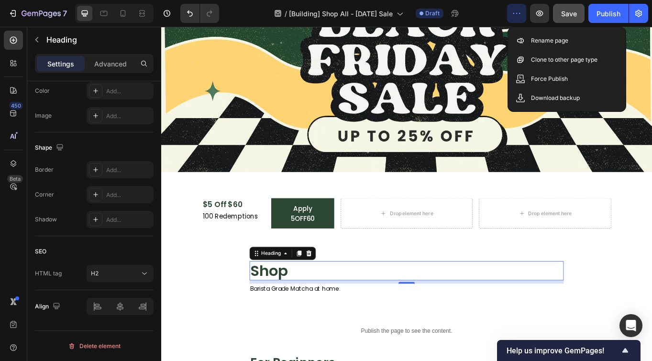
click at [514, 13] on icon "button" at bounding box center [513, 13] width 1 height 1
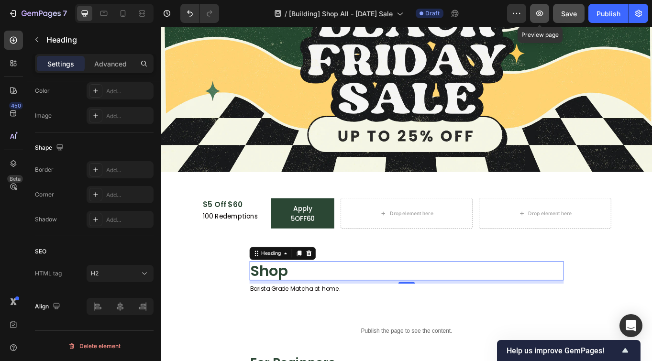
click at [538, 12] on icon "button" at bounding box center [540, 14] width 10 height 10
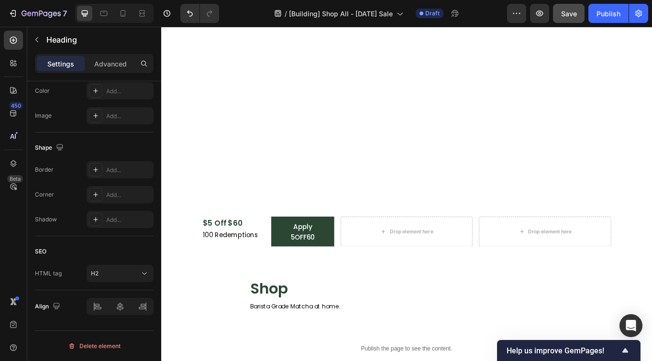
scroll to position [65, 0]
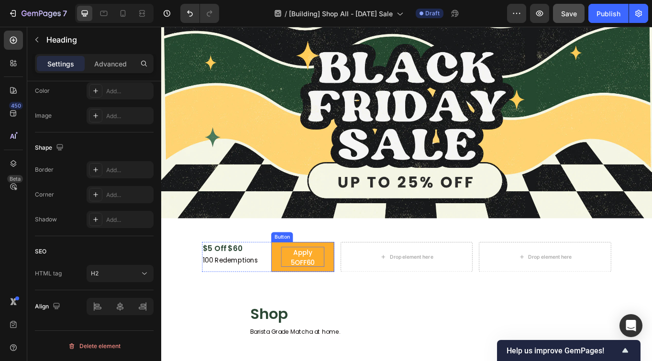
click at [328, 290] on span "Apply 5OFF60" at bounding box center [326, 296] width 28 height 23
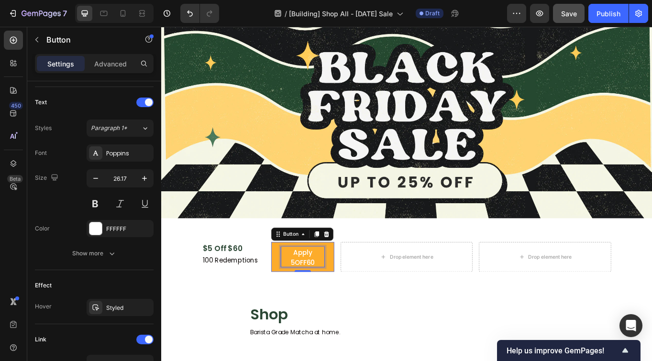
click at [328, 290] on span "Apply 5OFF60" at bounding box center [326, 296] width 28 height 23
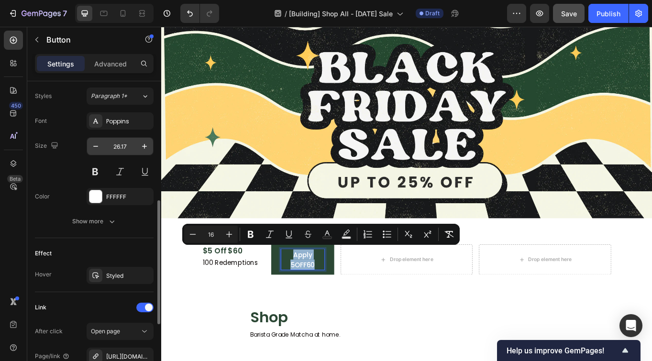
scroll to position [405, 0]
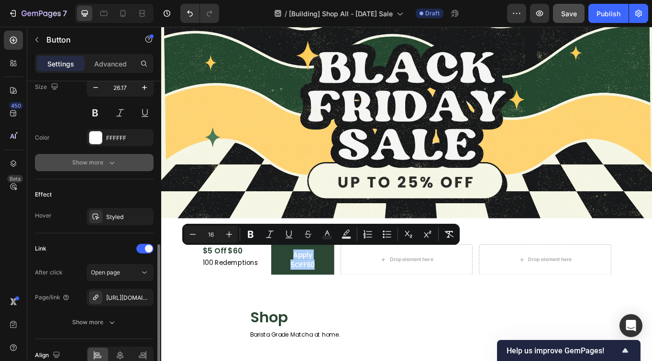
click at [109, 165] on icon "button" at bounding box center [112, 163] width 10 height 10
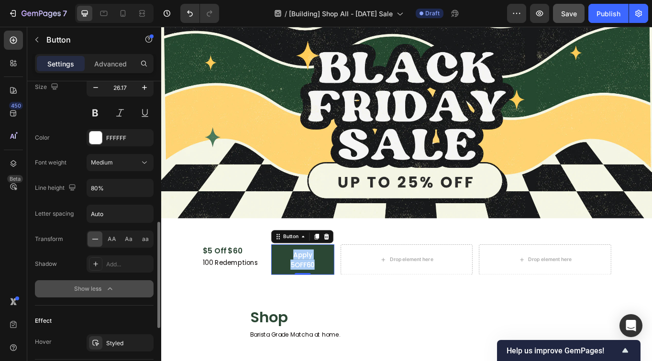
scroll to position [420, 0]
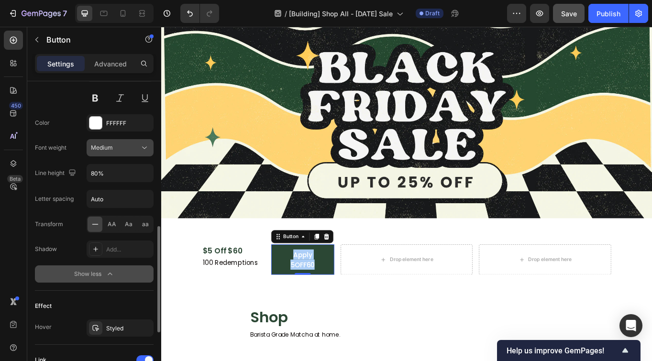
click at [115, 148] on div "Medium" at bounding box center [115, 148] width 49 height 9
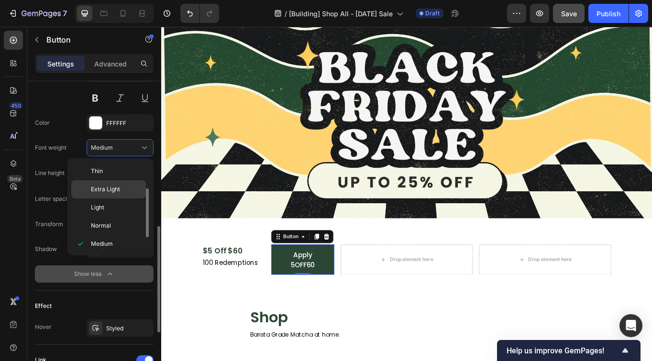
scroll to position [17, 0]
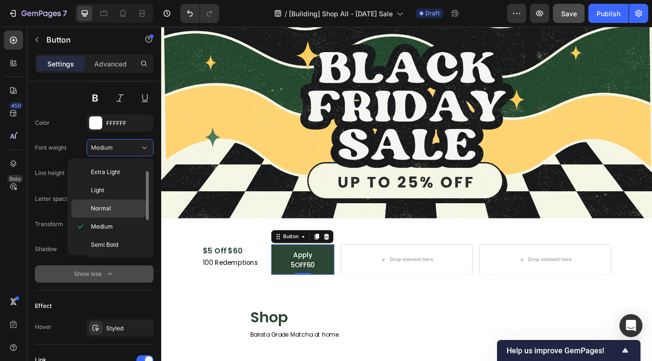
click at [106, 207] on span "Normal" at bounding box center [101, 208] width 20 height 9
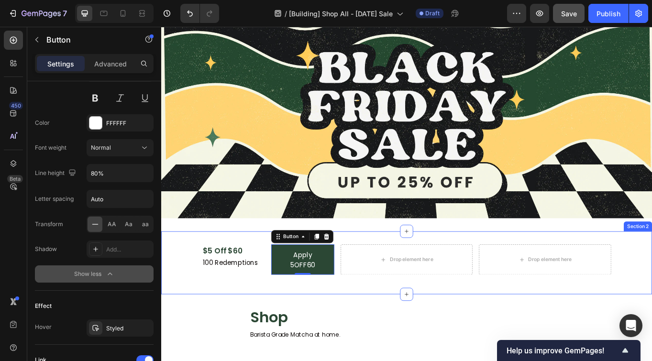
click at [465, 328] on div "$5 Off $60 Text Block 100 Redemptions Text Block Apply 5OFF60 Button 0 Row Drop…" at bounding box center [448, 303] width 574 height 74
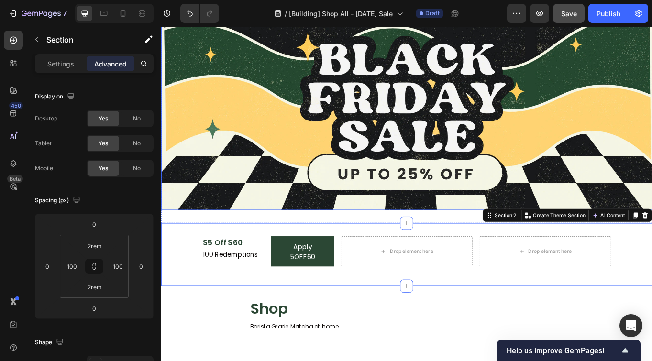
scroll to position [0, 0]
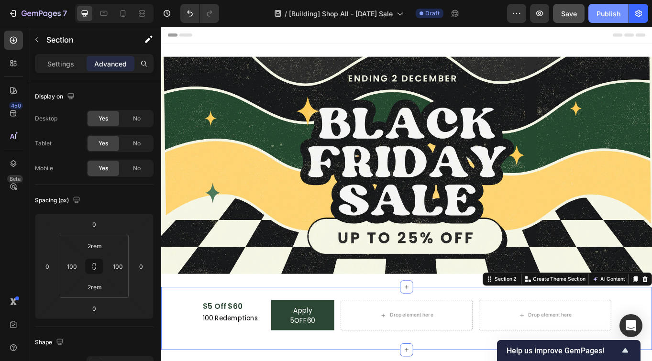
click at [595, 16] on div "Publish" at bounding box center [608, 14] width 24 height 10
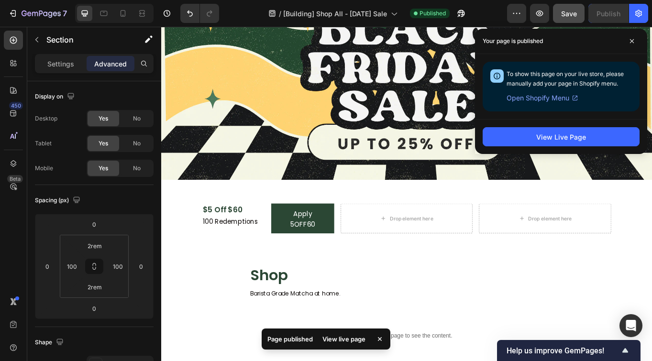
scroll to position [110, 0]
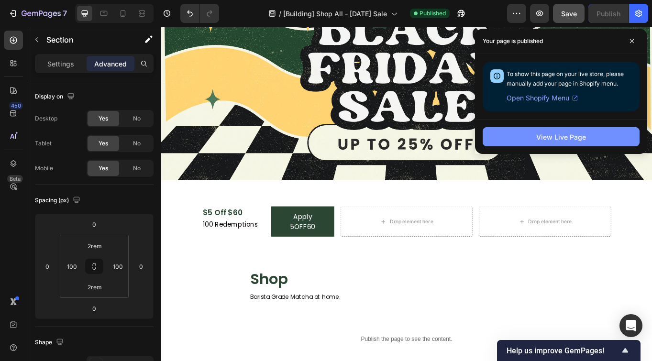
click at [559, 134] on div "View Live Page" at bounding box center [561, 137] width 50 height 10
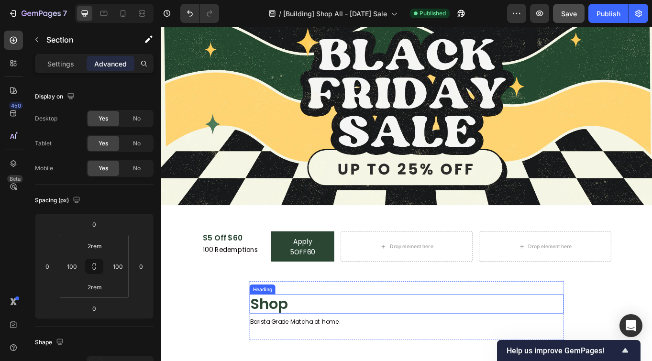
scroll to position [76, 0]
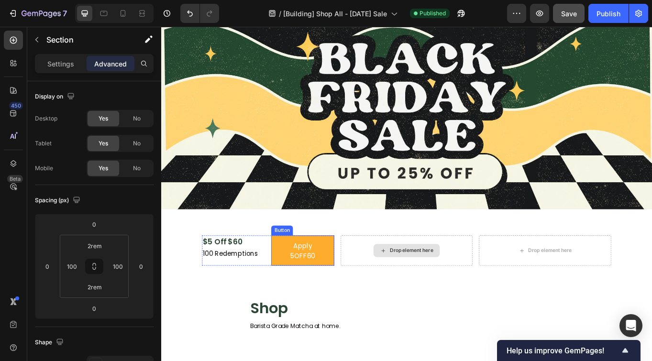
click at [323, 271] on link "Apply 5OFF60" at bounding box center [326, 288] width 73 height 35
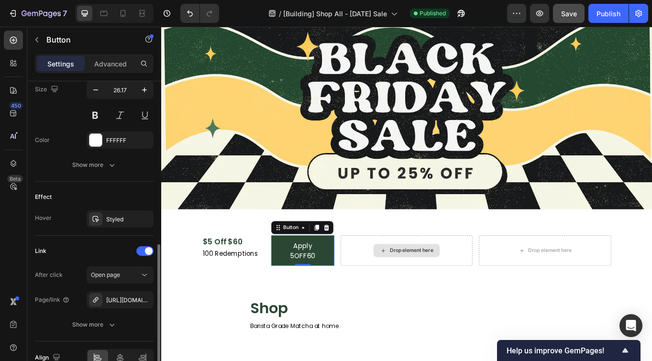
scroll to position [420, 0]
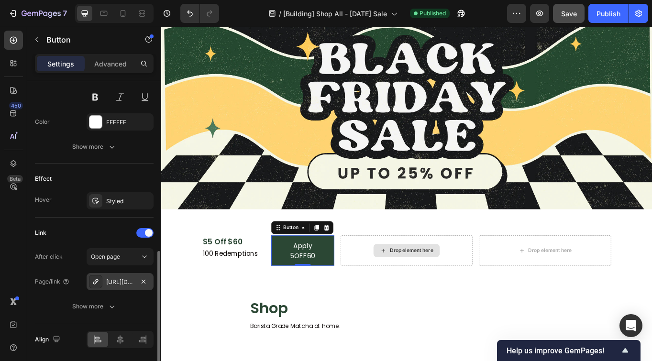
click at [121, 283] on div "[URL][DOMAIN_NAME]" at bounding box center [120, 282] width 28 height 9
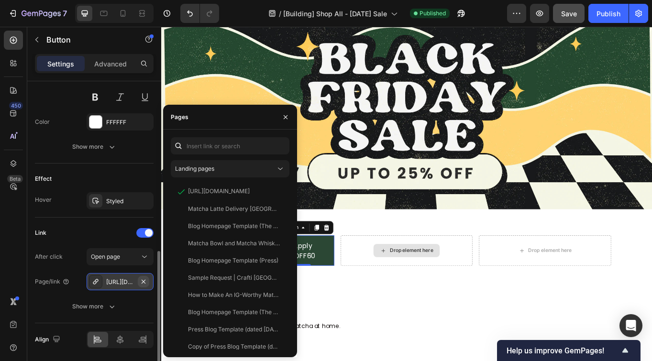
click at [144, 280] on icon "button" at bounding box center [144, 281] width 4 height 4
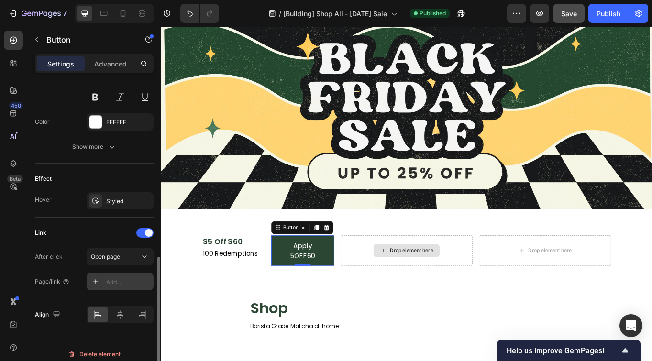
click at [128, 282] on div "Add..." at bounding box center [128, 282] width 45 height 9
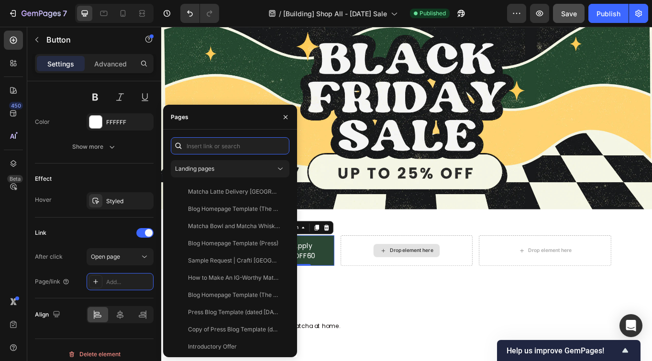
paste input "[URL][DOMAIN_NAME]"
type input "[URL][DOMAIN_NAME]"
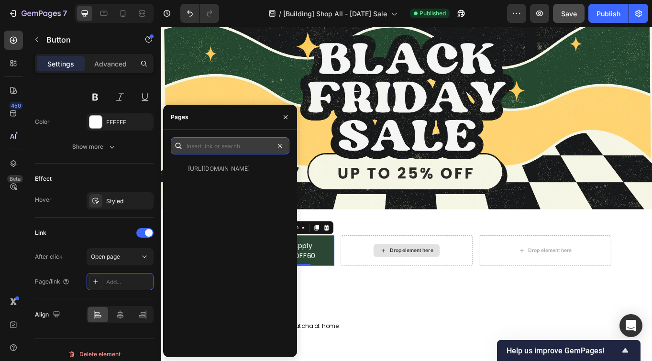
scroll to position [0, 0]
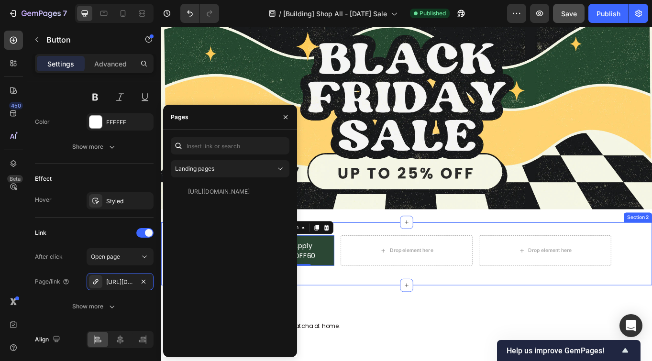
click at [489, 316] on div "$5 Off $60 Text Block 100 Redemptions Text Block Apply 5OFF60 Button 0 Row Drop…" at bounding box center [448, 292] width 574 height 74
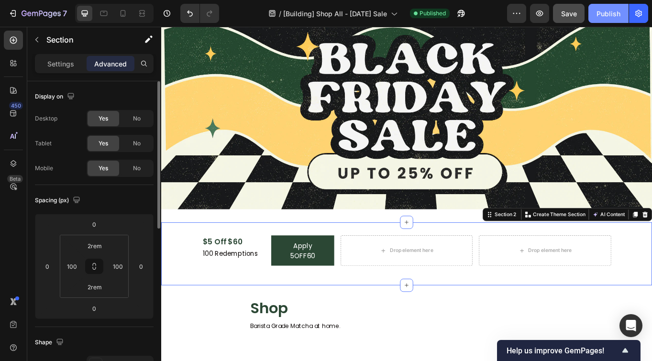
click at [595, 13] on div "Publish" at bounding box center [608, 14] width 24 height 10
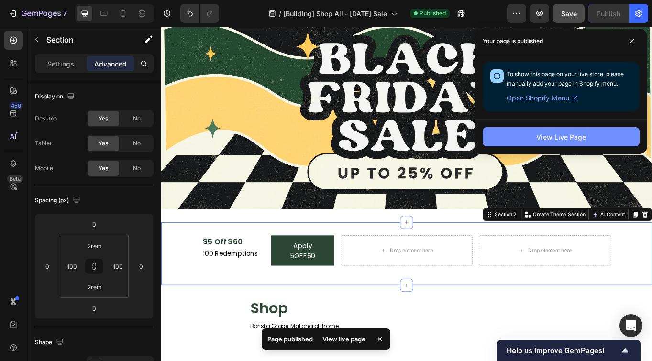
click at [522, 133] on button "View Live Page" at bounding box center [561, 136] width 157 height 19
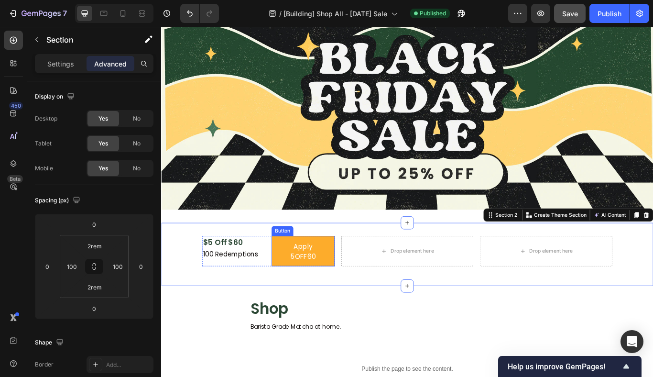
click at [360, 275] on link "Apply 5OFF60" at bounding box center [326, 288] width 73 height 35
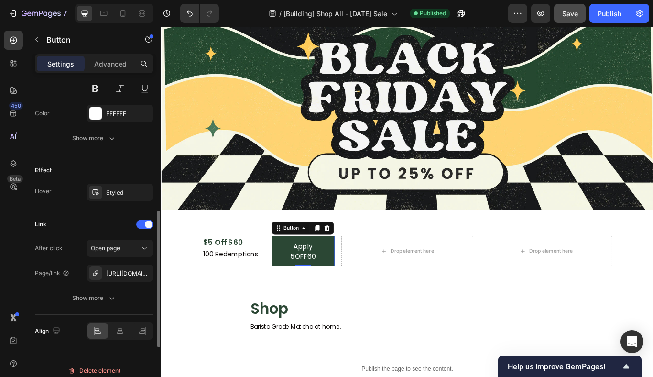
scroll to position [438, 0]
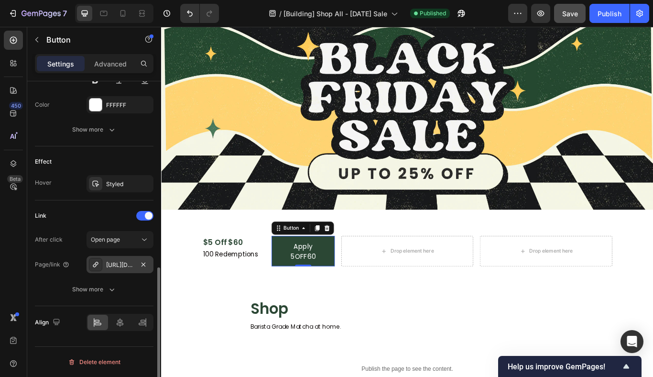
click at [117, 268] on div "[URL][DOMAIN_NAME]" at bounding box center [120, 265] width 28 height 9
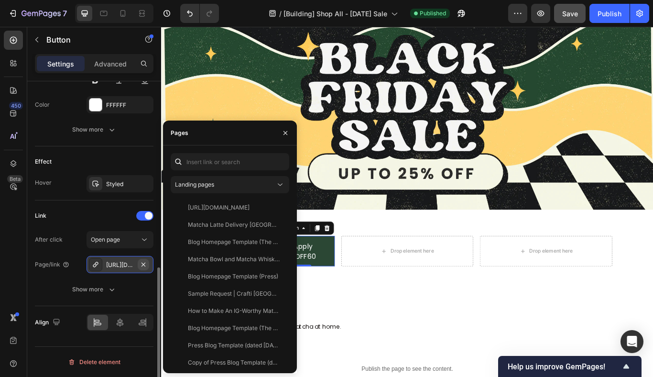
click at [143, 264] on icon "button" at bounding box center [144, 264] width 4 height 4
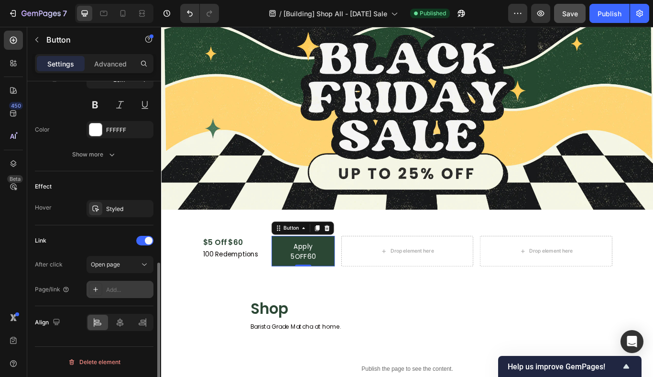
scroll to position [413, 0]
click at [124, 265] on div "Open page" at bounding box center [115, 264] width 49 height 9
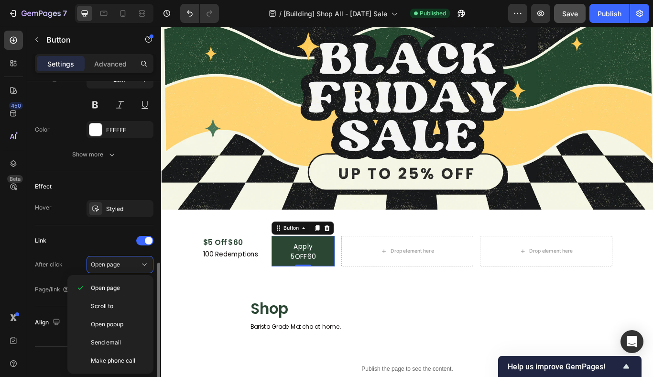
click at [88, 246] on div "Link" at bounding box center [94, 240] width 119 height 15
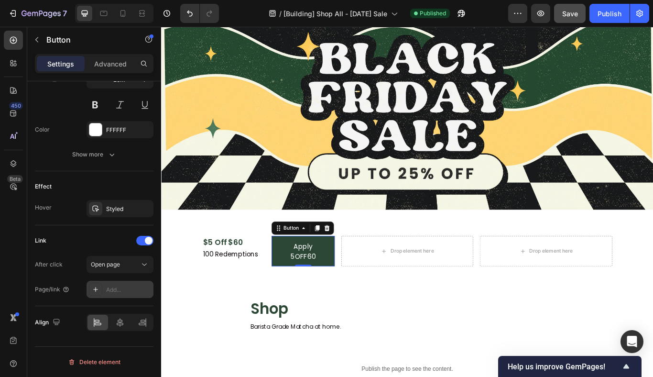
click at [115, 287] on div "Add..." at bounding box center [128, 290] width 45 height 9
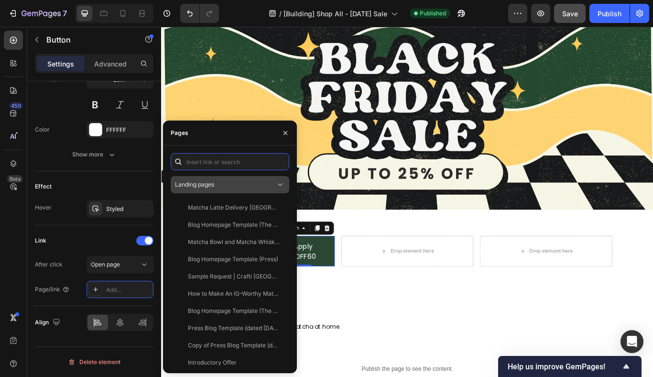
paste input "[URL][DOMAIN_NAME]"
type input "[URL][DOMAIN_NAME]"
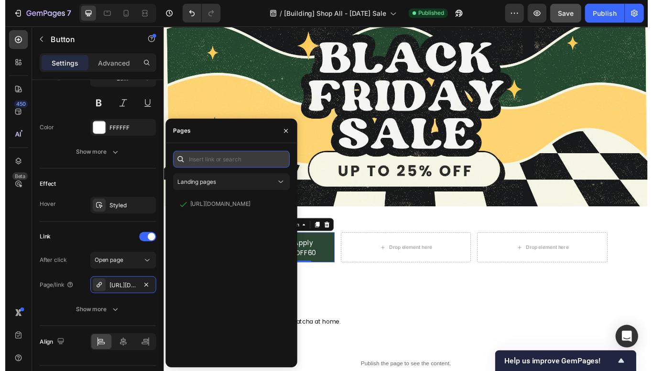
scroll to position [0, 0]
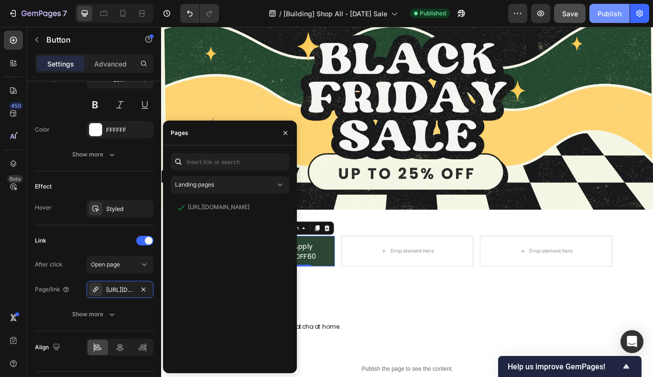
click at [595, 12] on div "Publish" at bounding box center [610, 14] width 24 height 10
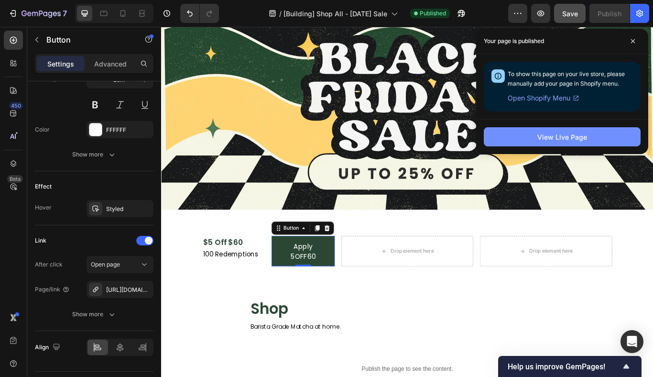
click at [545, 137] on div "View Live Page" at bounding box center [563, 137] width 50 height 10
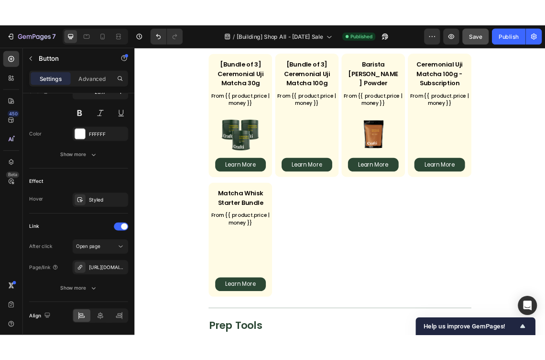
scroll to position [1252, 0]
